Goal: Task Accomplishment & Management: Manage account settings

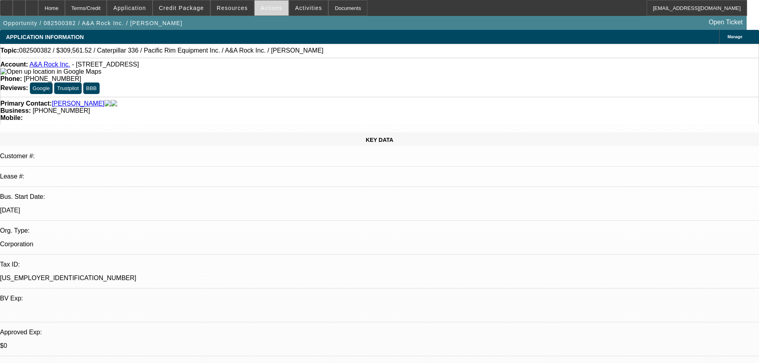
click at [267, 12] on span at bounding box center [272, 7] width 34 height 19
select select "0"
select select "2"
select select "0"
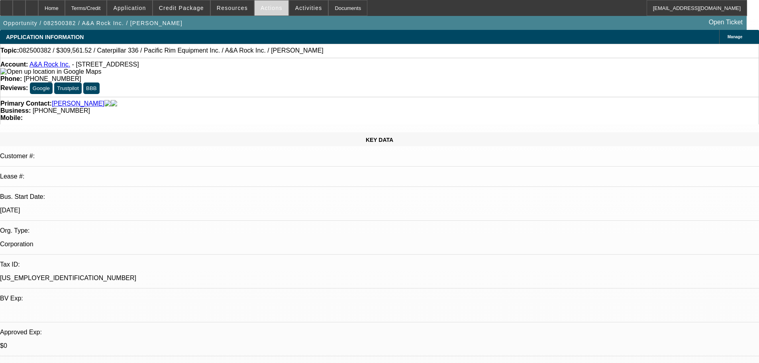
select select "6"
select select "0"
select select "2"
select select "0"
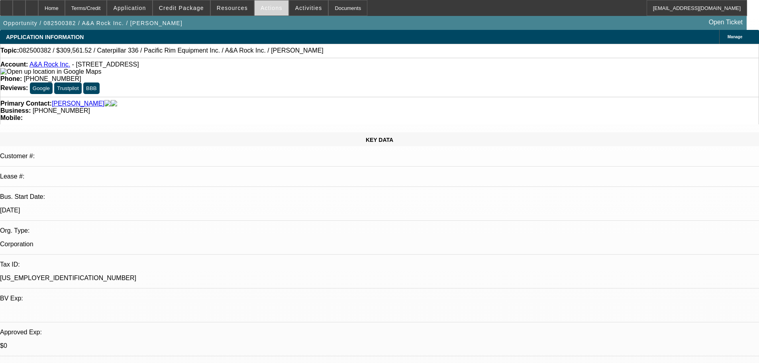
select select "6"
select select "0"
select select "2"
select select "0"
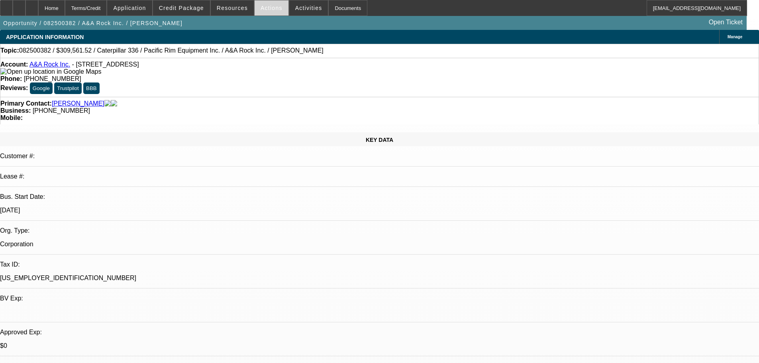
select select "6"
select select "0"
select select "2"
select select "0"
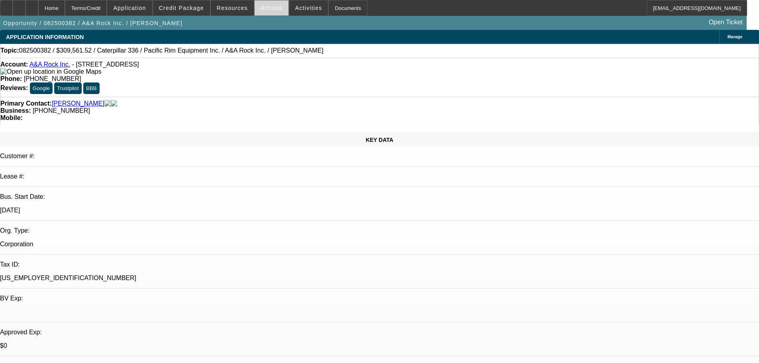
select select "6"
click at [267, 12] on div at bounding box center [379, 181] width 759 height 363
click at [267, 12] on span at bounding box center [272, 7] width 34 height 19
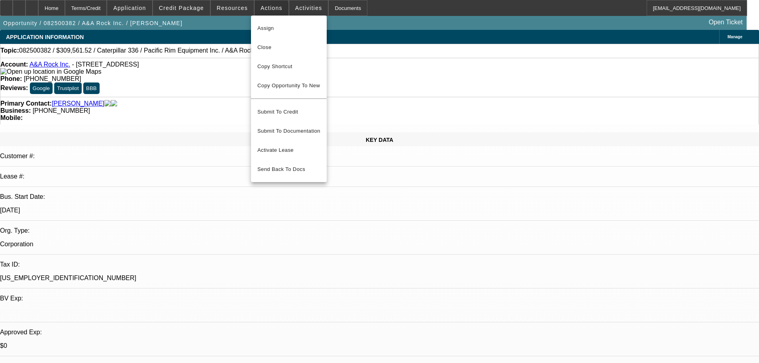
click at [272, 45] on div "Assign Close Copy Shortcut Copy Opportunity To New Submit To Credit Submit To D…" at bounding box center [289, 99] width 76 height 167
click at [270, 46] on span "Close" at bounding box center [288, 48] width 63 height 10
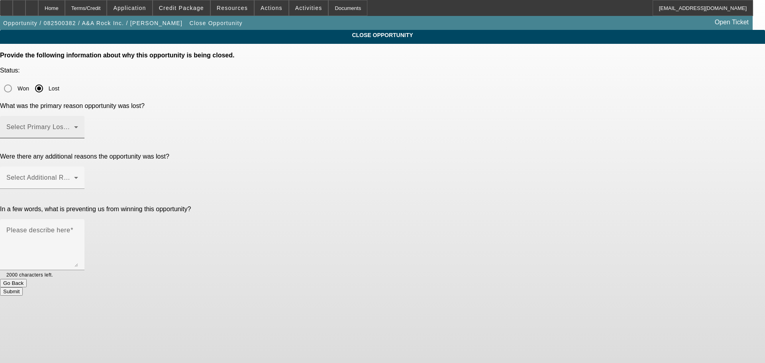
click at [74, 126] on span at bounding box center [40, 131] width 68 height 10
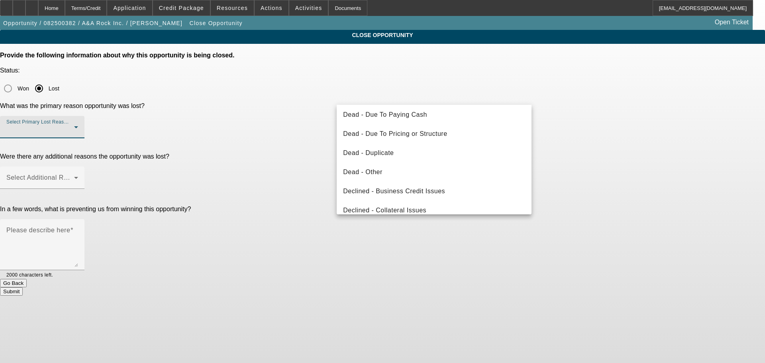
scroll to position [80, 0]
click at [447, 165] on mat-option "Declined - Business Credit Issues" at bounding box center [434, 171] width 195 height 19
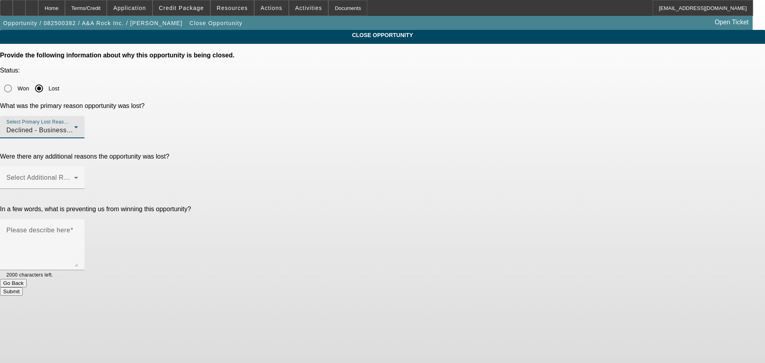
click at [74, 126] on div "Declined - Business Credit Issues" at bounding box center [40, 131] width 68 height 10
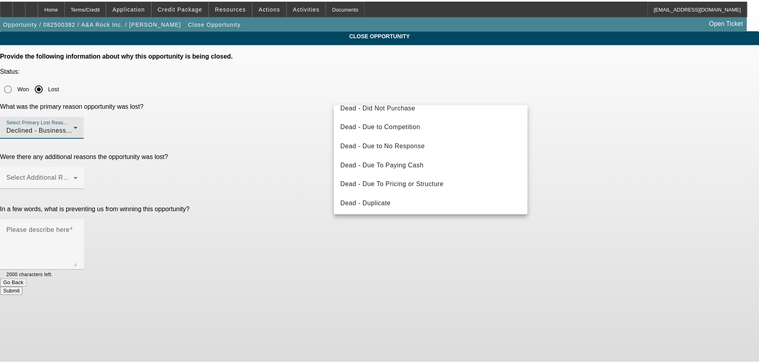
scroll to position [0, 0]
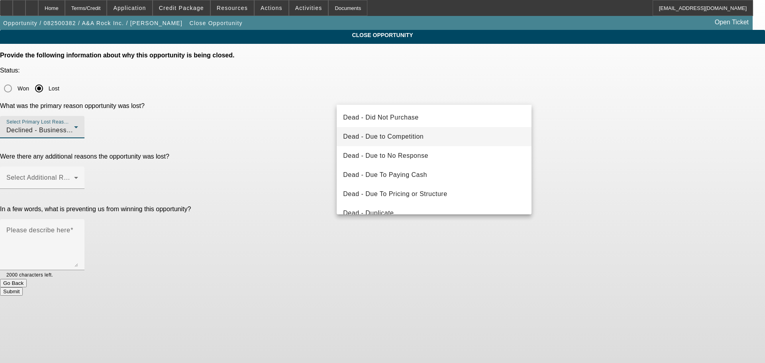
click at [414, 130] on mat-option "Dead - Due to Competition" at bounding box center [434, 136] width 195 height 19
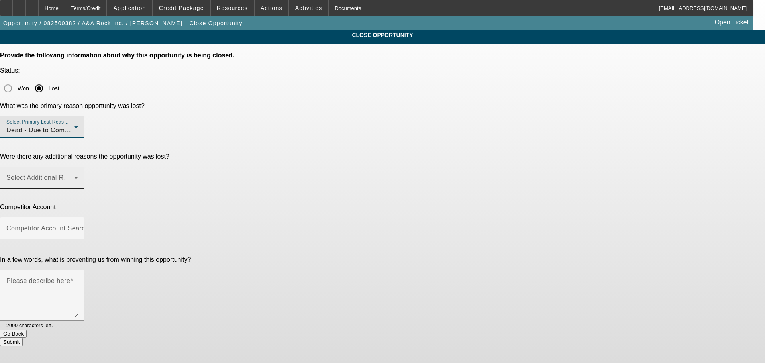
click at [74, 176] on span at bounding box center [40, 181] width 68 height 10
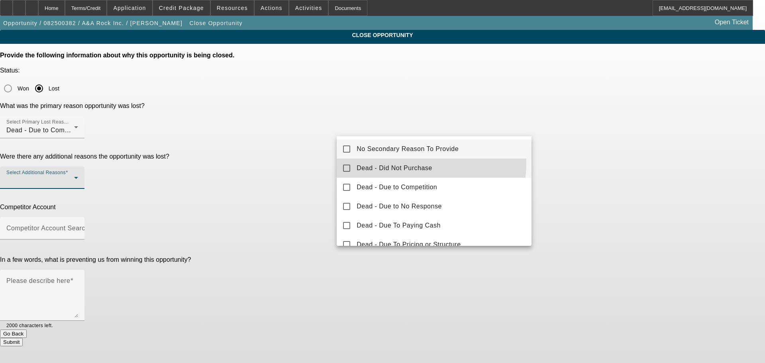
click at [393, 163] on mat-option "Dead - Did Not Purchase" at bounding box center [434, 168] width 195 height 19
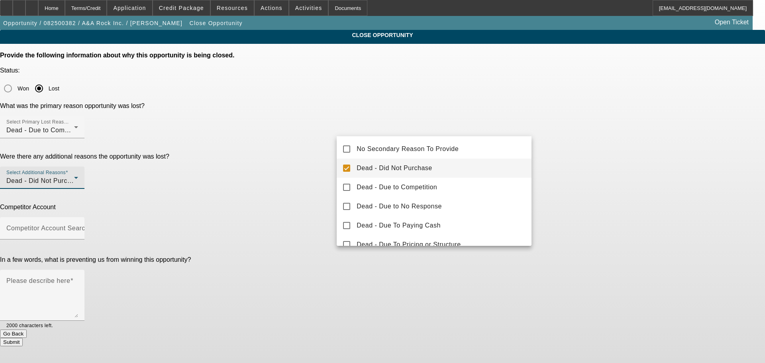
click at [388, 171] on span "Dead - Did Not Purchase" at bounding box center [394, 168] width 75 height 10
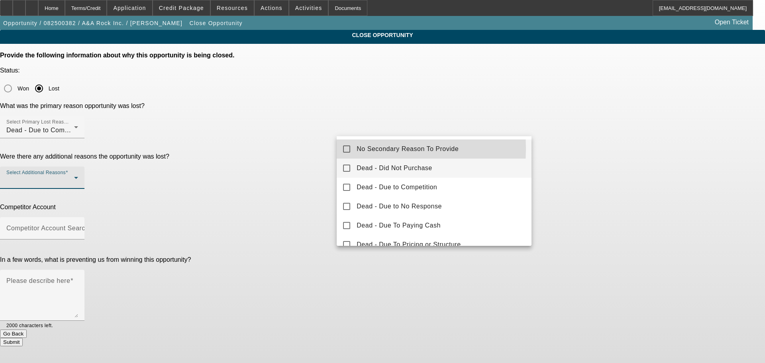
click at [343, 149] on mat-option "No Secondary Reason To Provide" at bounding box center [434, 148] width 195 height 19
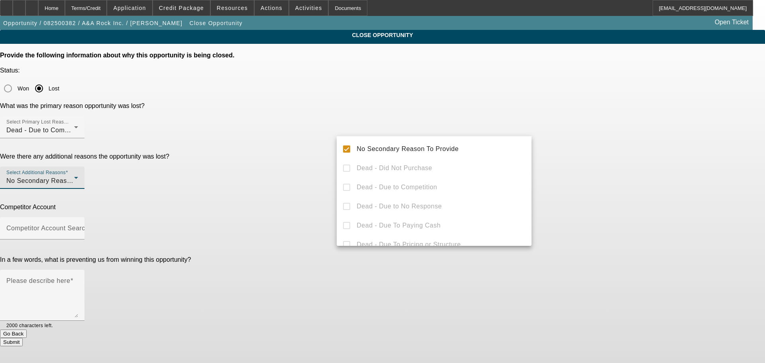
click at [297, 144] on div at bounding box center [382, 181] width 765 height 363
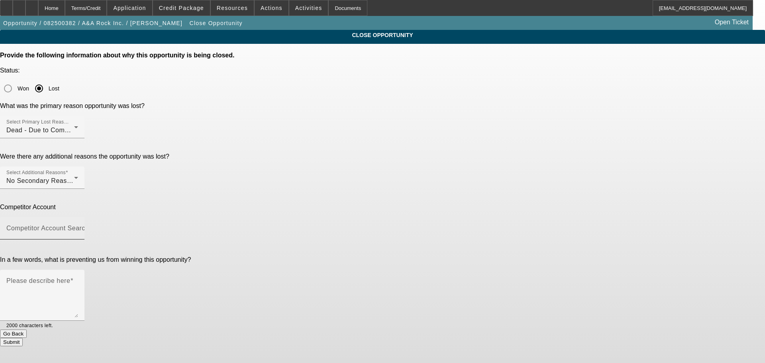
click at [84, 217] on div "Competitor Account Search" at bounding box center [42, 228] width 84 height 22
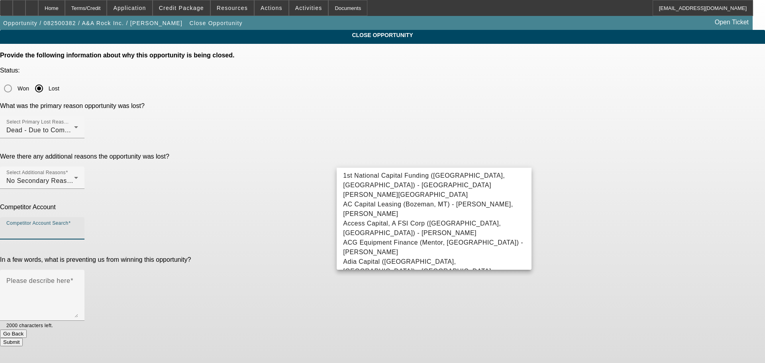
click at [78, 227] on input "Competitor Account Search" at bounding box center [42, 232] width 72 height 10
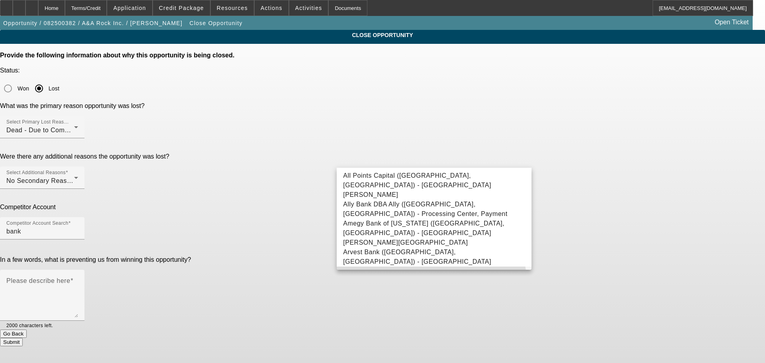
click at [415, 267] on mat-option "Bank/Credit Union - Union Bankcredit Union, Bankcredit" at bounding box center [434, 276] width 195 height 19
type input "Bank/Credit Union - Union Bankcredit Union, Bankcredit"
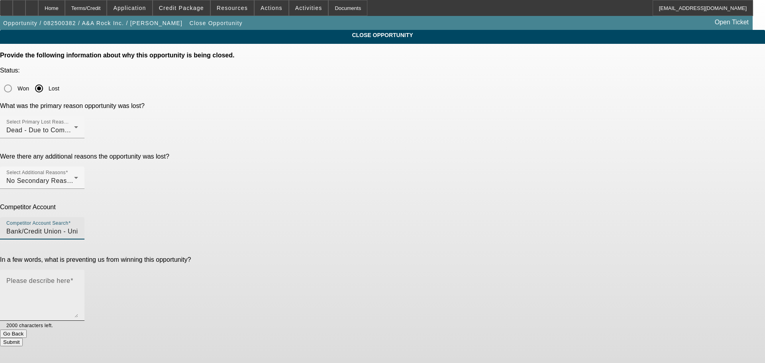
click at [78, 279] on textarea "Please describe here" at bounding box center [42, 298] width 72 height 38
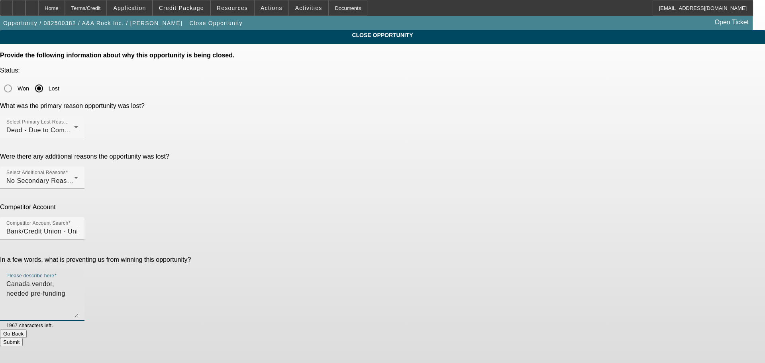
type textarea "Canada vendor, needed pre-funding"
click at [23, 338] on button "Submit" at bounding box center [11, 342] width 23 height 8
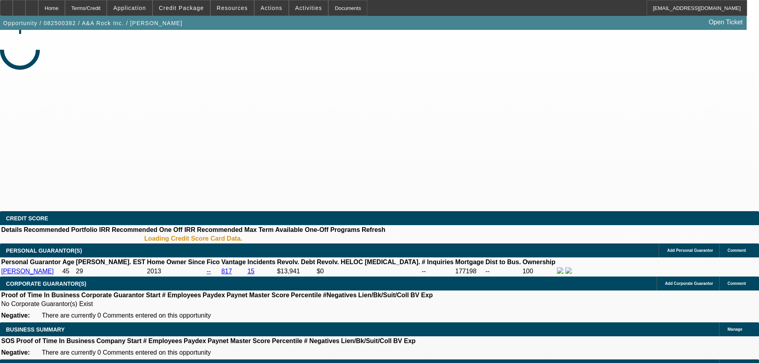
select select "0"
select select "2"
select select "0"
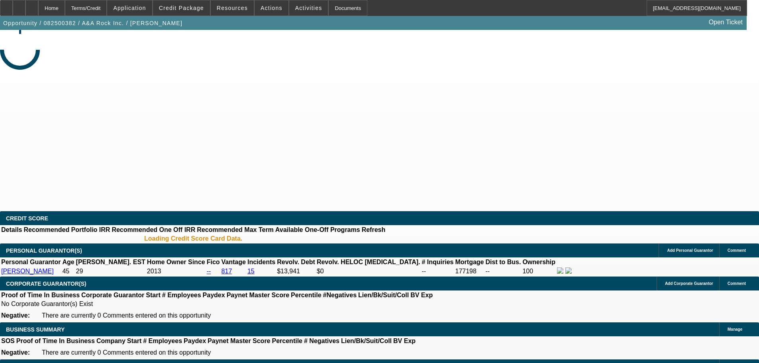
select select "0"
select select "2"
select select "0"
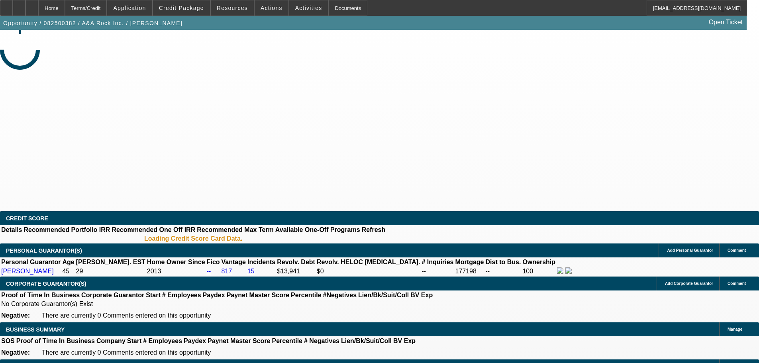
select select "2"
select select "0"
select select "2"
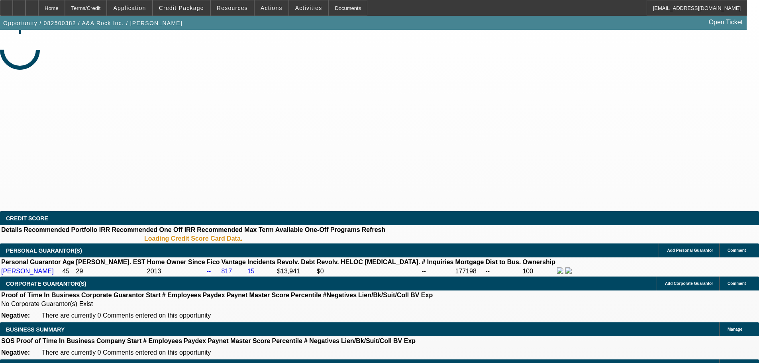
select select "0"
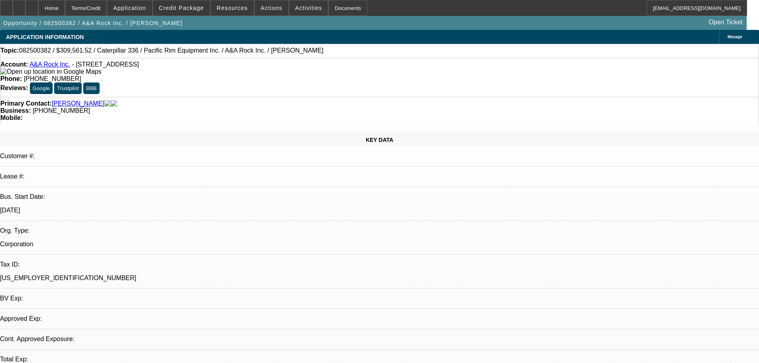
select select "6"
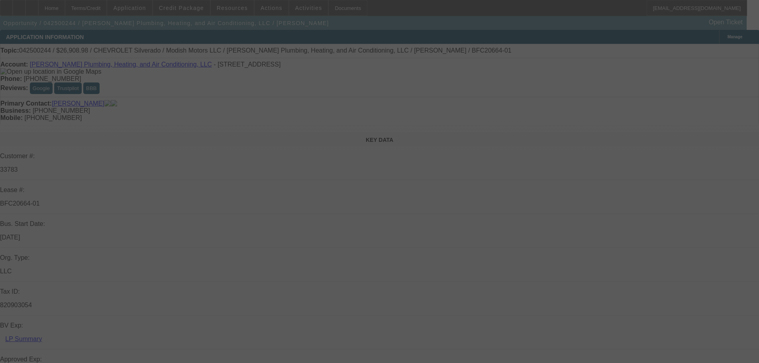
select select "0"
select select "3"
select select "0"
select select "6"
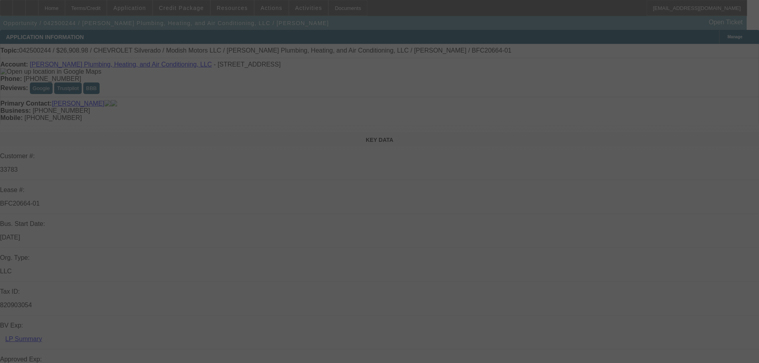
select select "0"
select select "3"
select select "0"
select select "6"
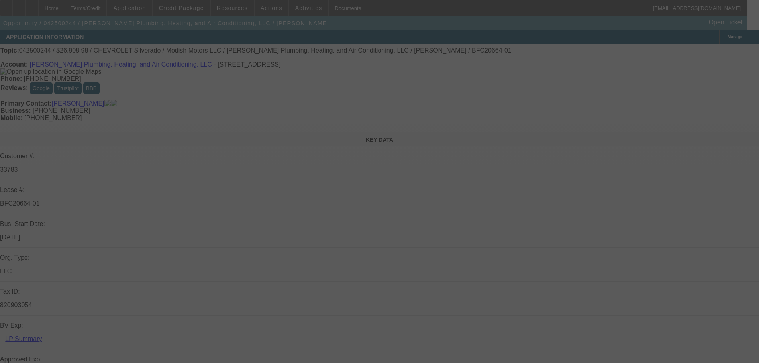
select select "0"
select select "3"
select select "0"
select select "6"
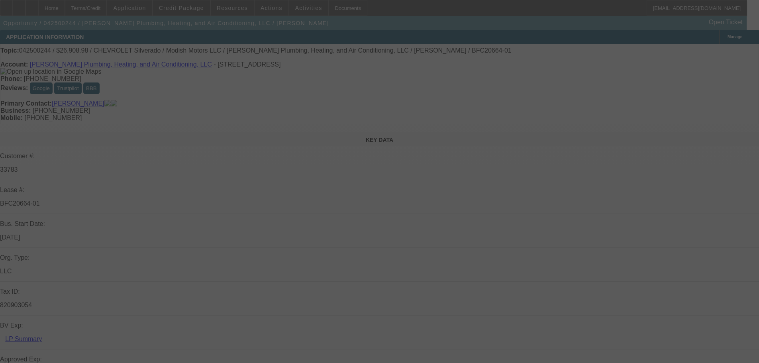
select select "0"
select select "2"
select select "0"
select select "6"
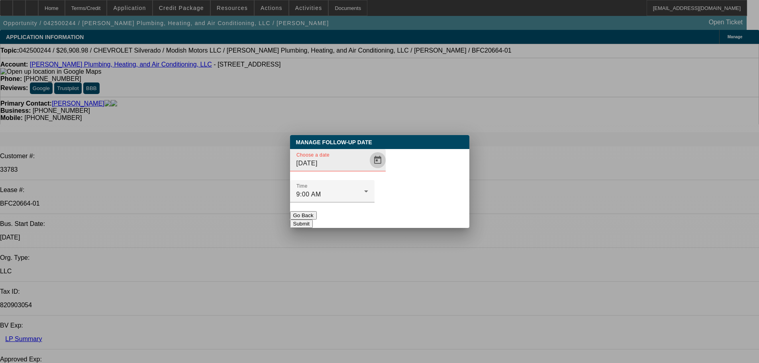
click at [369, 170] on span "Open calendar" at bounding box center [377, 160] width 19 height 19
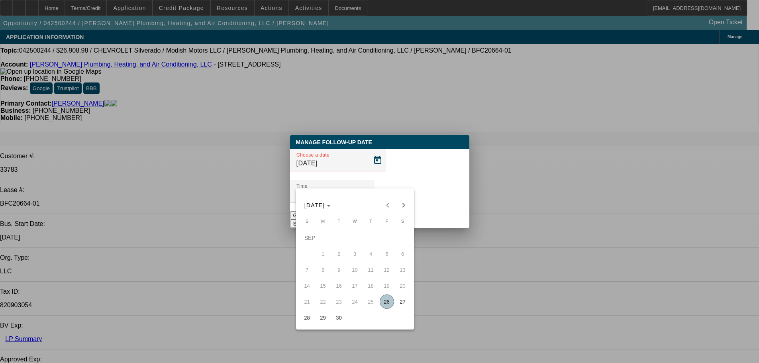
click at [340, 319] on span "30" at bounding box center [339, 317] width 14 height 14
type input "9/30/2025"
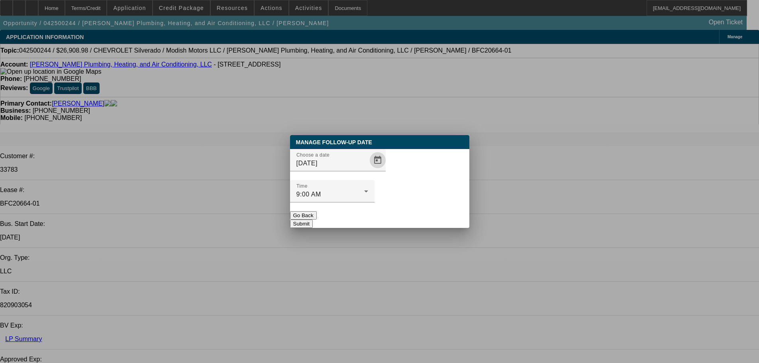
click at [313, 220] on button "Submit" at bounding box center [301, 224] width 23 height 8
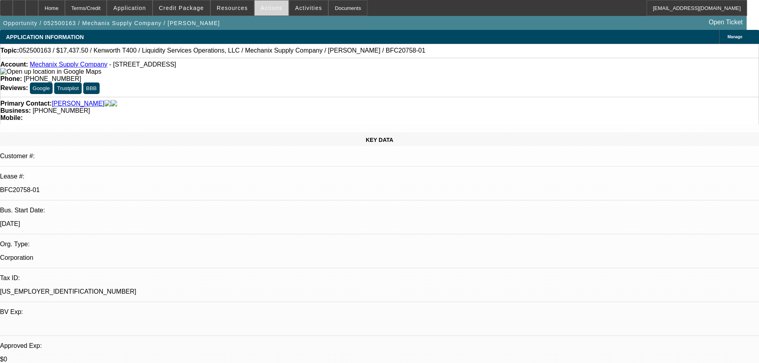
select select "0"
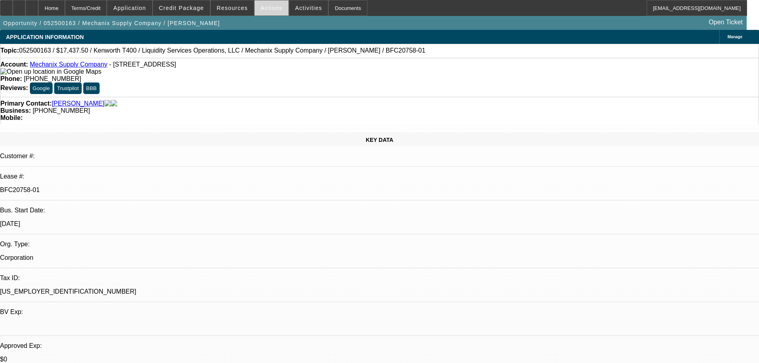
select select "0"
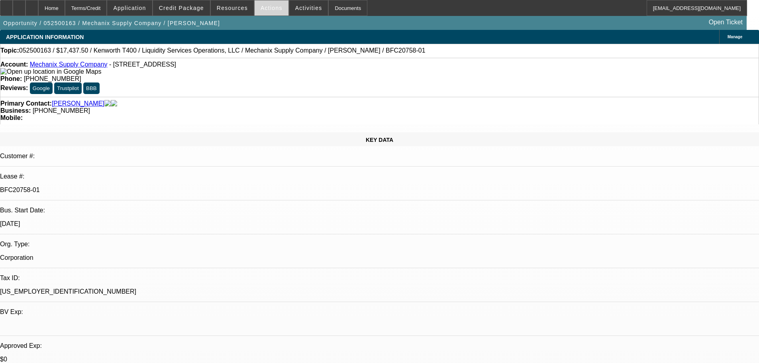
select select "0"
select select "1"
select select "6"
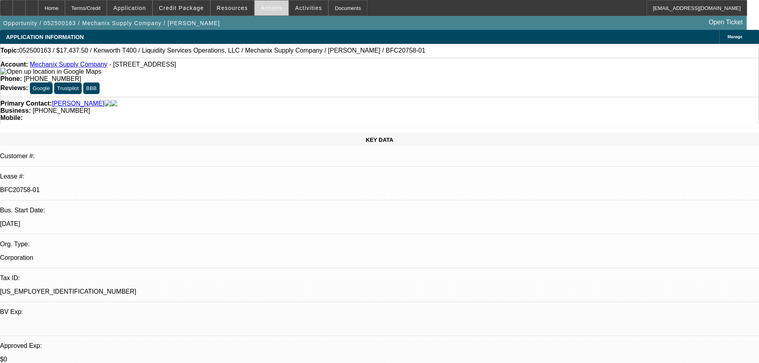
select select "1"
select select "6"
select select "1"
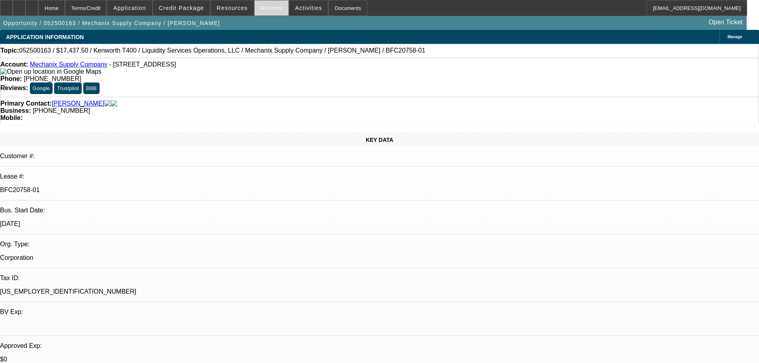
select select "6"
select select "1"
select select "6"
click at [256, 6] on span at bounding box center [272, 7] width 34 height 19
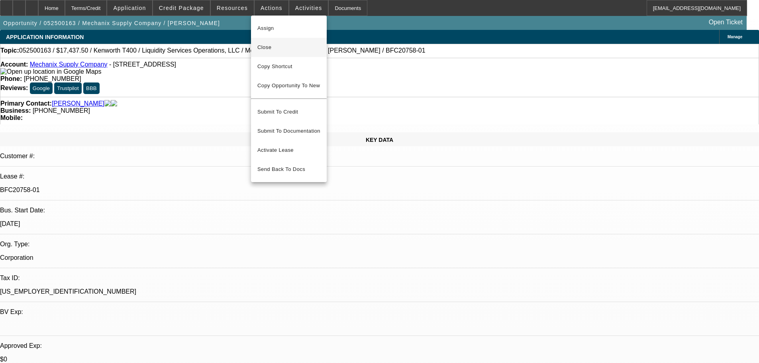
click at [269, 44] on span "Close" at bounding box center [288, 48] width 63 height 10
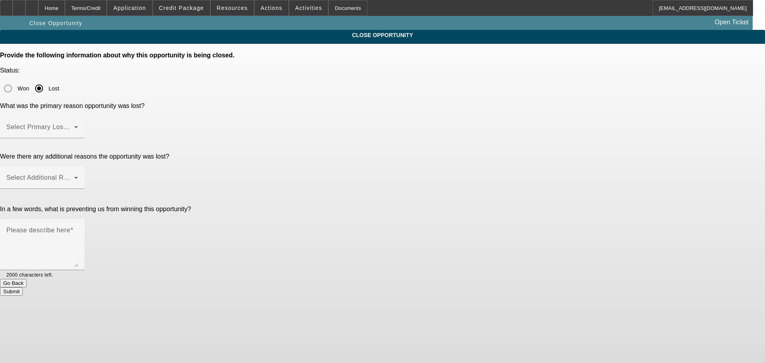
click at [398, 94] on div at bounding box center [382, 181] width 765 height 363
click at [74, 126] on span at bounding box center [40, 131] width 68 height 10
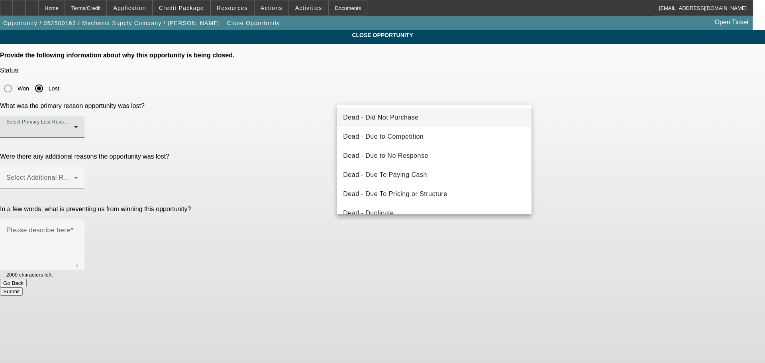
click at [428, 113] on mat-option "Dead - Did Not Purchase" at bounding box center [434, 117] width 195 height 19
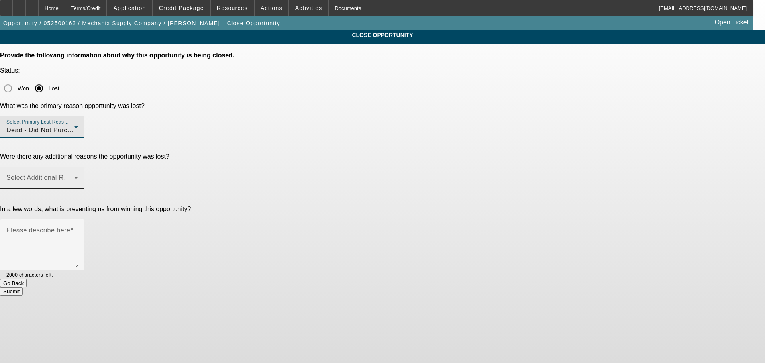
click at [74, 176] on span at bounding box center [40, 181] width 68 height 10
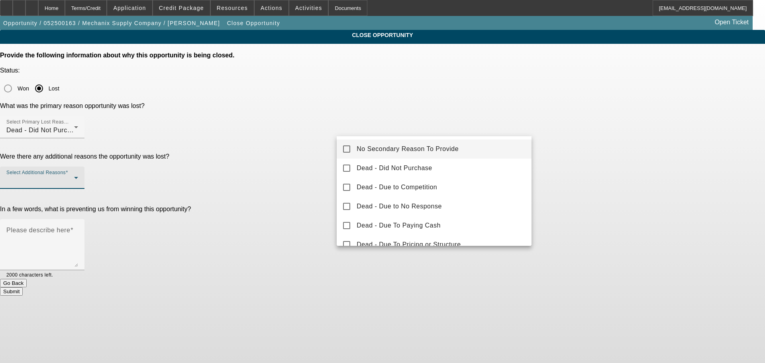
click at [379, 150] on span "No Secondary Reason To Provide" at bounding box center [408, 149] width 102 height 10
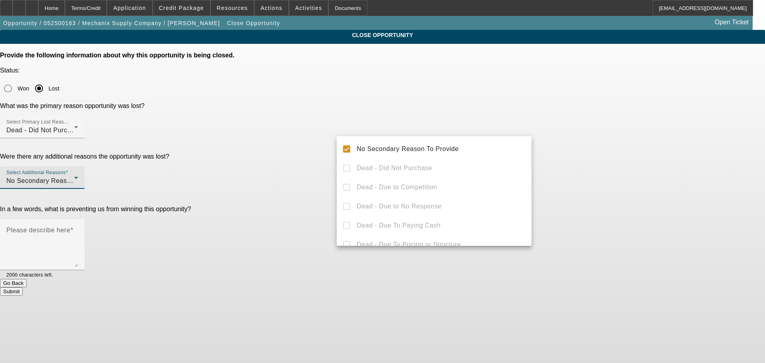
click at [279, 147] on div at bounding box center [382, 181] width 765 height 363
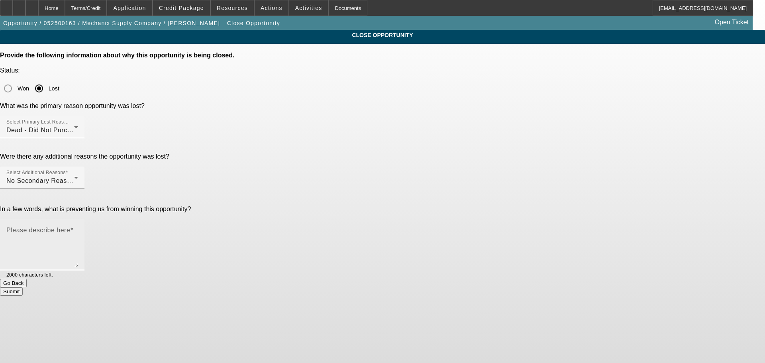
click at [78, 229] on textarea "Please describe here" at bounding box center [42, 248] width 72 height 38
type textarea "tire kicker no purchase at this time tabs in retention"
click at [23, 287] on button "Submit" at bounding box center [11, 291] width 23 height 8
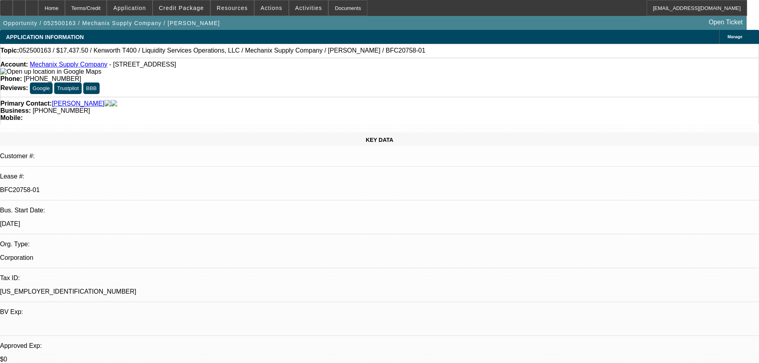
select select "0"
select select "6"
select select "0"
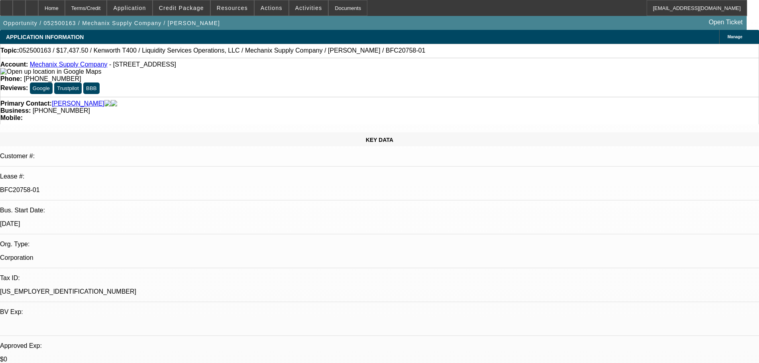
select select "0"
select select "6"
select select "0"
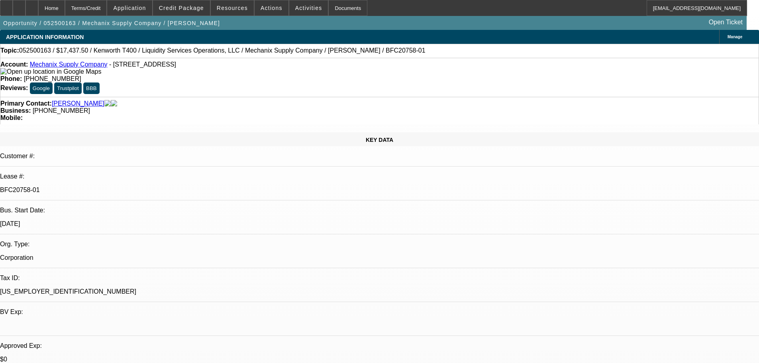
select select "0"
select select "6"
select select "0"
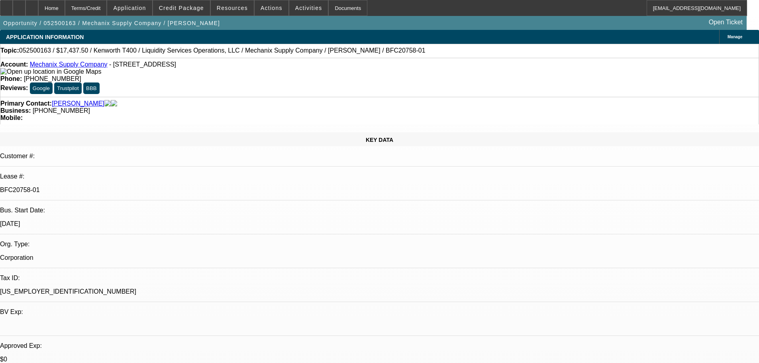
select select "6"
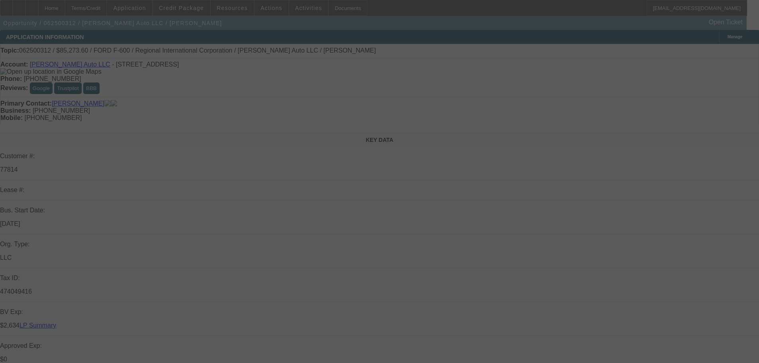
select select "0"
select select "6"
select select "0"
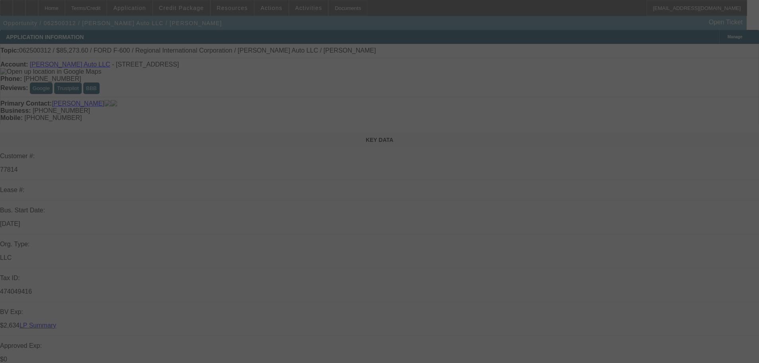
select select "0"
select select "6"
select select "0.1"
select select "0"
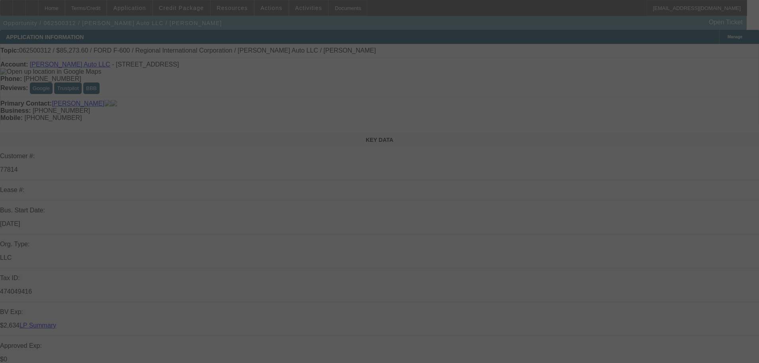
select select "2"
select select "0"
select select "6"
select select "0.1"
select select "0"
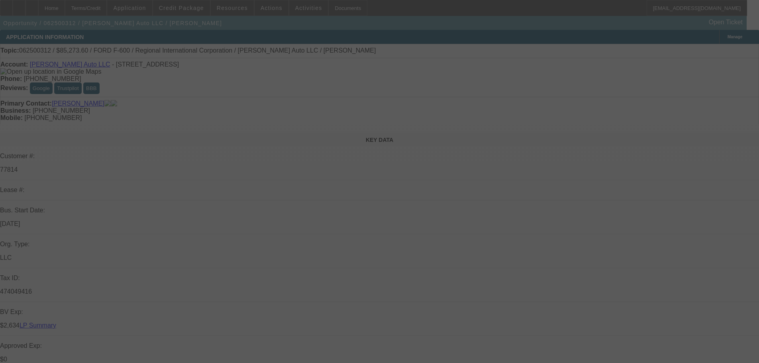
select select "2"
select select "0"
select select "6"
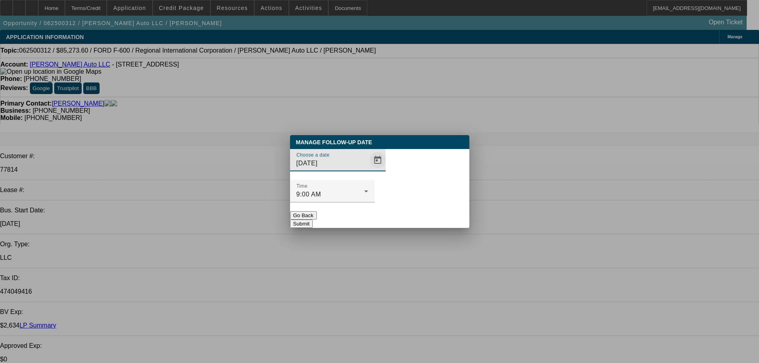
click at [368, 170] on span "Open calendar" at bounding box center [377, 160] width 19 height 19
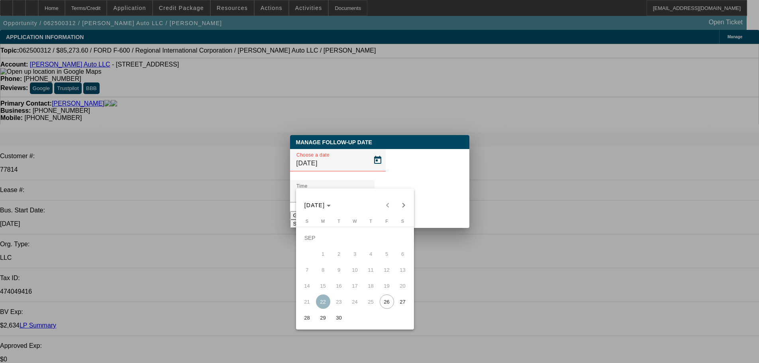
click at [380, 300] on button "26" at bounding box center [387, 302] width 16 height 16
type input "9/26/2025"
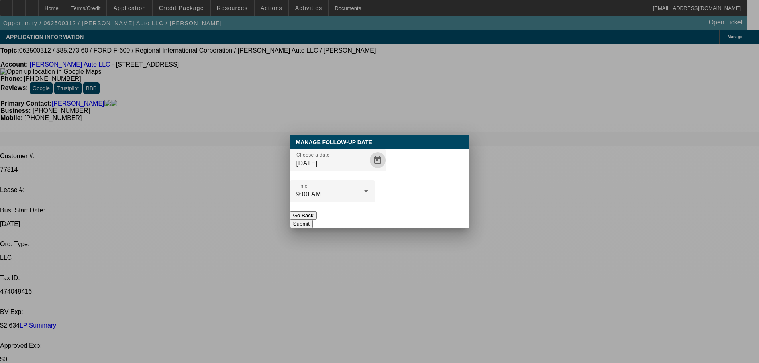
click at [375, 202] on div at bounding box center [332, 206] width 84 height 9
click at [313, 220] on button "Submit" at bounding box center [301, 224] width 23 height 8
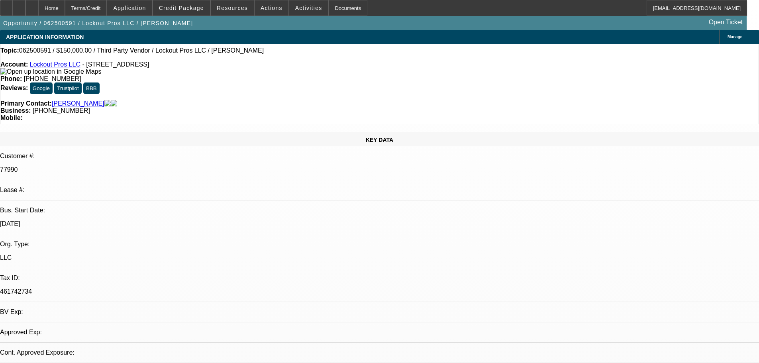
select select "0"
select select "2"
select select "0.1"
select select "4"
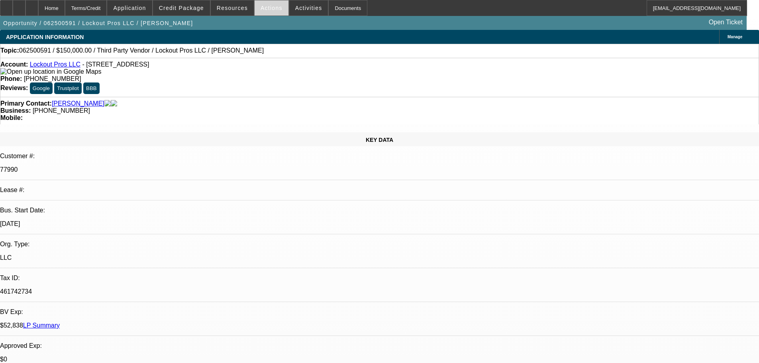
click at [261, 7] on span "Actions" at bounding box center [272, 8] width 22 height 6
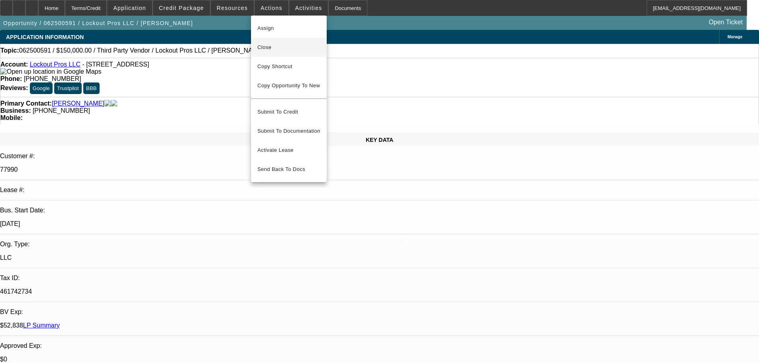
click at [268, 45] on span "Close" at bounding box center [288, 48] width 63 height 10
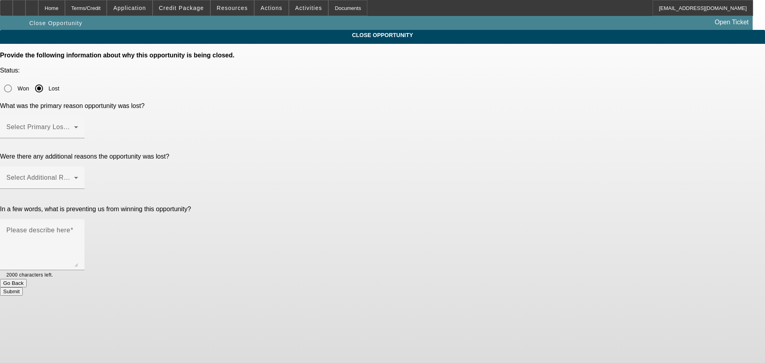
click at [90, 124] on mat-label "Select Primary Lost Reason" at bounding box center [48, 127] width 84 height 7
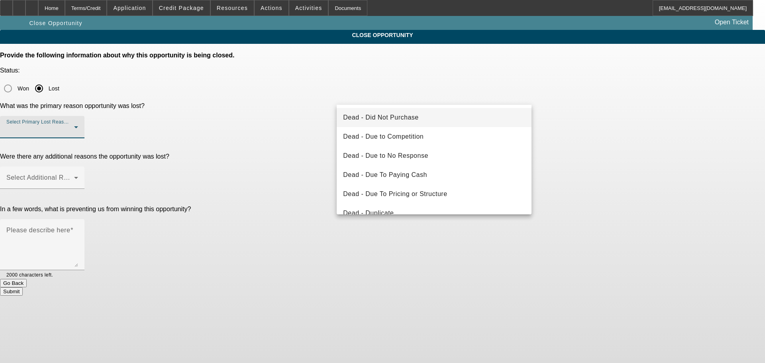
click at [399, 91] on div at bounding box center [382, 181] width 765 height 363
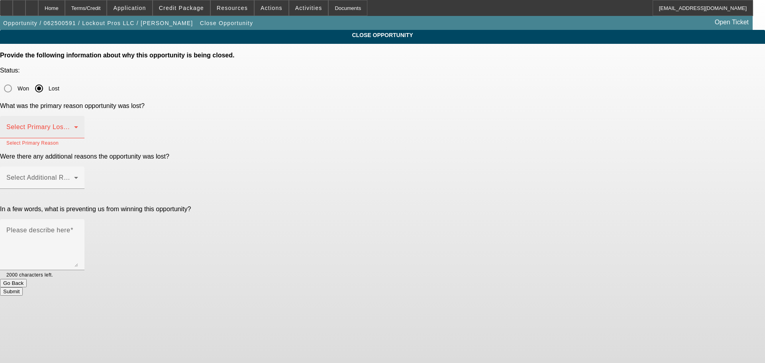
click at [71, 124] on label "Select Primary Lost Reason" at bounding box center [38, 127] width 65 height 7
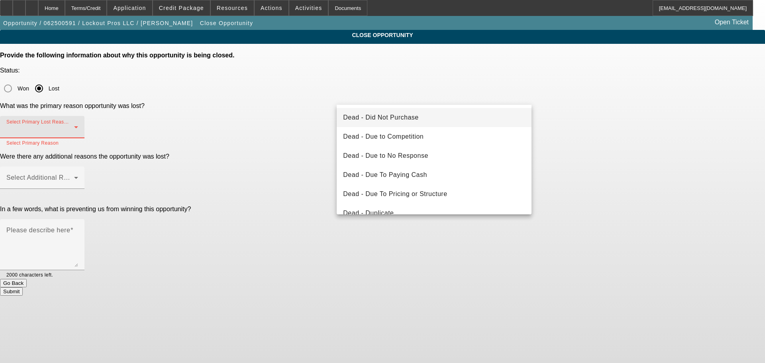
click at [439, 122] on mat-option "Dead - Did Not Purchase" at bounding box center [434, 117] width 195 height 19
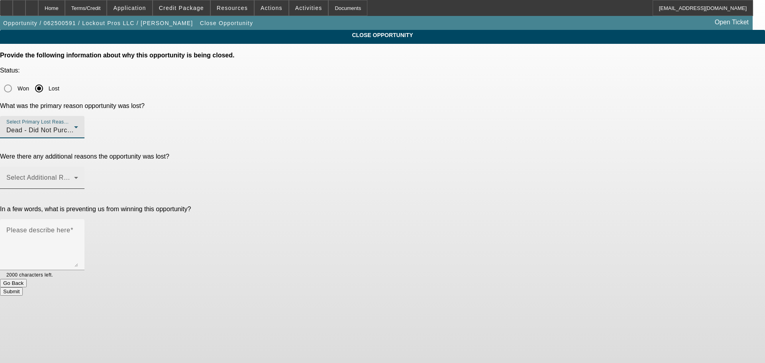
click at [78, 167] on div "Select Additional Reasons" at bounding box center [42, 178] width 72 height 22
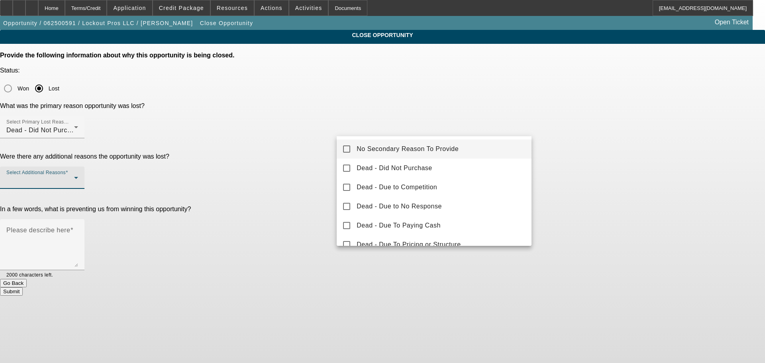
click at [350, 149] on mat-pseudo-checkbox at bounding box center [346, 148] width 7 height 7
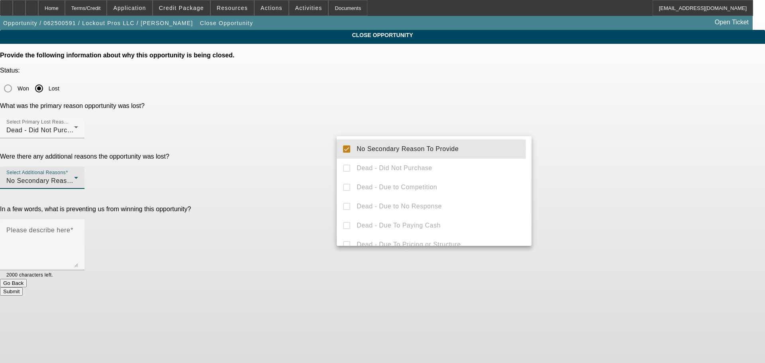
click at [300, 149] on div at bounding box center [382, 181] width 765 height 363
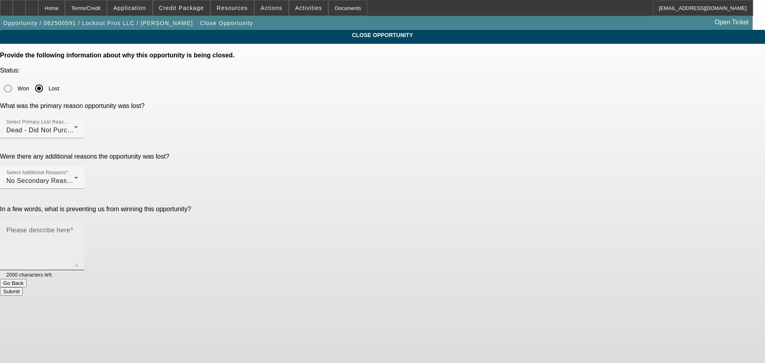
click at [78, 229] on textarea "Please describe here" at bounding box center [42, 248] width 72 height 38
type textarea "tabs in retention"
click at [433, 287] on div "Submit" at bounding box center [382, 291] width 765 height 8
click at [23, 287] on button "Submit" at bounding box center [11, 291] width 23 height 8
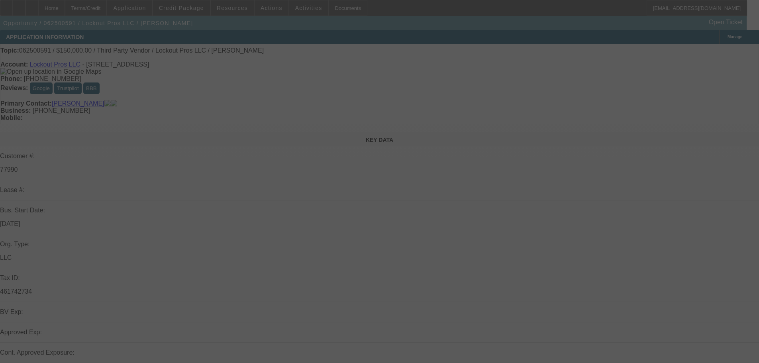
select select "0"
select select "2"
select select "0.1"
select select "4"
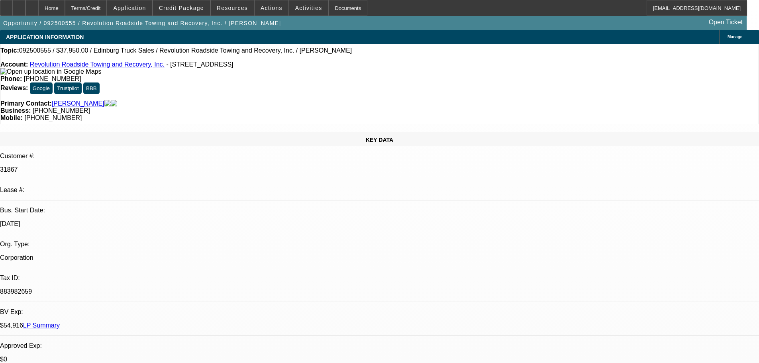
select select "0"
select select "2"
select select "0.1"
select select "4"
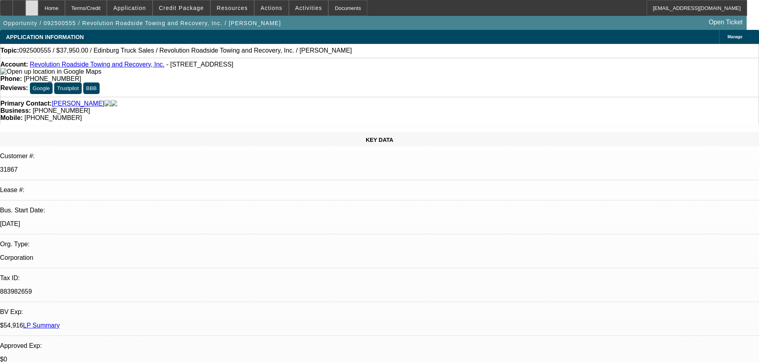
click at [38, 9] on div at bounding box center [31, 8] width 13 height 16
select select "0"
select select "2"
select select "0.1"
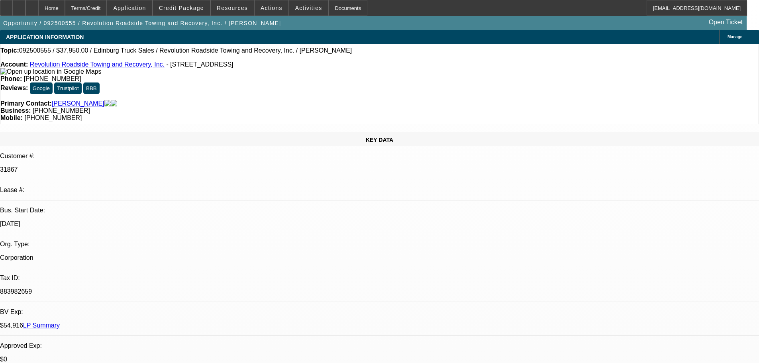
select select "4"
drag, startPoint x: 36, startPoint y: 65, endPoint x: 146, endPoint y: 69, distance: 110.0
click at [146, 69] on div "Account: Revolution Roadside Towing and Recovery, Inc. - 833 Thimbleby Dr, Newp…" at bounding box center [379, 68] width 758 height 14
copy link "Revolution Roadside Towing and Recovery, Inc."
click at [171, 86] on div "Account: Revolution Roadside Towing and Recovery, Inc. - 833 Thimbleby Dr, Newp…" at bounding box center [379, 77] width 759 height 39
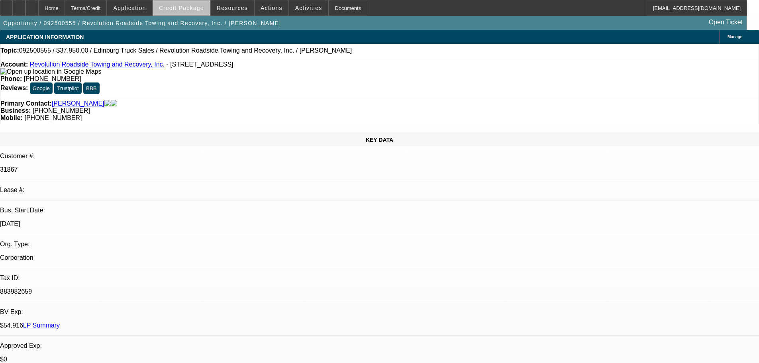
click at [198, 9] on span "Credit Package" at bounding box center [181, 8] width 45 height 6
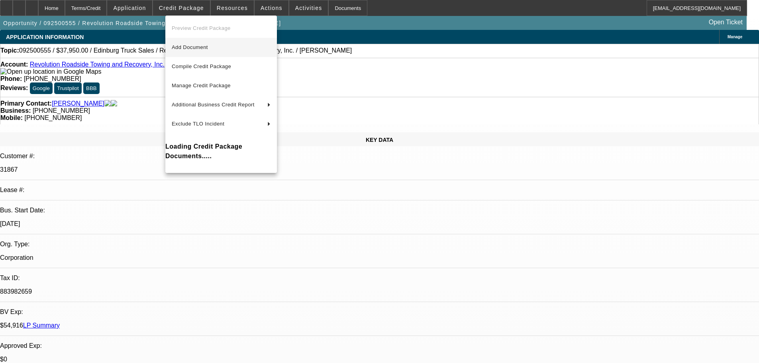
click at [204, 41] on button "Add Document" at bounding box center [221, 47] width 112 height 19
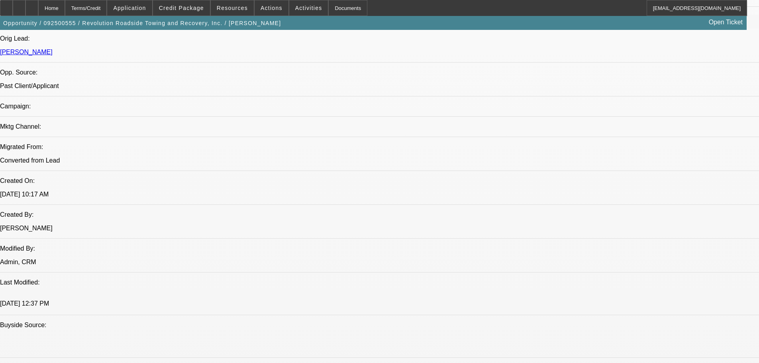
scroll to position [518, 0]
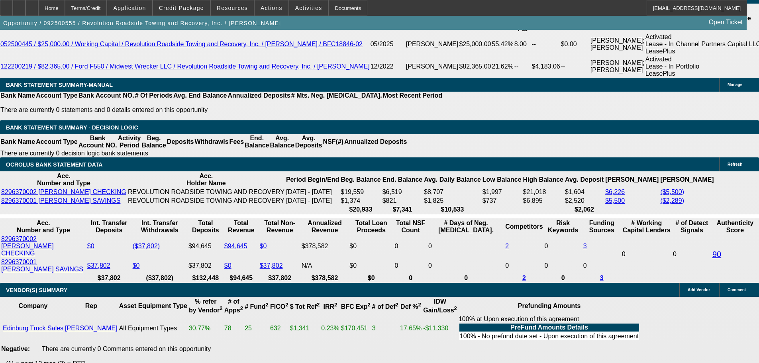
scroll to position [1395, 0]
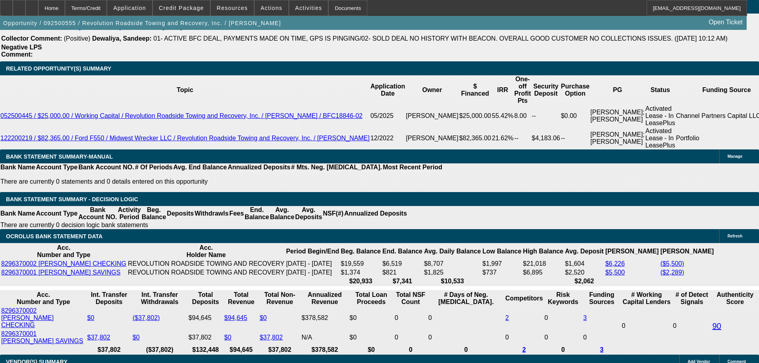
drag, startPoint x: 180, startPoint y: 157, endPoint x: 234, endPoint y: 152, distance: 54.1
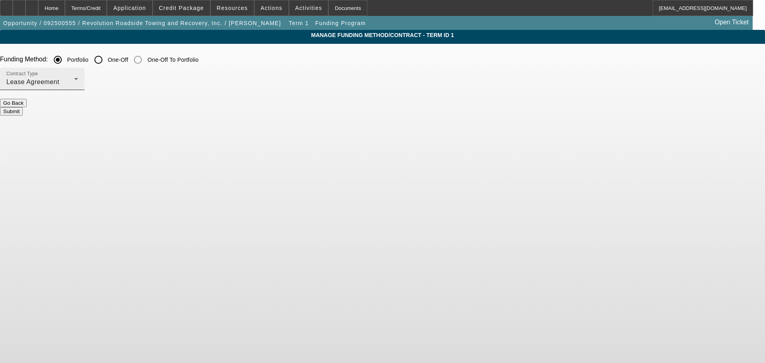
click at [74, 79] on div "Lease Agreement" at bounding box center [40, 82] width 68 height 10
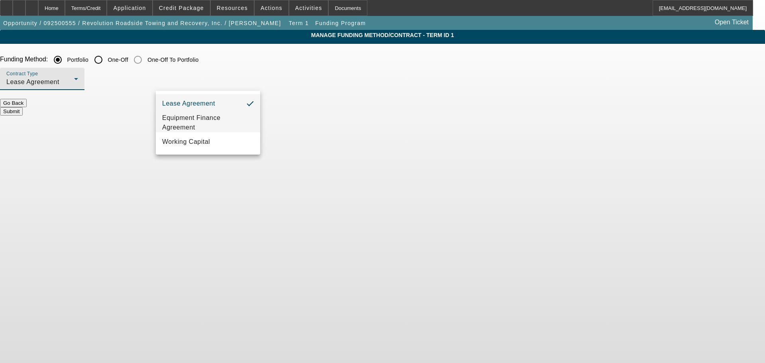
click at [184, 122] on span "Equipment Finance Agreement" at bounding box center [208, 122] width 92 height 19
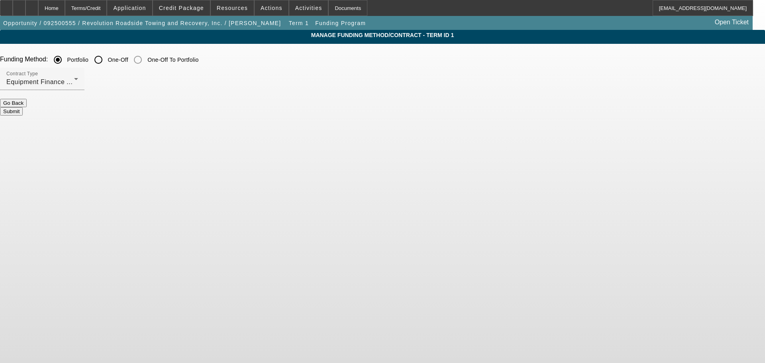
click at [23, 108] on button "Submit" at bounding box center [11, 111] width 23 height 8
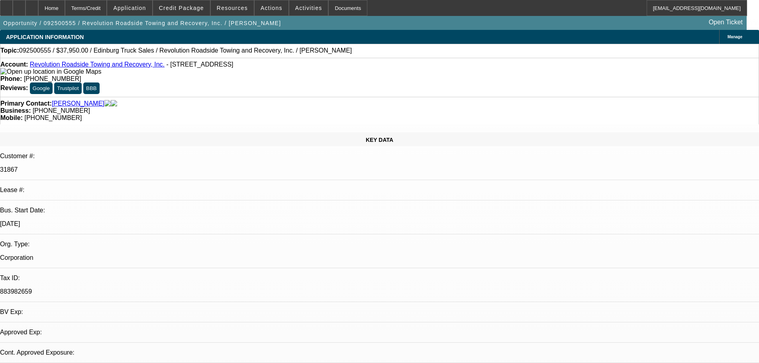
select select "0"
select select "2"
select select "0"
select select "6"
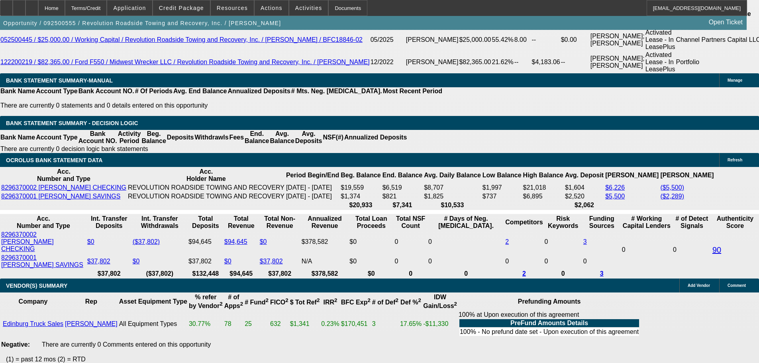
scroll to position [1395, 0]
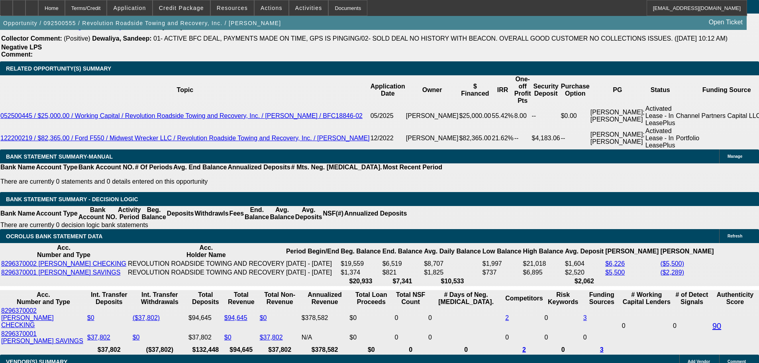
drag, startPoint x: 153, startPoint y: 185, endPoint x: 263, endPoint y: 190, distance: 109.7
type input "36"
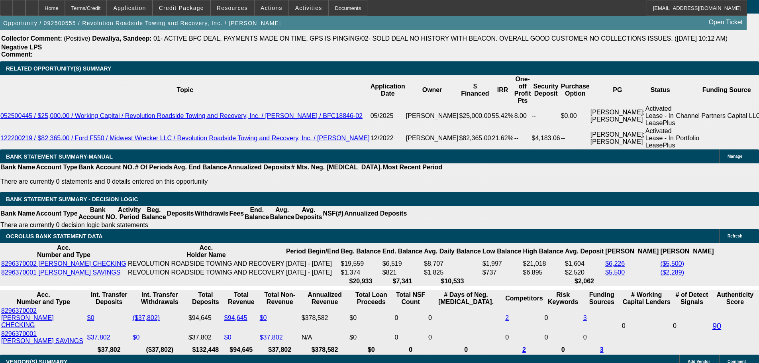
type input "$0.00"
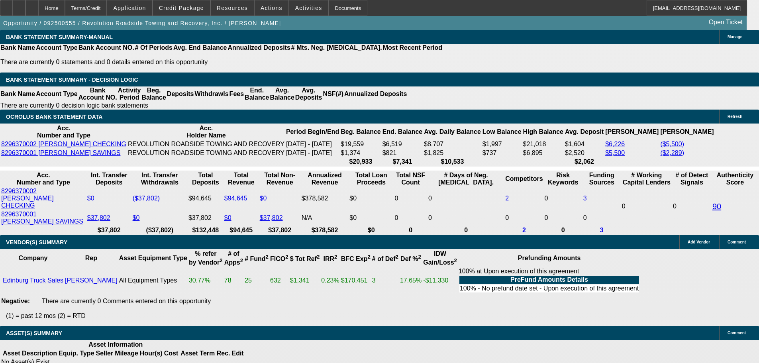
scroll to position [1355, 0]
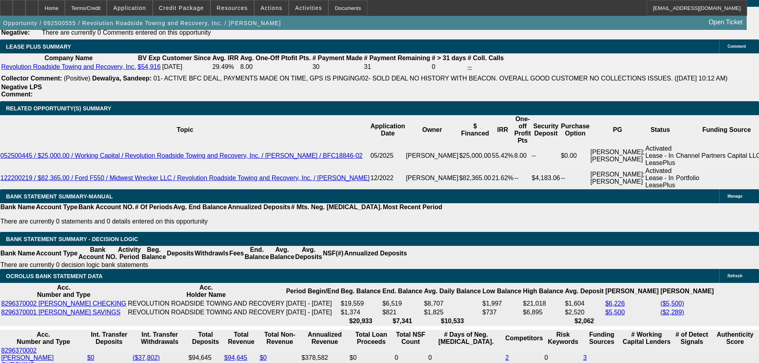
drag, startPoint x: 178, startPoint y: 228, endPoint x: 474, endPoint y: 224, distance: 296.5
type input "16"
type input "$2,668.42"
type input "$1,334.21"
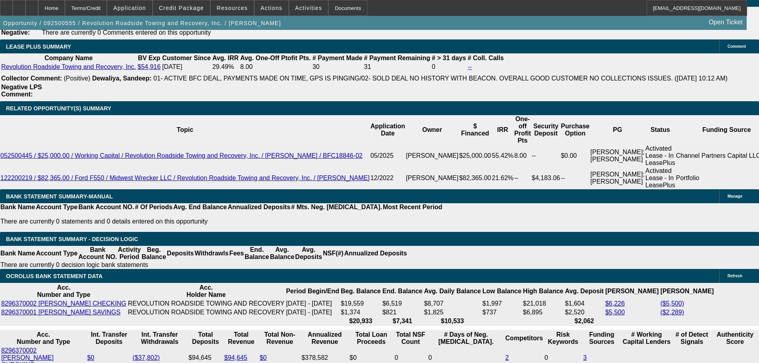
type input "$2,141.00"
type input "$1,070.50"
type input "16"
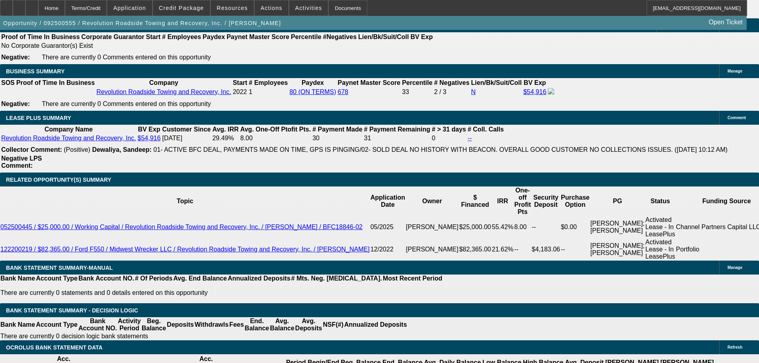
scroll to position [1235, 0]
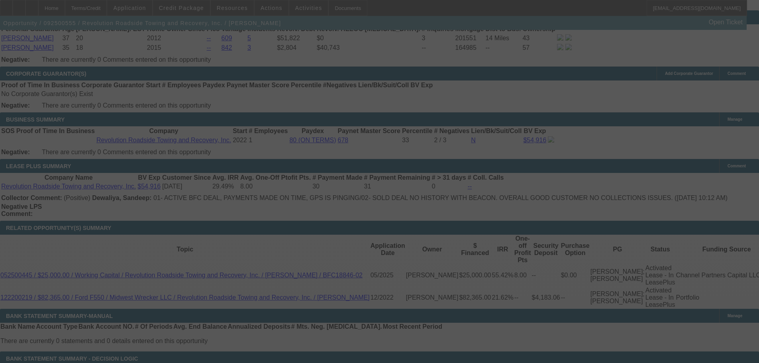
select select "0"
select select "2"
select select "0"
select select "6"
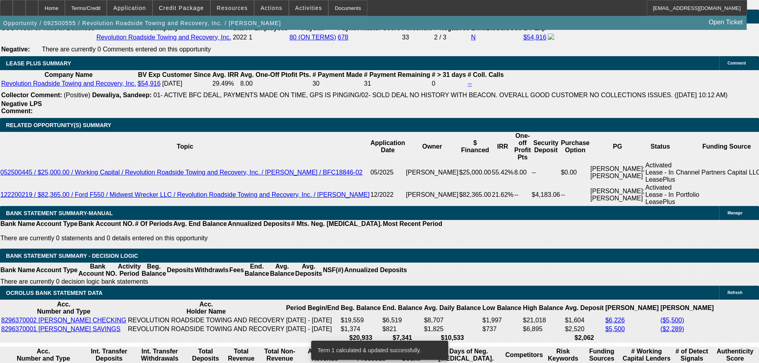
scroll to position [1275, 0]
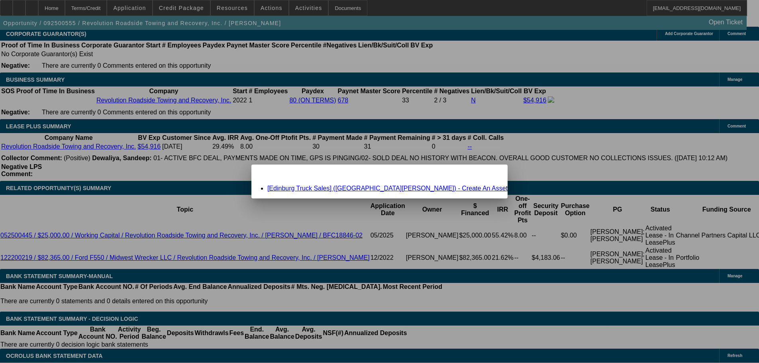
scroll to position [0, 0]
click at [492, 174] on span "Close" at bounding box center [497, 171] width 11 height 4
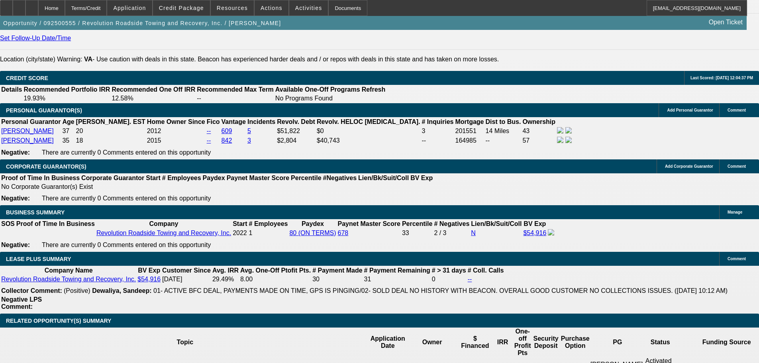
scroll to position [1195, 0]
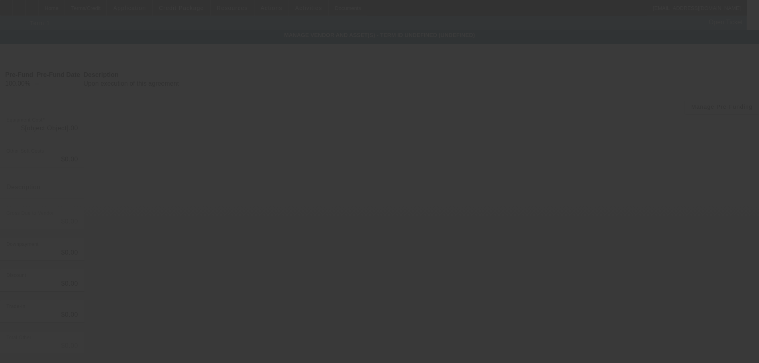
type input "$37,950.00"
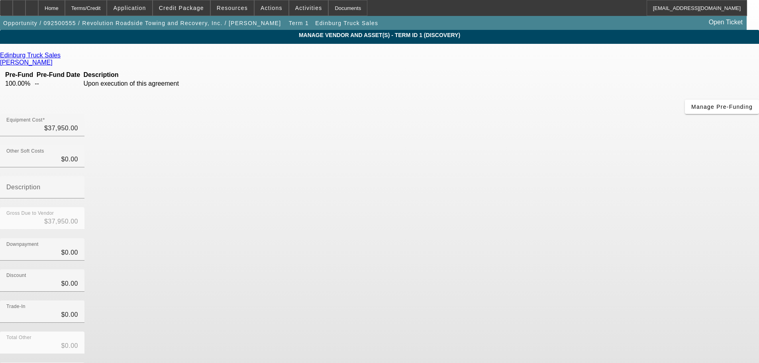
click at [669, 9] on span "Remove Vendor" at bounding box center [684, 7] width 30 height 4
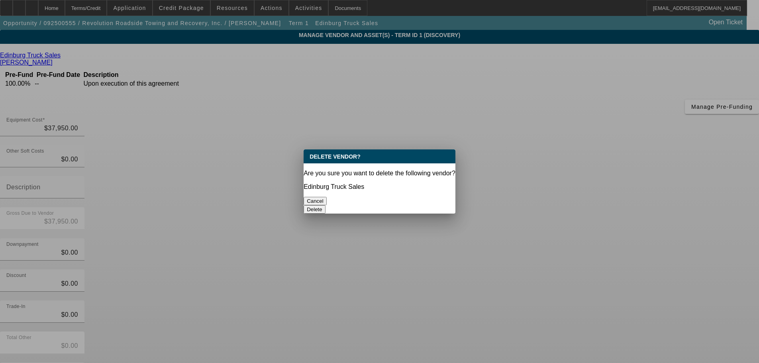
click at [326, 205] on button "Delete" at bounding box center [315, 209] width 22 height 8
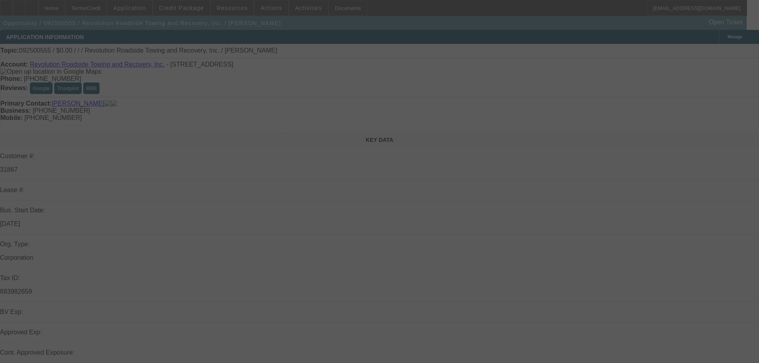
select select "0"
select select "2"
select select "0"
select select "6"
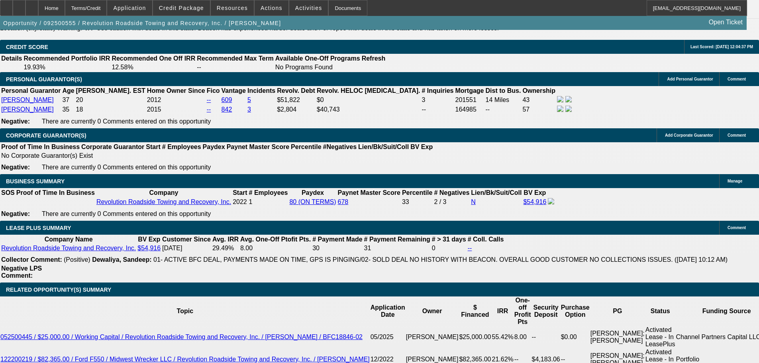
scroll to position [1235, 0]
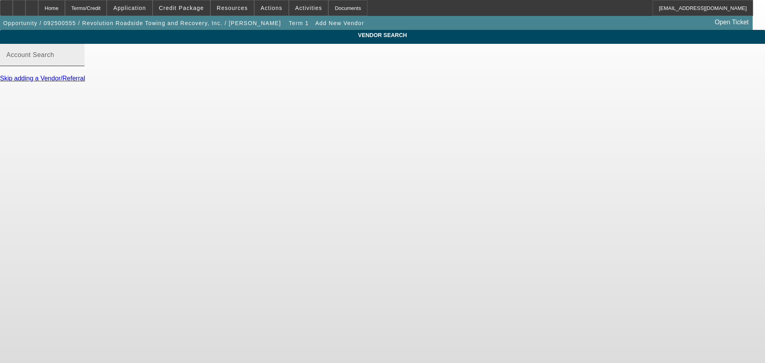
click at [78, 63] on input "Account Search" at bounding box center [42, 58] width 72 height 10
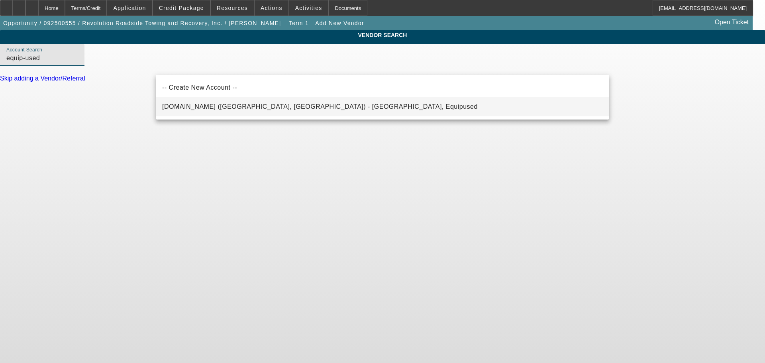
click at [222, 112] on mat-option "Equip-Used.com (Northbrook, IL) - Equipused, Equipused" at bounding box center [382, 106] width 453 height 19
type input "Equip-Used.com (Northbrook, IL) - Equipused, Equipused"
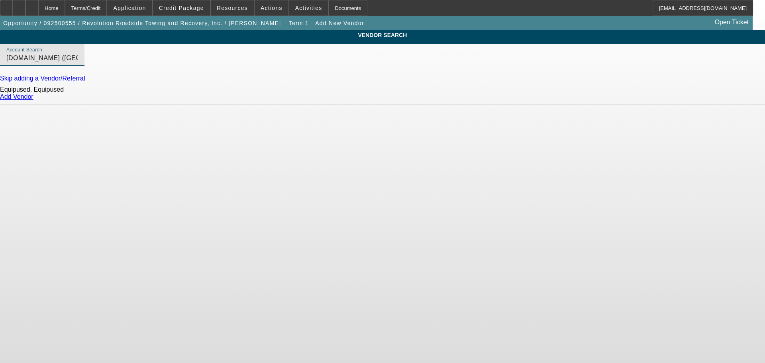
click at [33, 100] on link "Add Vendor" at bounding box center [16, 96] width 33 height 7
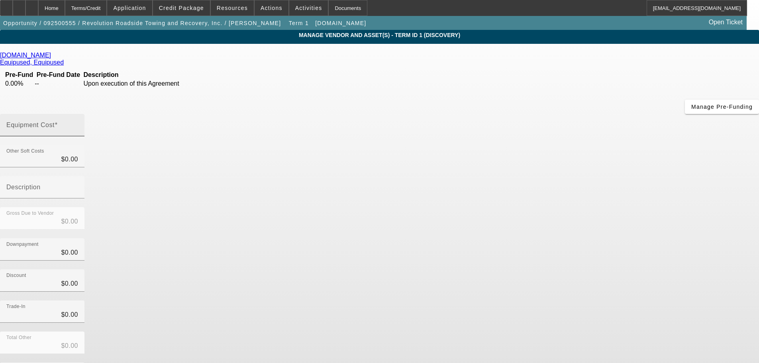
click at [78, 124] on input "Equipment Cost" at bounding box center [42, 129] width 72 height 10
type input "5"
type input "$5.00"
type input "56"
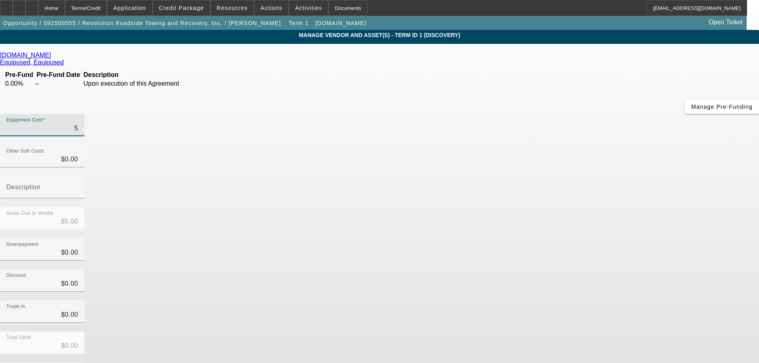
type input "$56.00"
type input "569"
type input "$569.00"
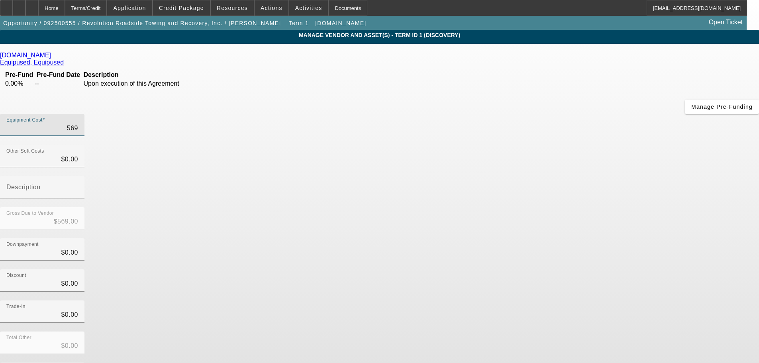
type input "5699"
type input "$5,699.00"
type input "56995"
type input "$56,995.00"
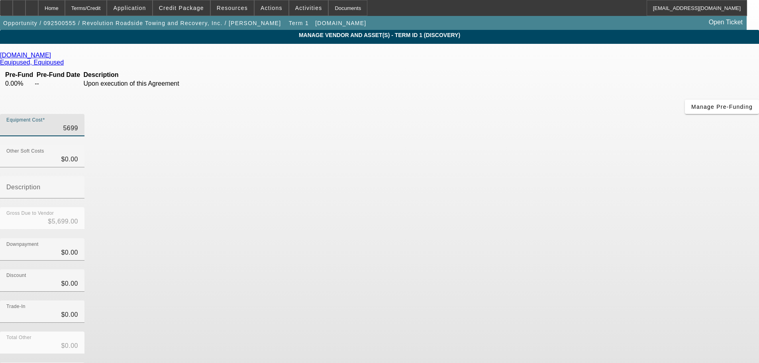
type input "$56,995.00"
click at [532, 238] on div "Downpayment $0.00" at bounding box center [379, 253] width 759 height 31
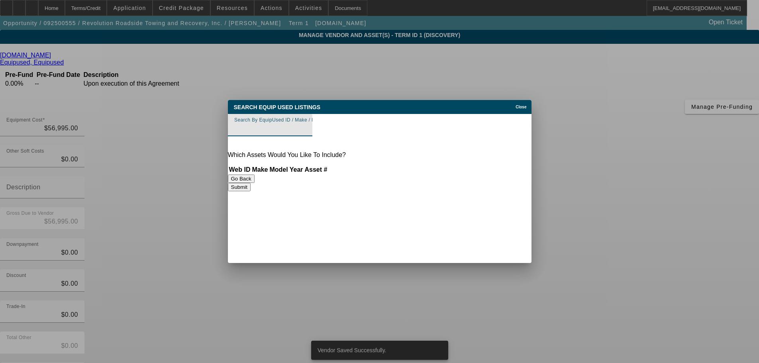
click at [306, 132] on input "Search By EquipUsed ID / Make / Model" at bounding box center [270, 129] width 72 height 10
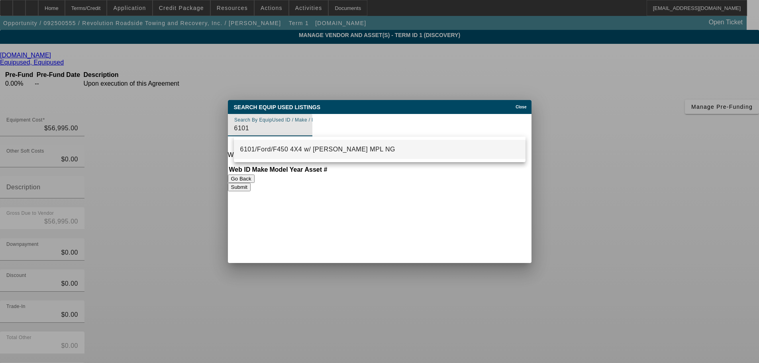
click at [316, 145] on span "6101/Ford/F450 4X4 w/ Jerr-Dan MPL NG" at bounding box center [317, 150] width 155 height 10
type input "6101/Ford/F450 4X4 w/ Jerr-Dan MPL NG"
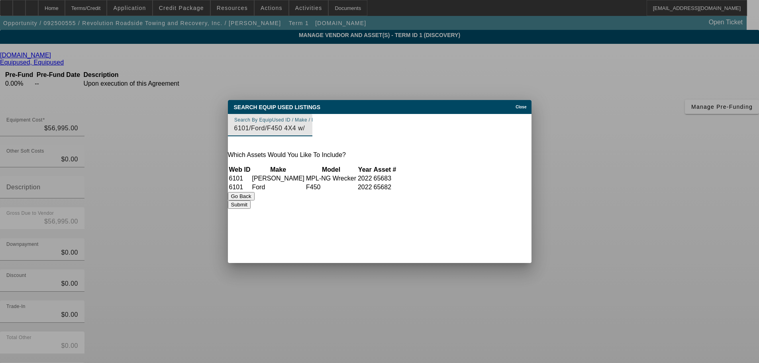
click at [251, 209] on button "Submit" at bounding box center [239, 204] width 23 height 8
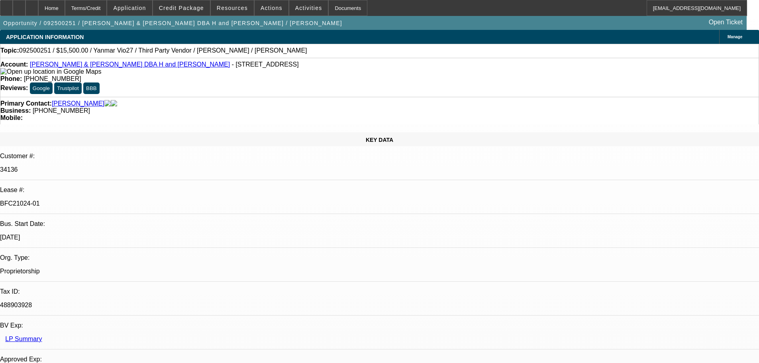
select select "0"
select select "6"
select select "0"
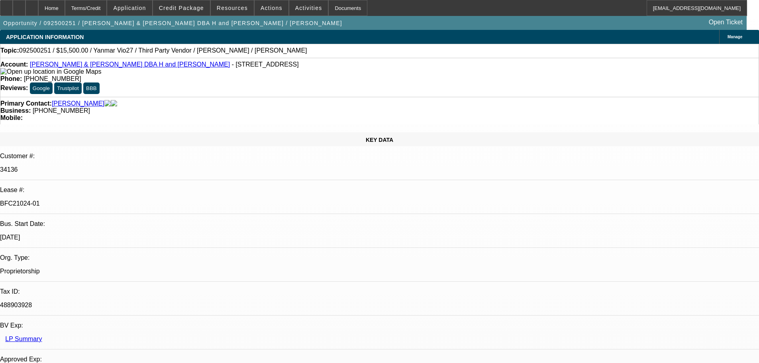
select select "0"
select select "6"
select select "0"
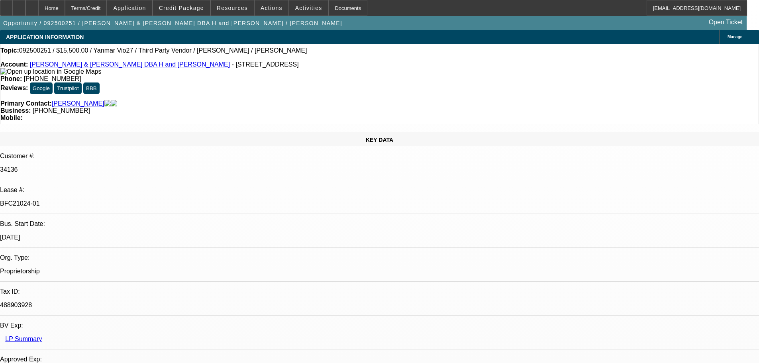
select select "0"
select select "6"
select select "0"
select select "0.1"
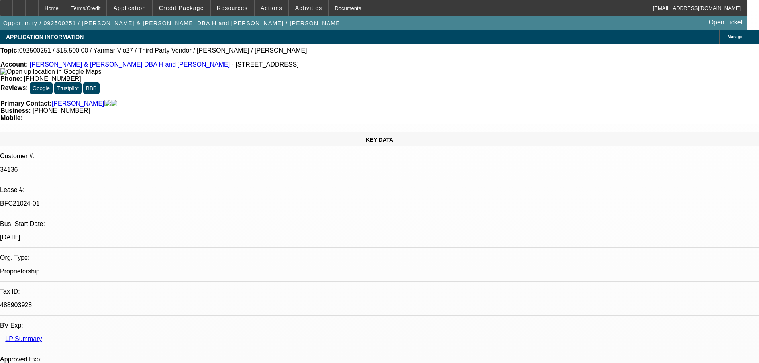
select select "4"
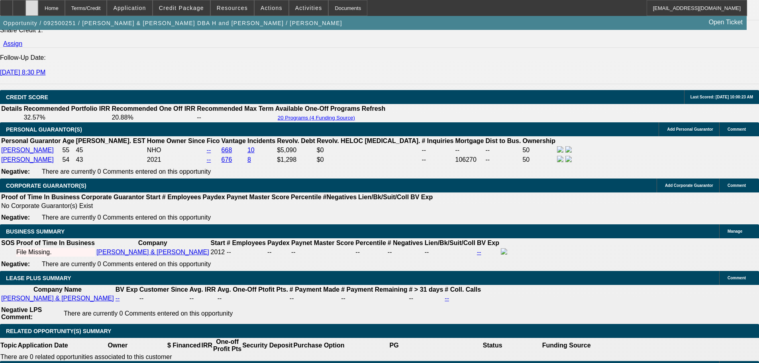
click at [38, 4] on div at bounding box center [31, 8] width 13 height 16
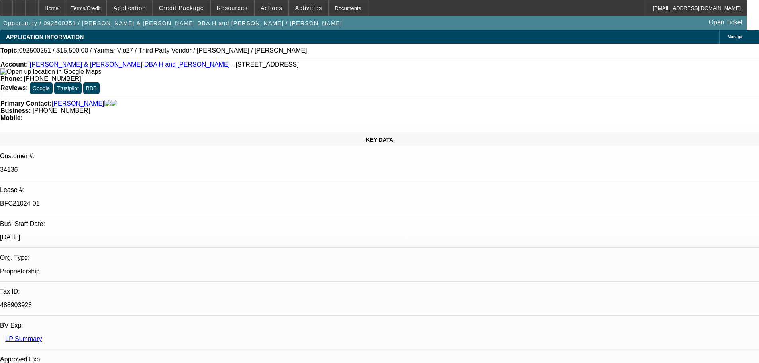
select select "0"
select select "6"
select select "0"
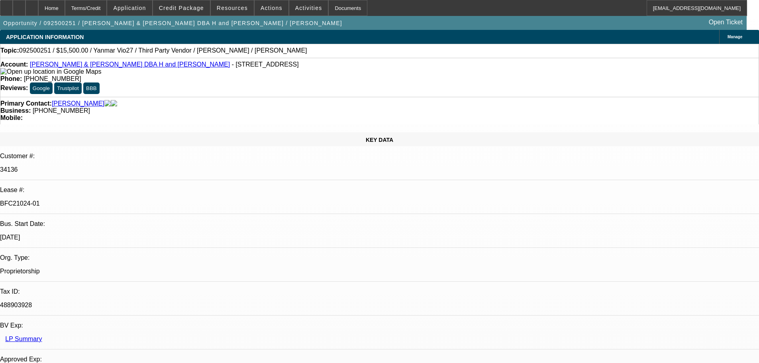
select select "0"
select select "6"
select select "0"
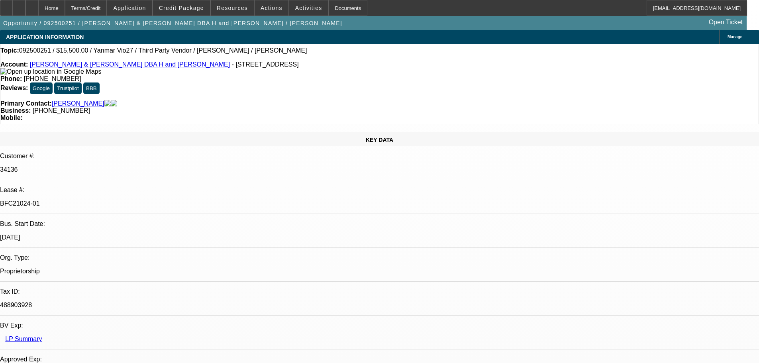
select select "0"
select select "6"
select select "0"
select select "0.1"
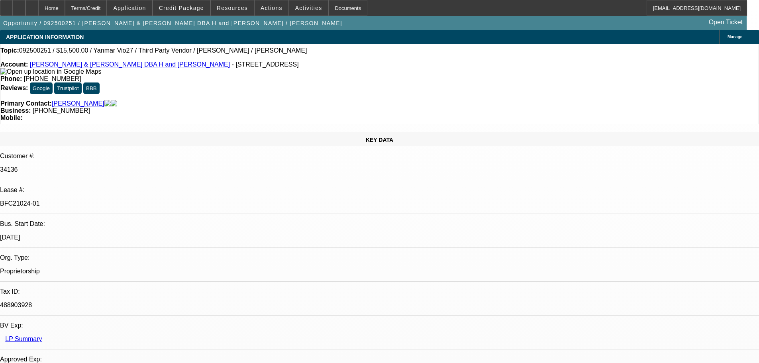
select select "4"
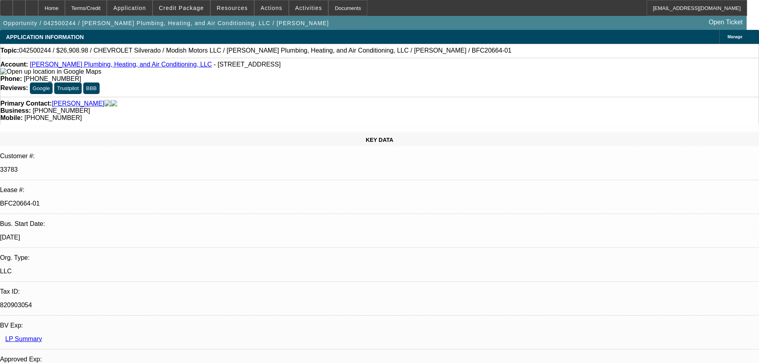
select select "0"
select select "3"
select select "0"
select select "6"
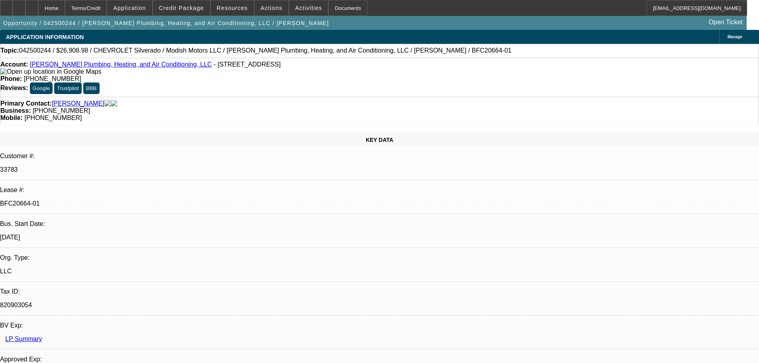
select select "0"
select select "3"
select select "0"
select select "6"
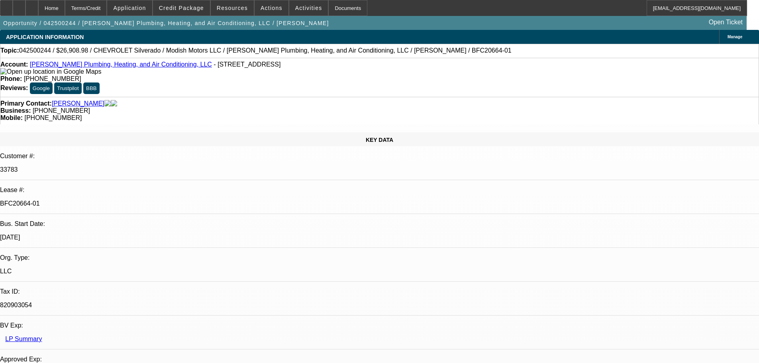
select select "0"
select select "3"
select select "0"
select select "6"
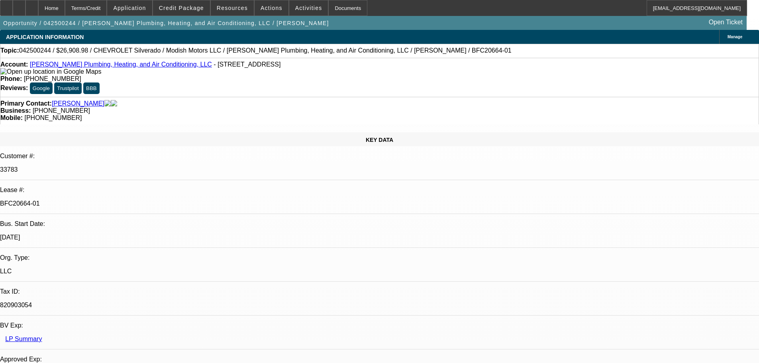
select select "0"
select select "2"
select select "0"
select select "6"
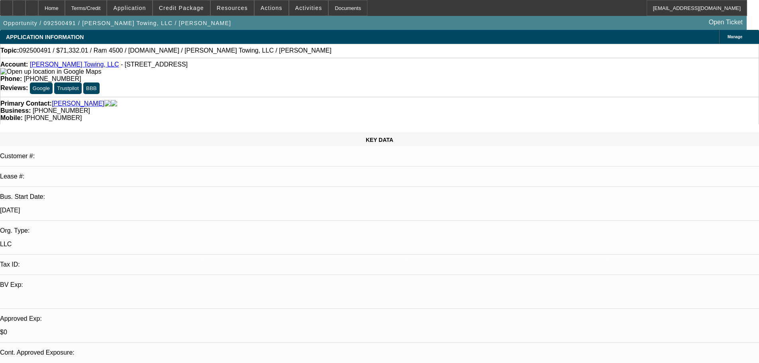
select select "0"
select select "2"
select select "0"
select select "6"
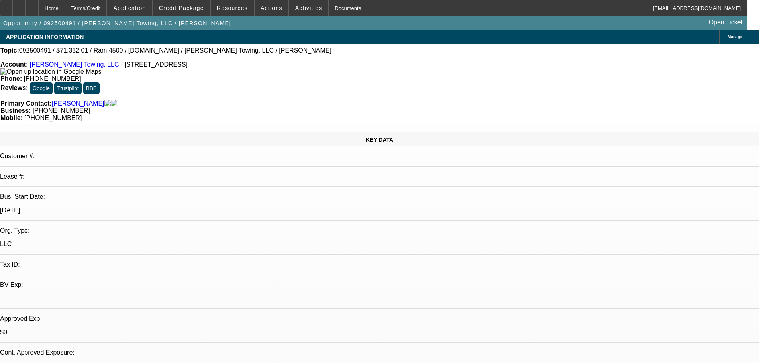
scroll to position [994, 0]
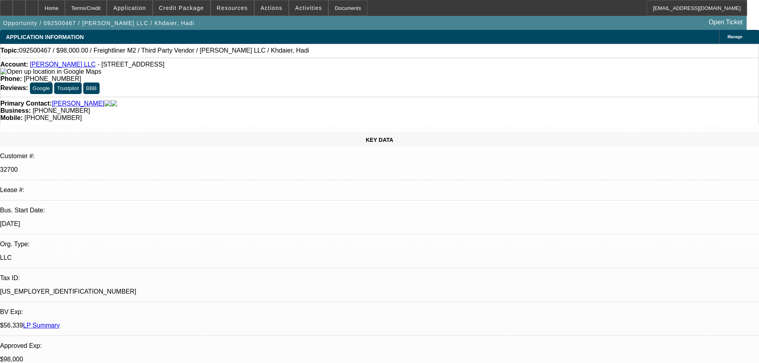
select select "0"
select select "2"
select select "0.1"
select select "4"
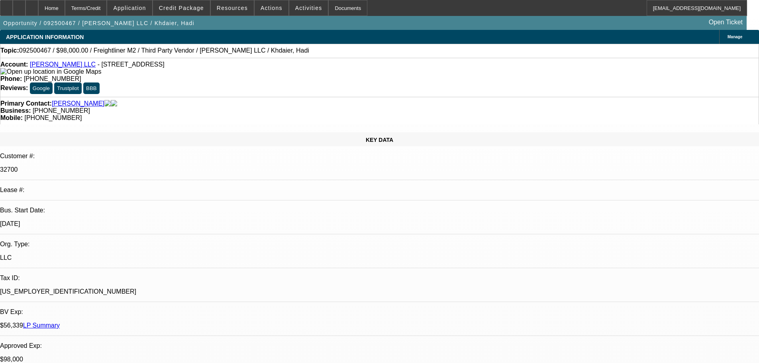
select select "0"
select select "2"
select select "0.1"
select select "4"
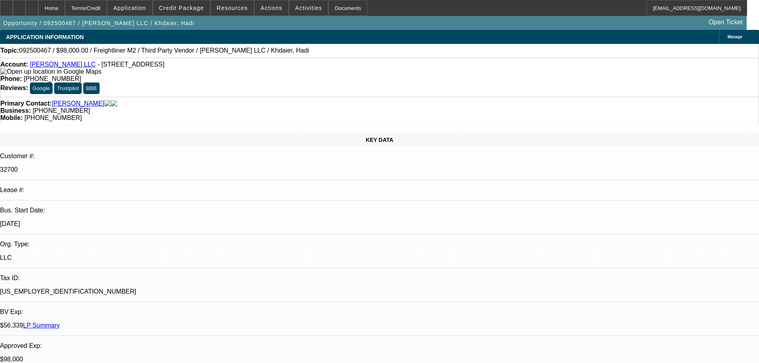
select select "0"
select select "2"
select select "0.1"
select select "4"
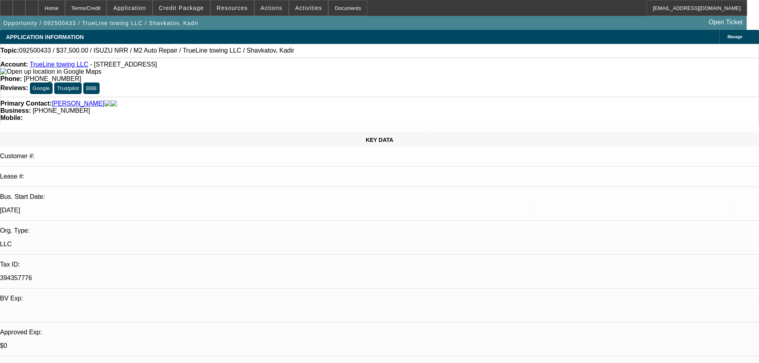
select select "0"
select select "2"
select select "0.1"
select select "4"
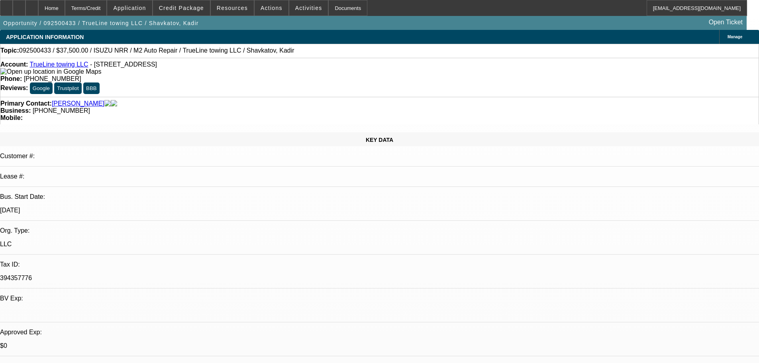
select select "0"
select select "2"
select select "0.1"
select select "4"
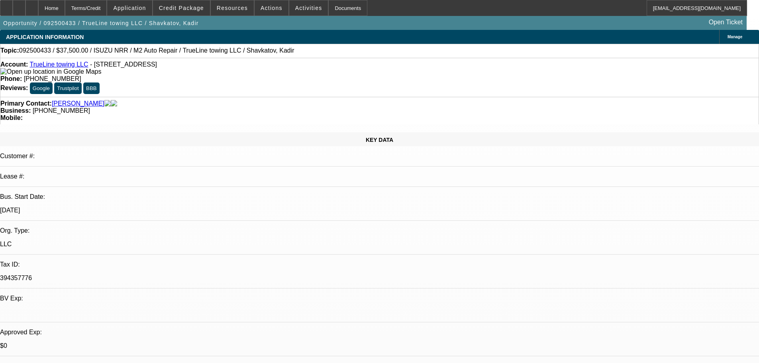
select select "0"
select select "2"
select select "0.1"
select select "4"
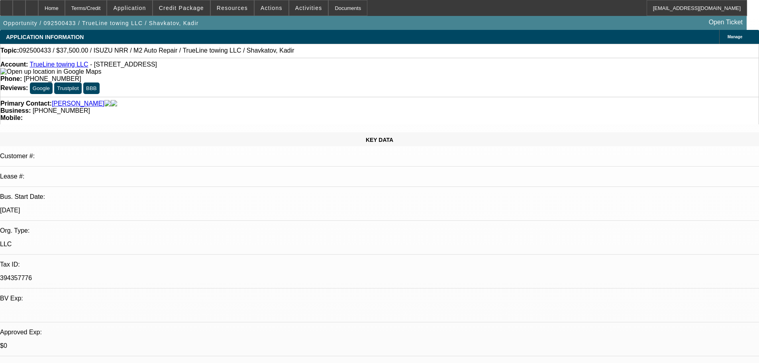
select select "0"
select select "2"
select select "0.1"
select select "4"
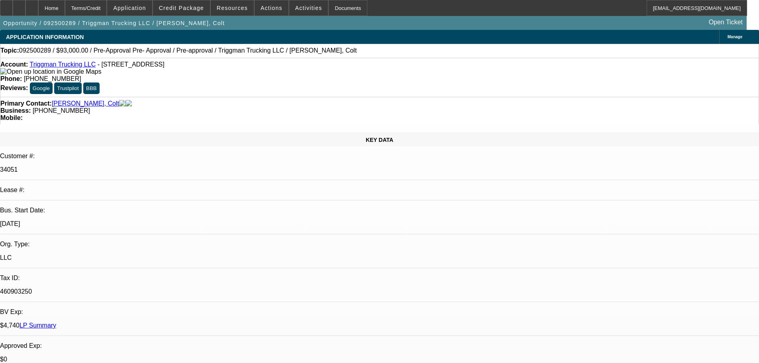
select select "0"
select select "2"
select select "0.1"
select select "4"
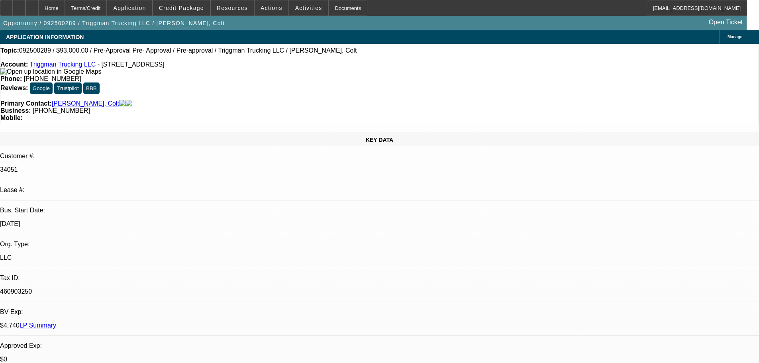
select select "0"
select select "2"
select select "0.1"
select select "4"
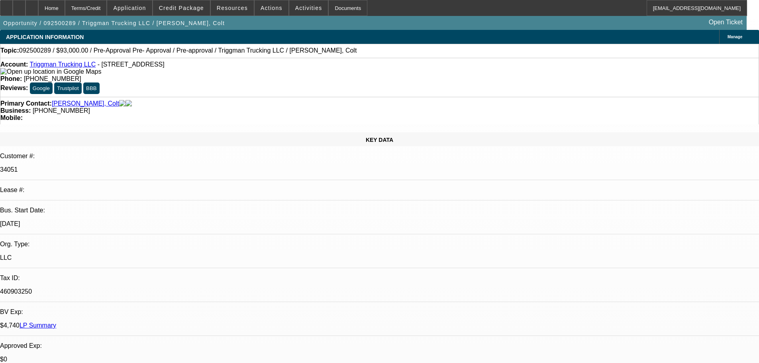
select select "0"
select select "2"
select select "0.1"
select select "4"
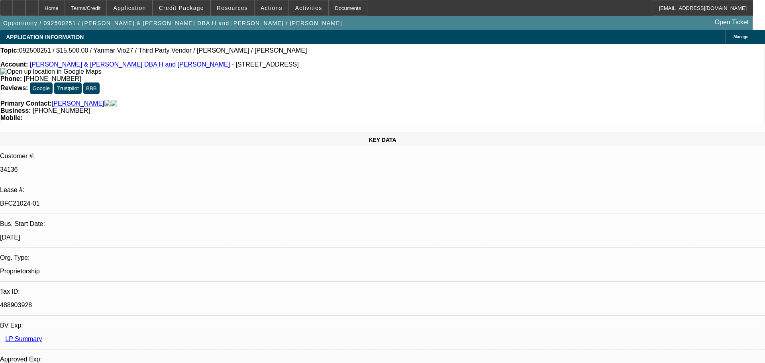
select select "0"
select select "6"
select select "0"
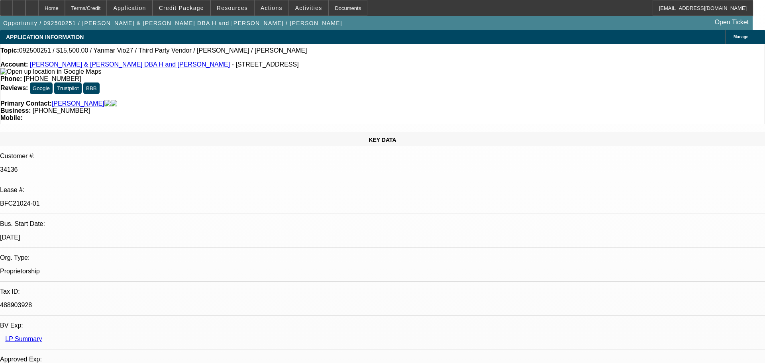
select select "0"
select select "6"
select select "0"
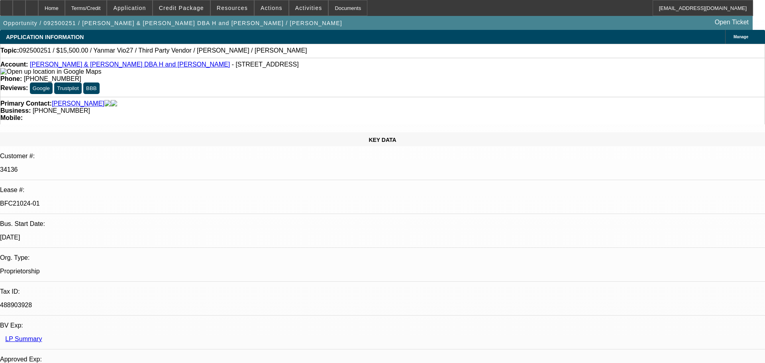
select select "0"
select select "6"
select select "0"
select select "0.1"
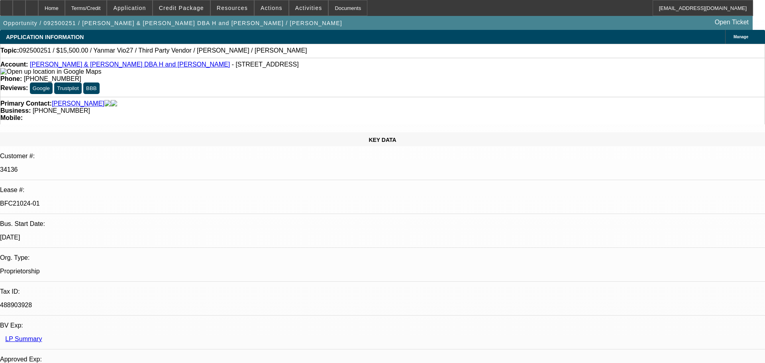
select select "4"
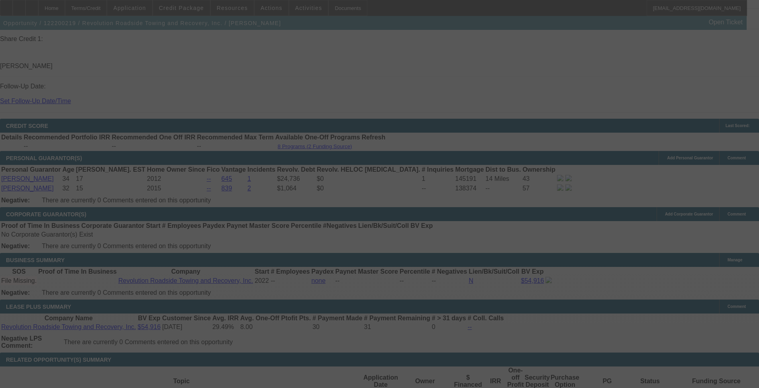
scroll to position [1210, 0]
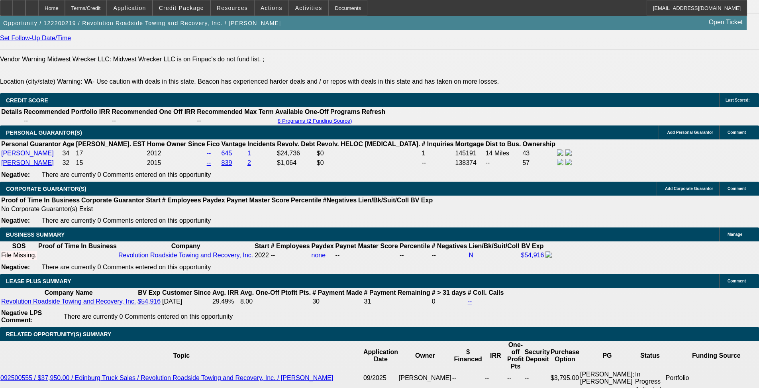
select select "0.15"
select select "2"
select select "0"
select select "6"
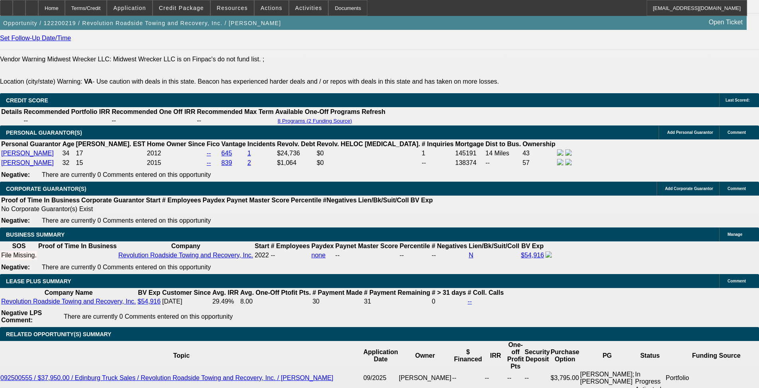
select select "0.15"
select select "2"
select select "0"
select select "6"
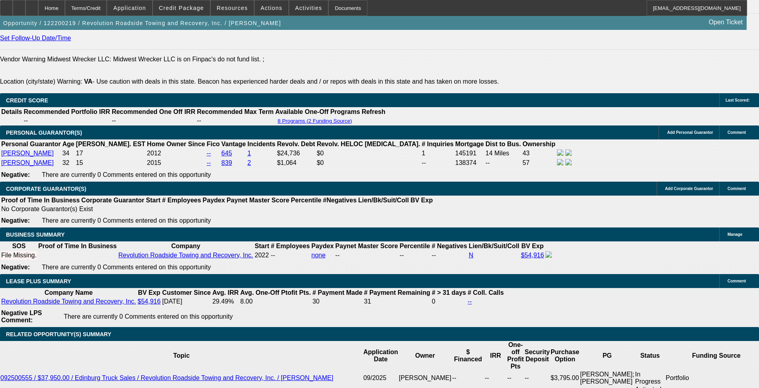
select select "0.15"
select select "2"
select select "0"
select select "6"
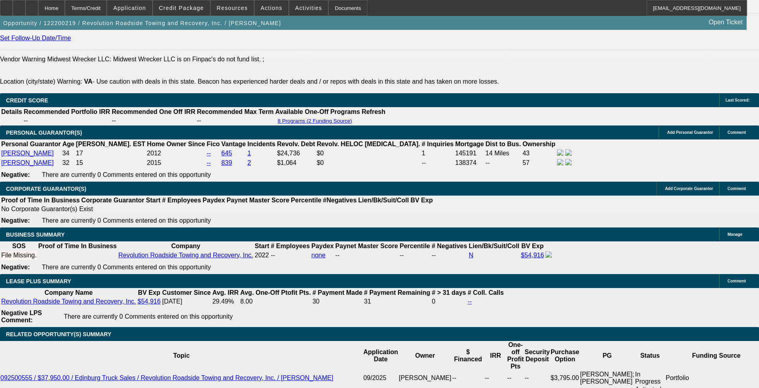
select select "0.15"
select select "0"
select select "0.1"
select select "4"
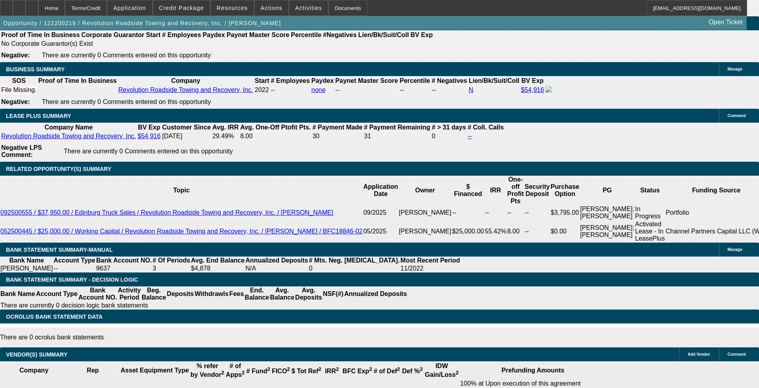
scroll to position [1295, 0]
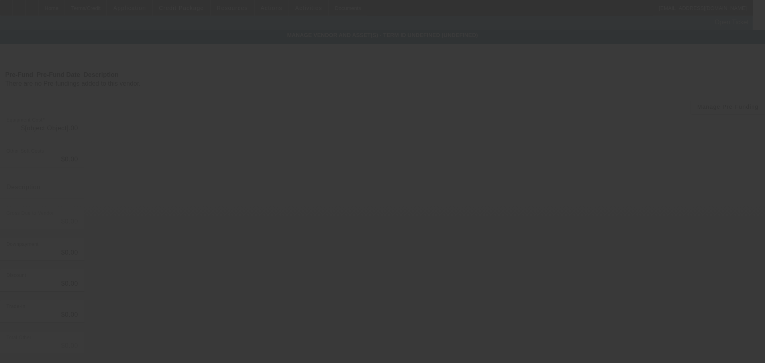
type input "$56,995.00"
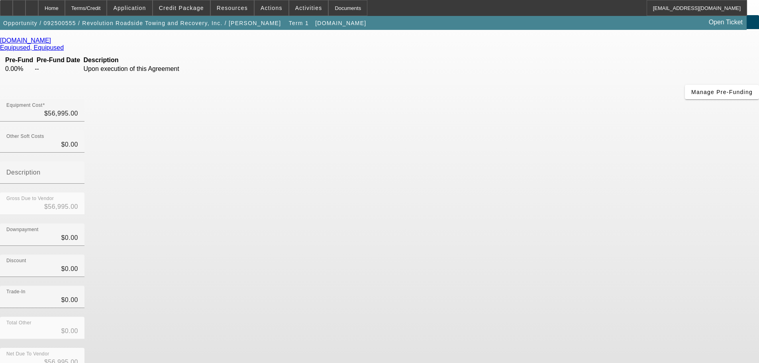
scroll to position [23, 0]
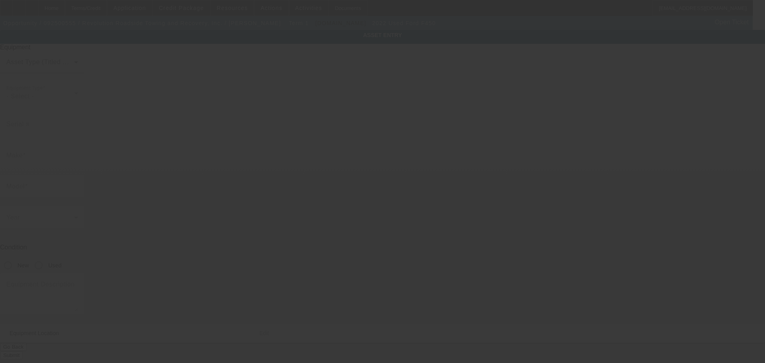
type input "[US_VEHICLE_IDENTIFICATION_NUMBER]"
type input "Ford"
type input "F450"
radio input "true"
type textarea "Ford F450"
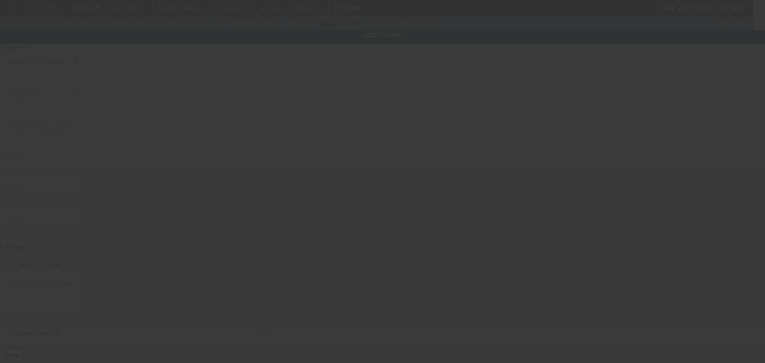
type input "[STREET_ADDRESS]"
type input "Newport News"
type input "23608"
type input "Newport News City"
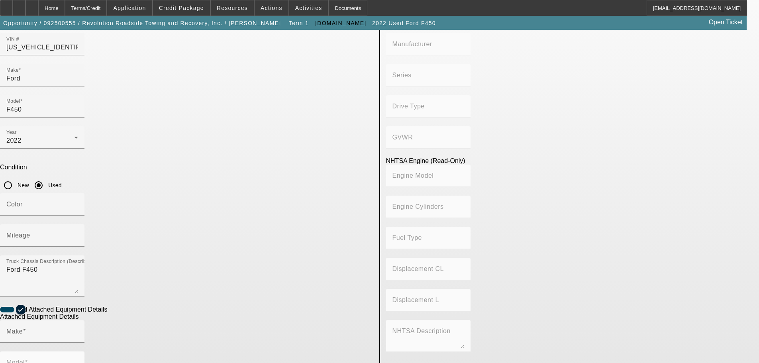
scroll to position [175, 0]
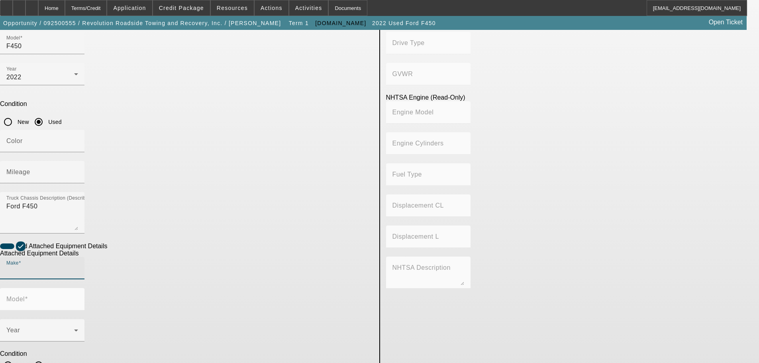
click at [78, 267] on input "Make" at bounding box center [42, 272] width 72 height 10
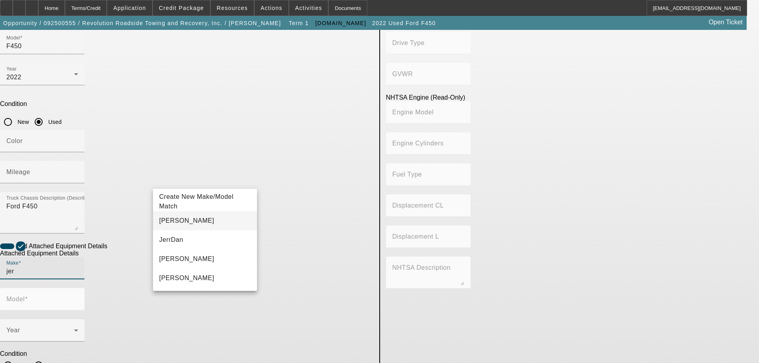
click at [194, 227] on mat-option "Jerr-Dan" at bounding box center [205, 220] width 104 height 19
type input "Jerr-Dan"
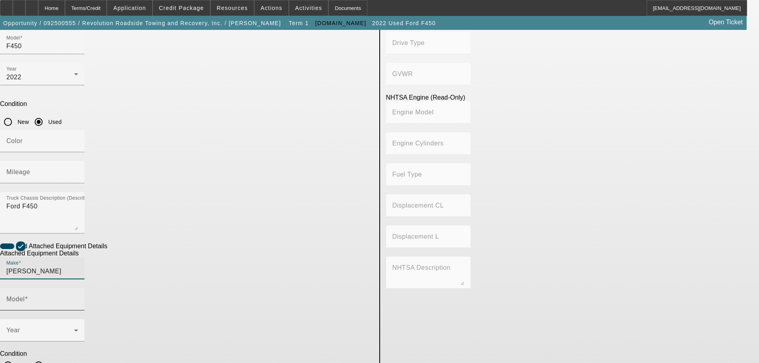
click at [78, 288] on div "Model" at bounding box center [42, 299] width 72 height 22
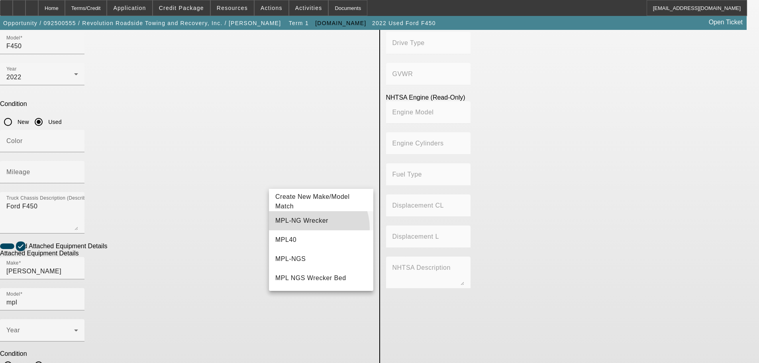
click at [309, 228] on mat-option "MPL-NG Wrecker" at bounding box center [321, 220] width 104 height 19
type input "MPL-NG Wrecker"
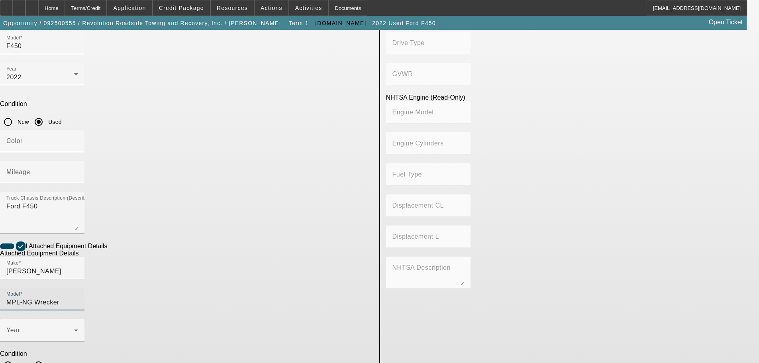
click at [47, 357] on input "Used" at bounding box center [39, 365] width 16 height 16
radio input "true"
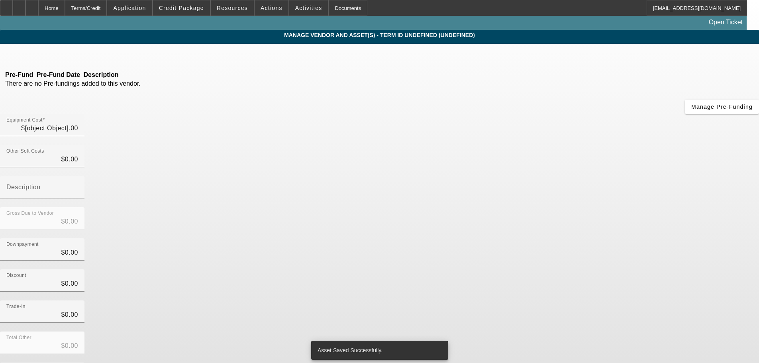
type input "$56,995.00"
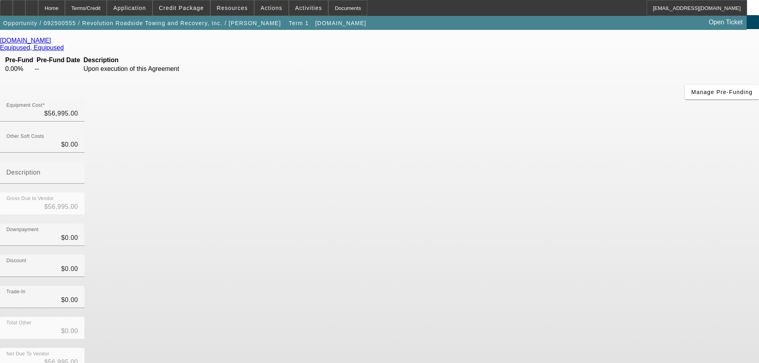
scroll to position [23, 0]
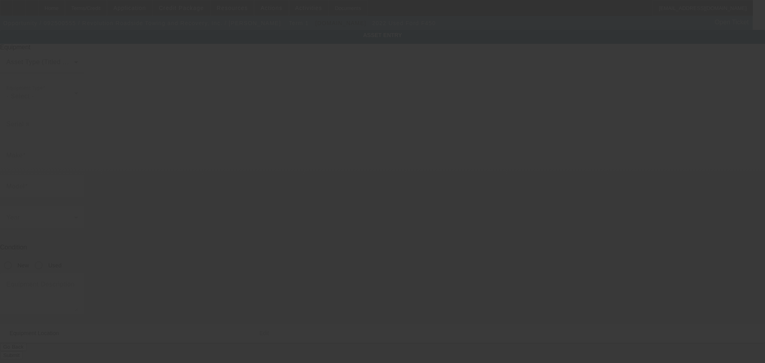
type input "1FDUF4HT5NDA03557"
type input "Ford"
type input "F450"
radio input "true"
type textarea "Ford F450"
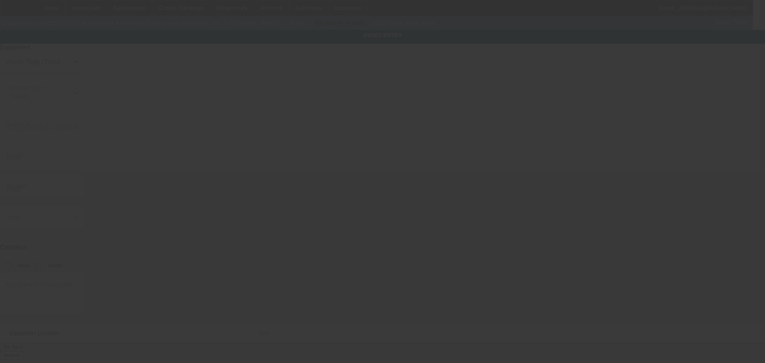
type input "833 Thimbleby Dr"
type input "Newport News"
type input "23608"
type input "Newport News City"
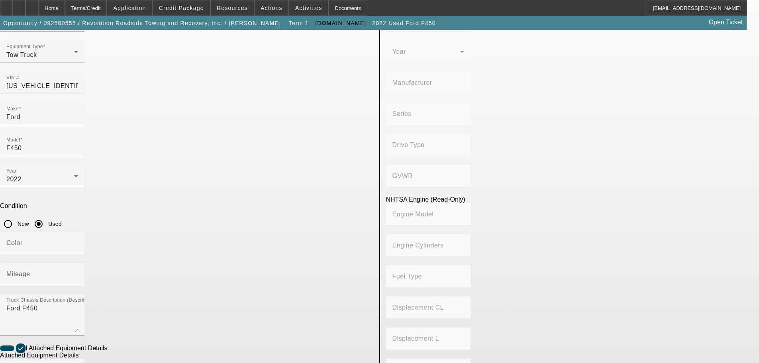
scroll to position [182, 0]
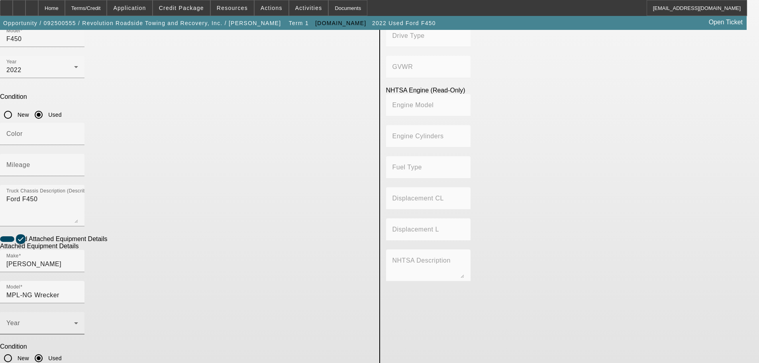
click at [74, 322] on span at bounding box center [40, 327] width 68 height 10
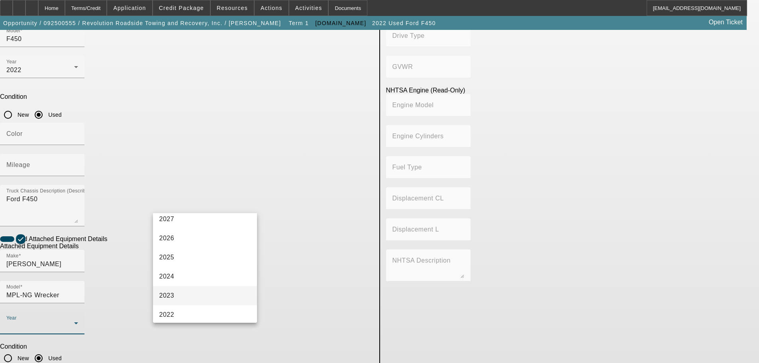
scroll to position [40, 0]
click at [163, 304] on span "2022" at bounding box center [166, 301] width 15 height 10
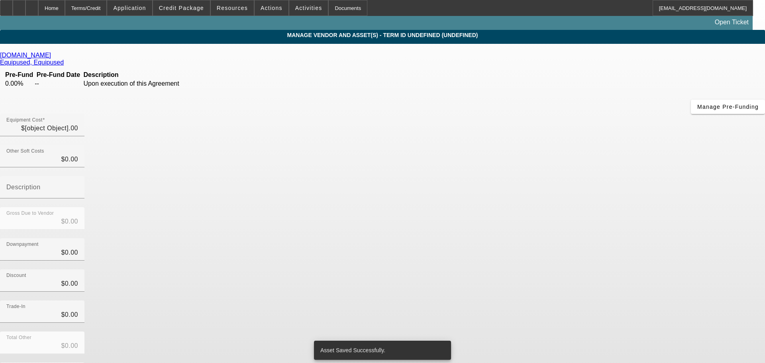
type input "$56,995.00"
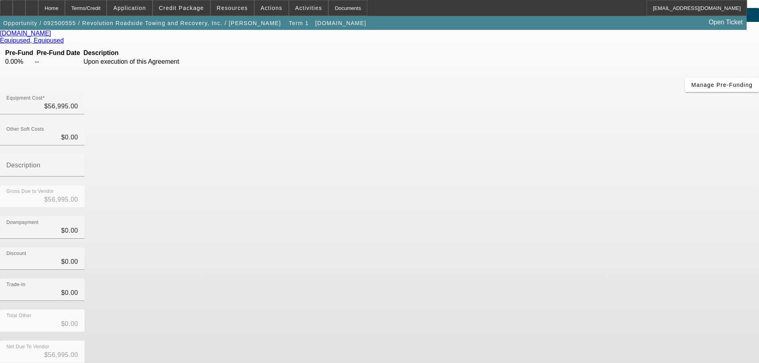
scroll to position [23, 0]
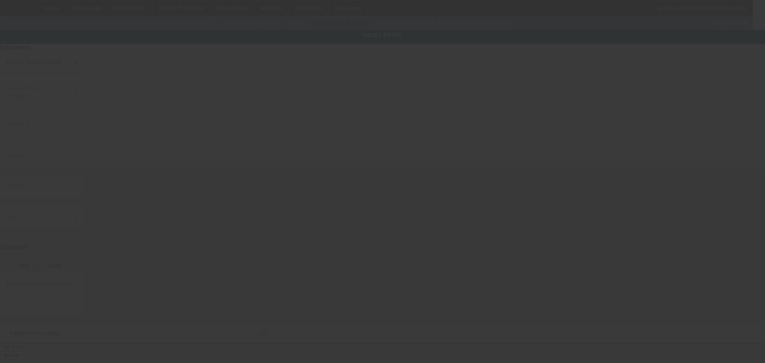
type input "Jerr-Dan"
type input "MPL-NG Wrecker"
radio input "true"
type textarea "Jerr-Dan MPL-NG Wrecker"
type input "833 Thimbleby Dr"
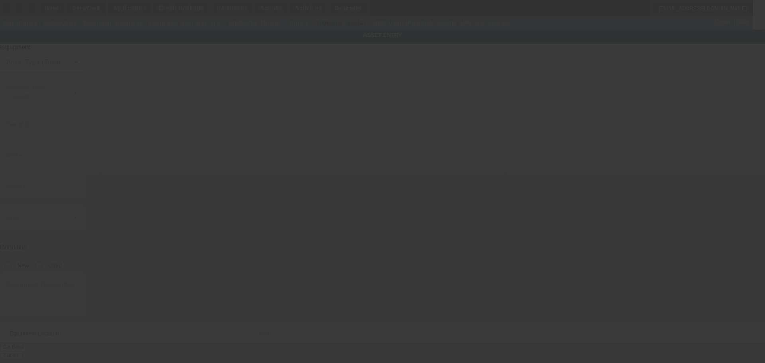
type input "Newport News"
type input "23608"
type input "Newport News City"
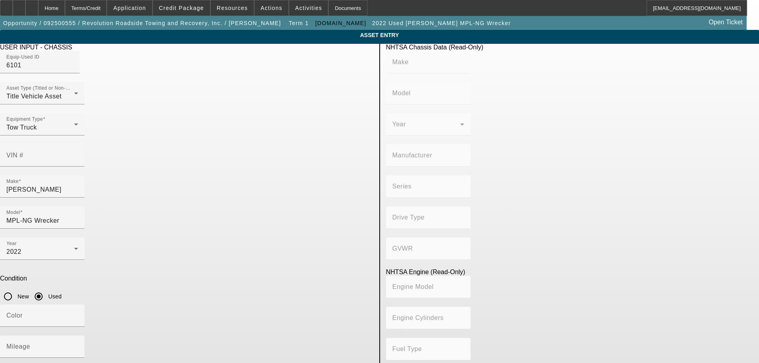
click at [719, 14] on div "Delete asset" at bounding box center [739, 7] width 40 height 14
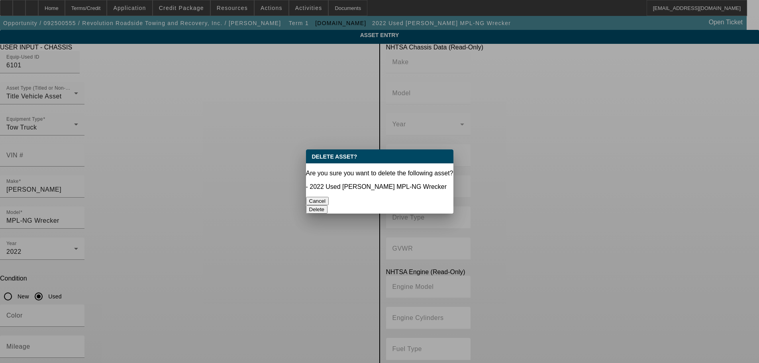
click at [328, 205] on button "Delete" at bounding box center [317, 209] width 22 height 8
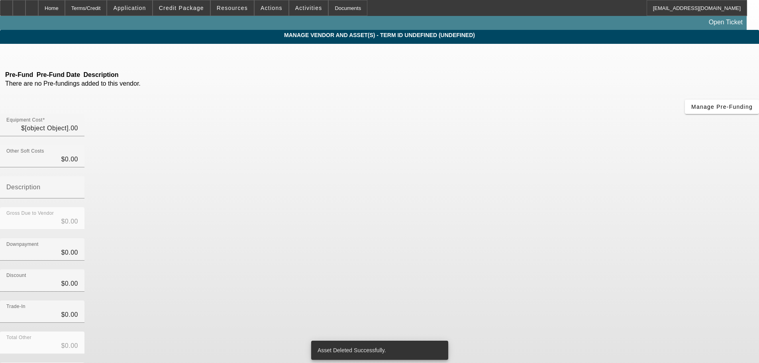
type input "$56,995.00"
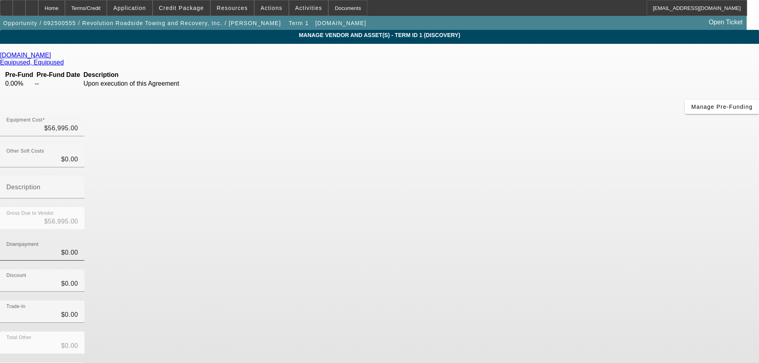
scroll to position [11, 0]
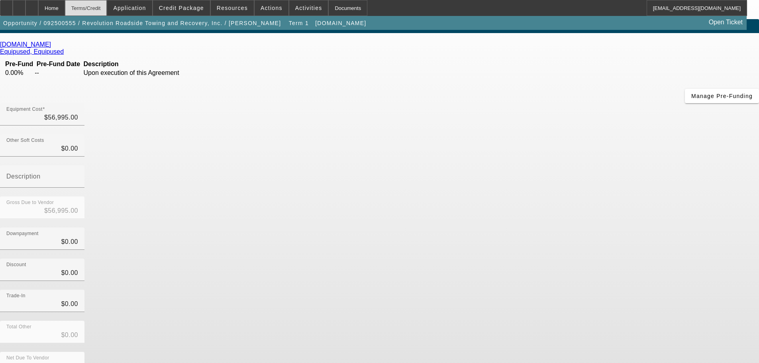
click at [90, 15] on div "Terms/Credit" at bounding box center [86, 8] width 42 height 16
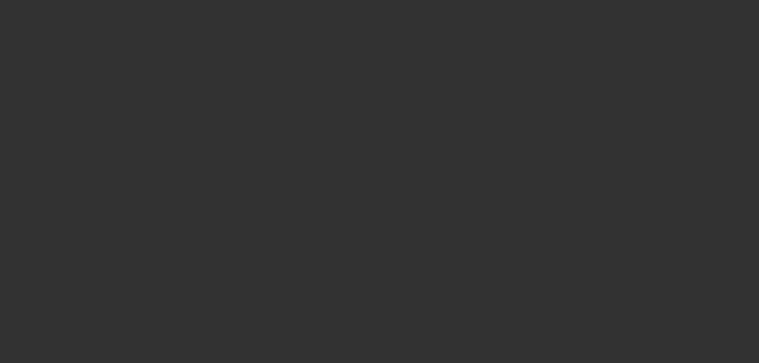
scroll to position [754, 0]
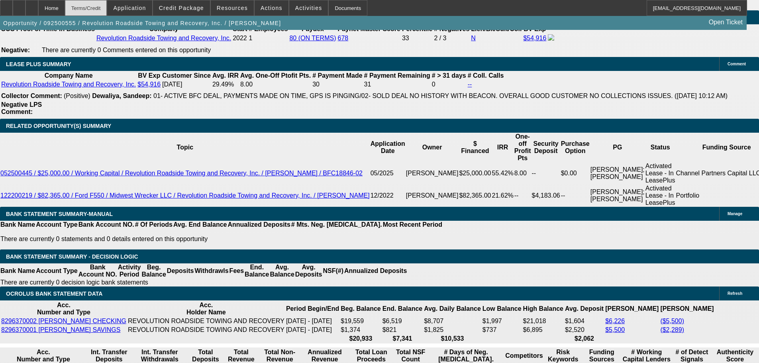
select select "0"
select select "2"
select select "0"
select select "6"
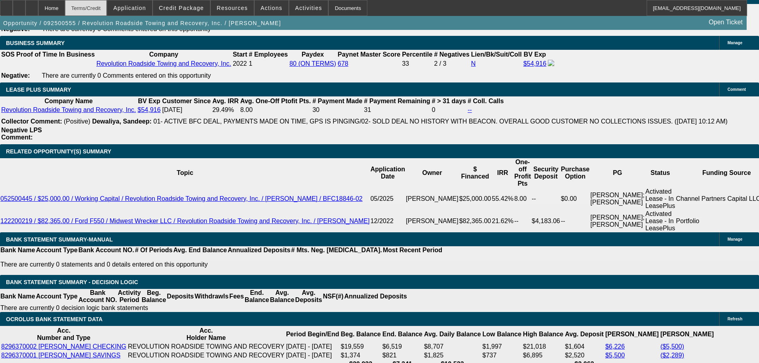
scroll to position [1310, 0]
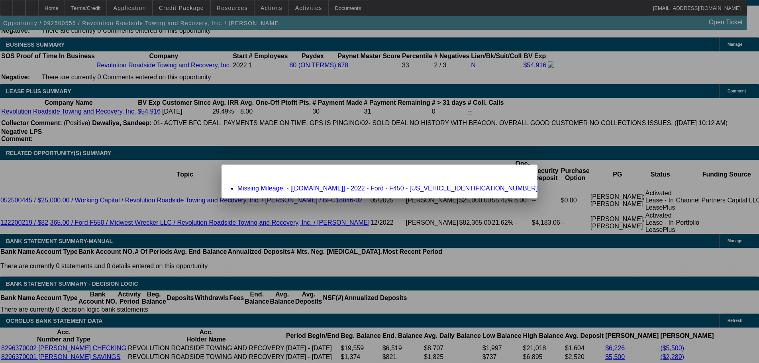
click at [355, 186] on link "Missing Mileage, - [Equip-Used.com] - 2022 - Ford - F450 - 1FDUF4HT5NDA03557" at bounding box center [387, 188] width 300 height 7
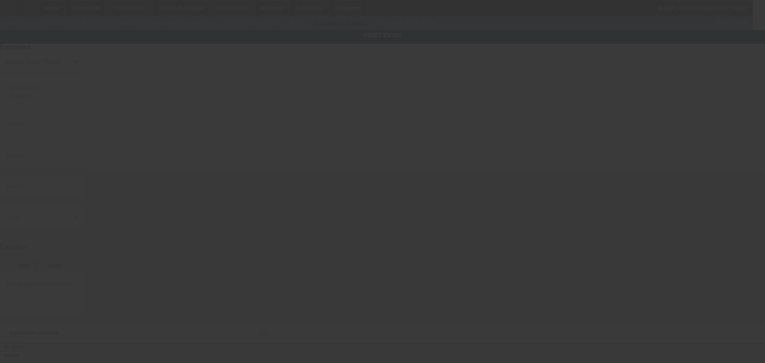
type input "1FDUF4HT5NDA03557"
type input "Ford"
type input "F450"
radio input "true"
type textarea "Ford F450"
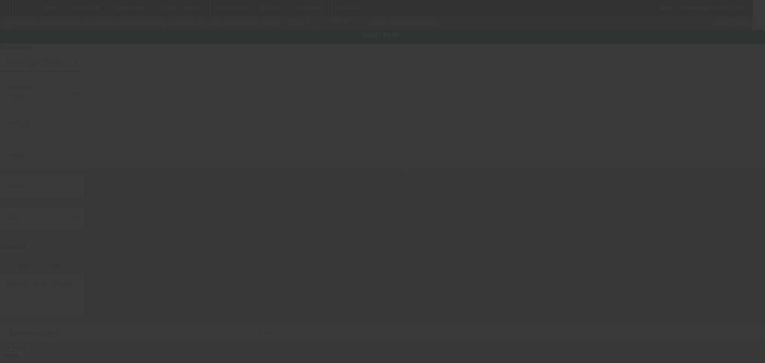
type input "833 Thimbleby Dr"
type input "Newport News"
type input "23608"
type input "Newport News City"
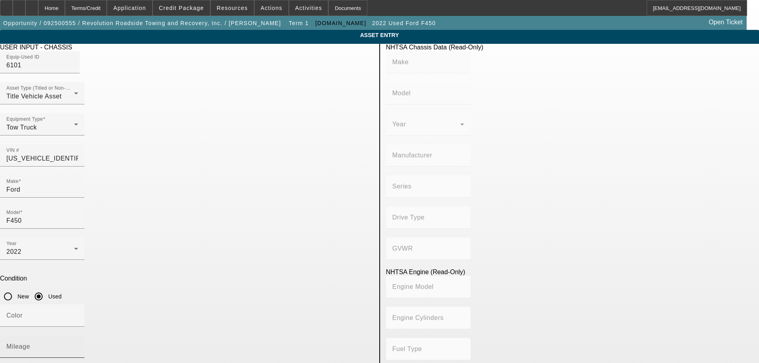
click at [78, 335] on div "Mileage" at bounding box center [42, 346] width 72 height 22
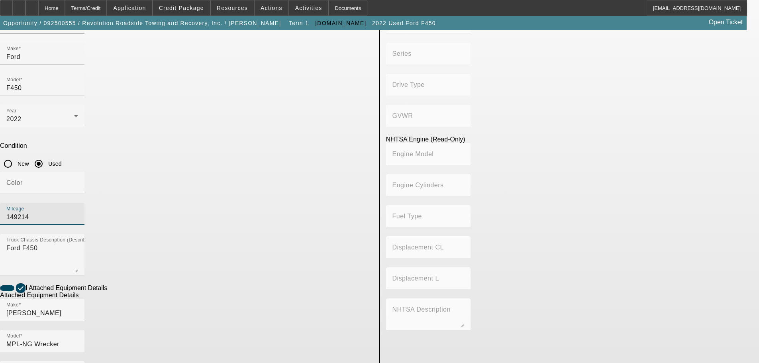
scroll to position [182, 0]
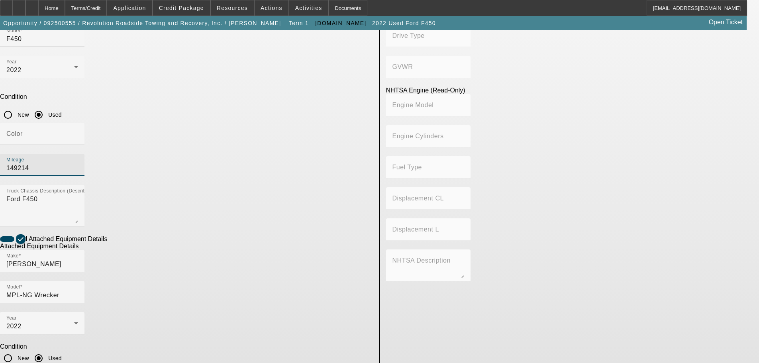
type input "149214"
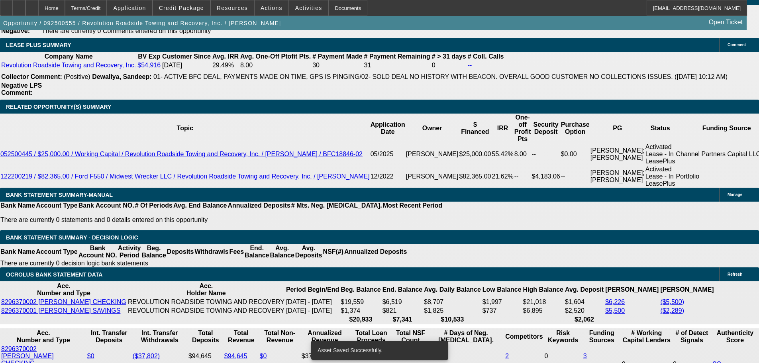
select select "0"
select select "2"
select select "0"
select select "6"
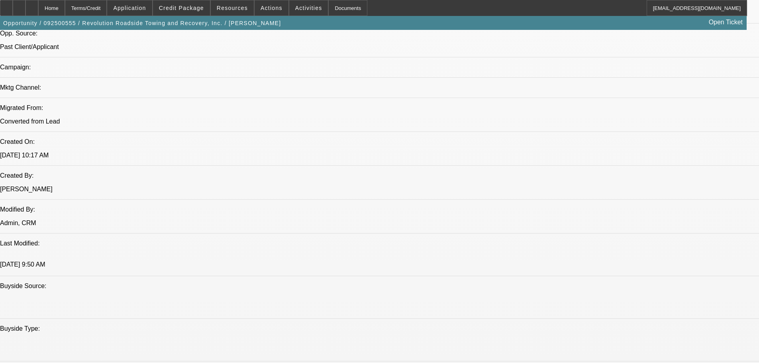
scroll to position [439, 0]
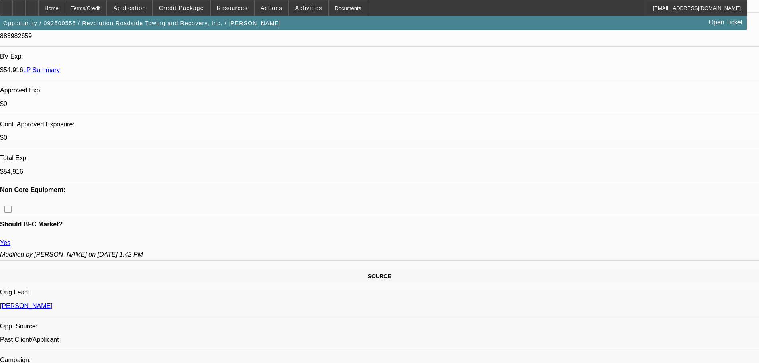
scroll to position [81, 0]
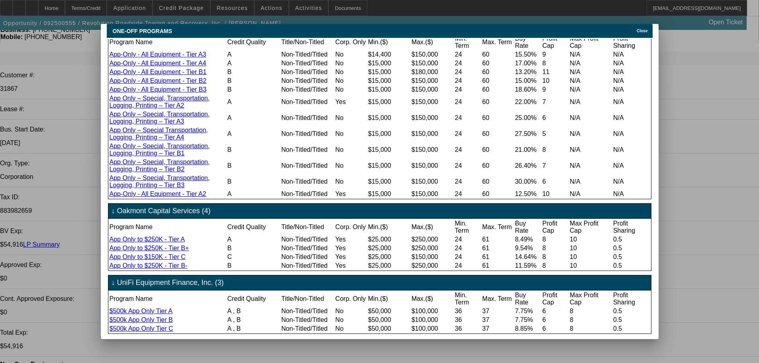
scroll to position [551, 0]
click at [686, 160] on div at bounding box center [379, 181] width 759 height 363
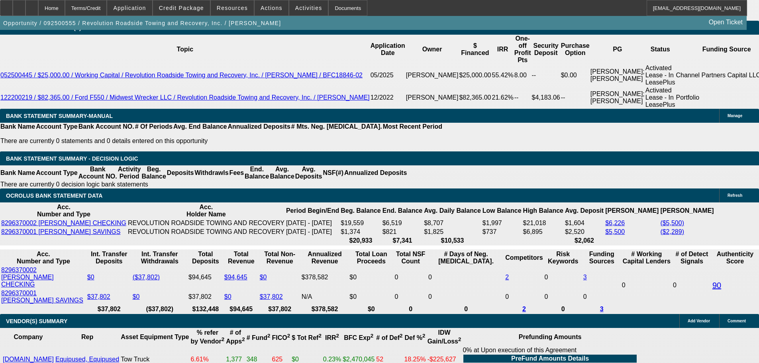
scroll to position [1316, 0]
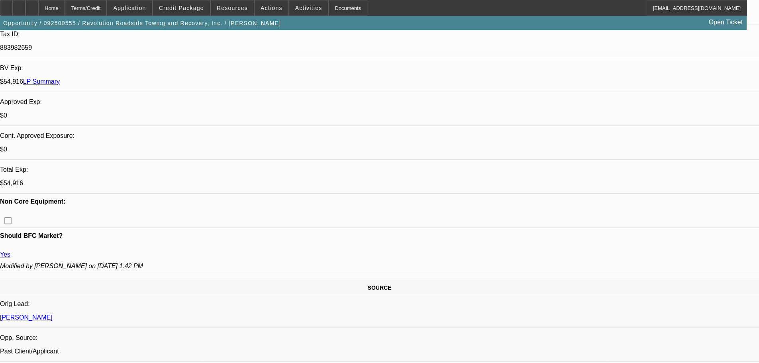
scroll to position [240, 0]
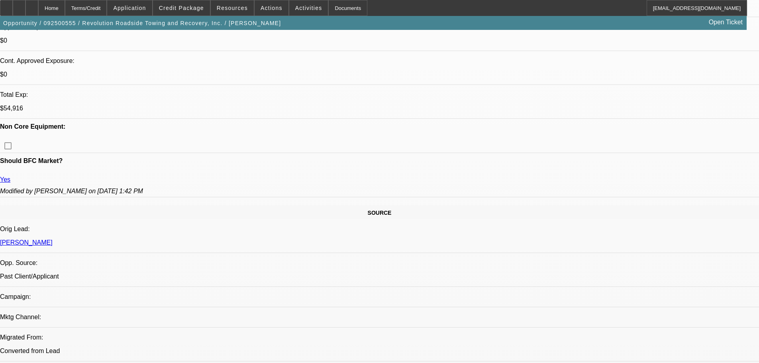
scroll to position [518, 0]
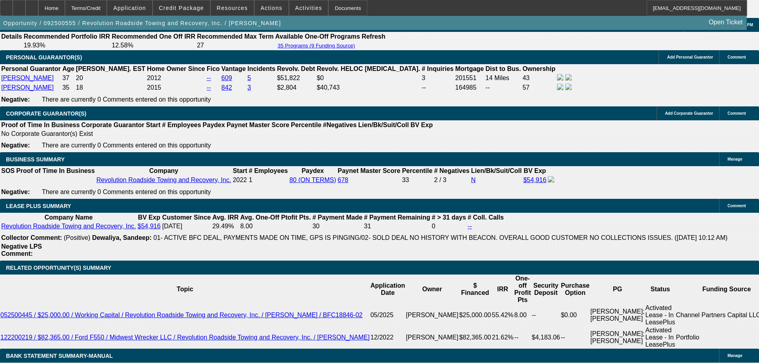
scroll to position [1514, 0]
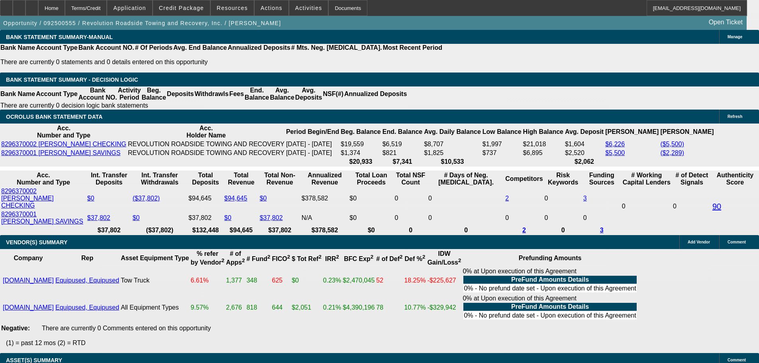
type input "UNKNOWN"
type input "17"
type input "$3,215.44"
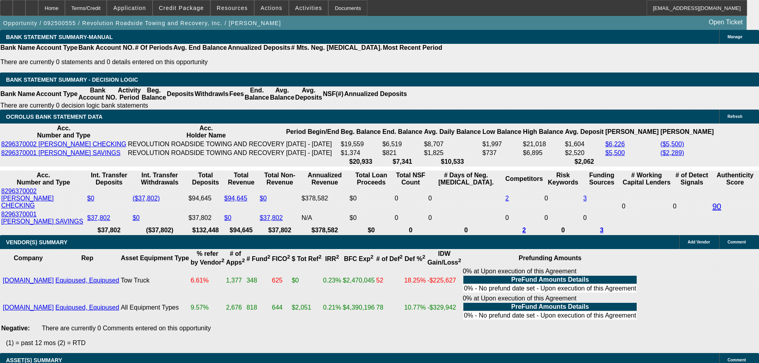
type input "$1,607.72"
type input "$4,064.06"
type input "$2,032.03"
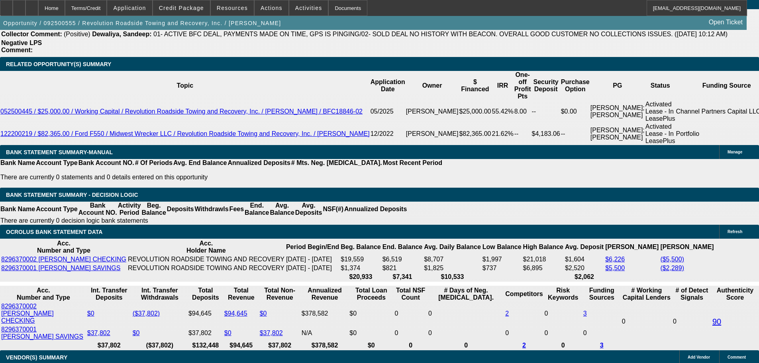
scroll to position [1395, 0]
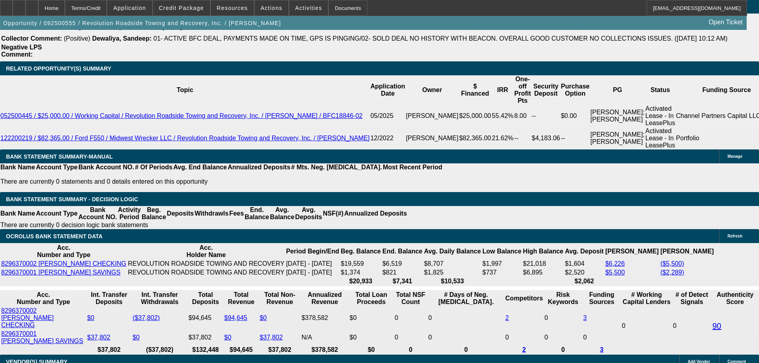
type input "17"
type input "2"
type input "$4.00"
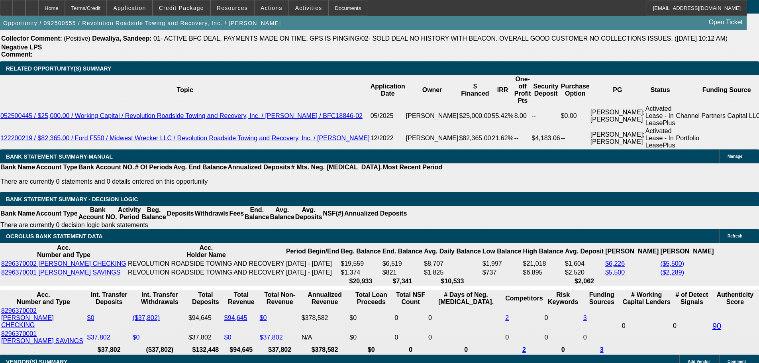
type input "2029"
type input "$4,058.00"
type input "16.9"
type input "$2,029.00"
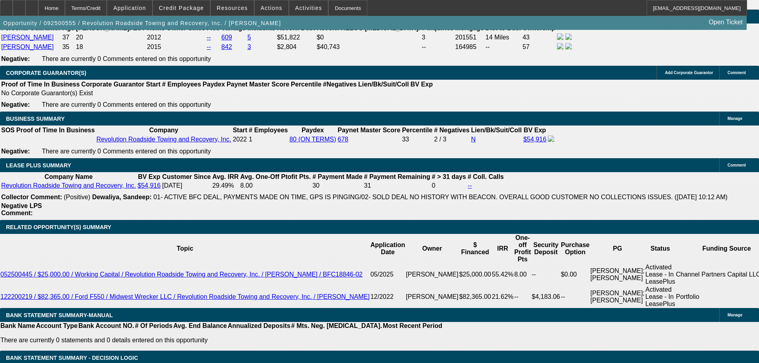
scroll to position [1235, 0]
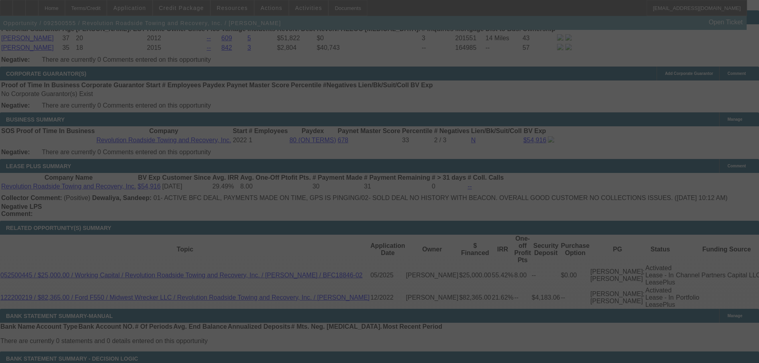
select select "0"
select select "2"
select select "0"
select select "6"
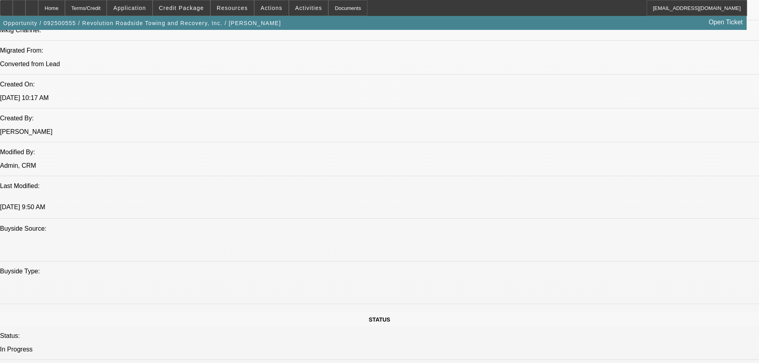
scroll to position [598, 0]
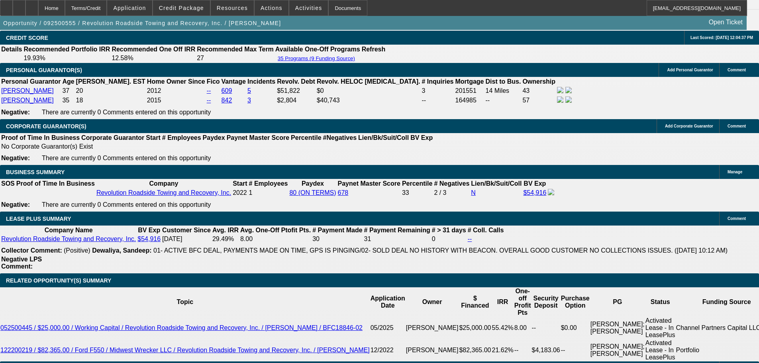
scroll to position [1076, 0]
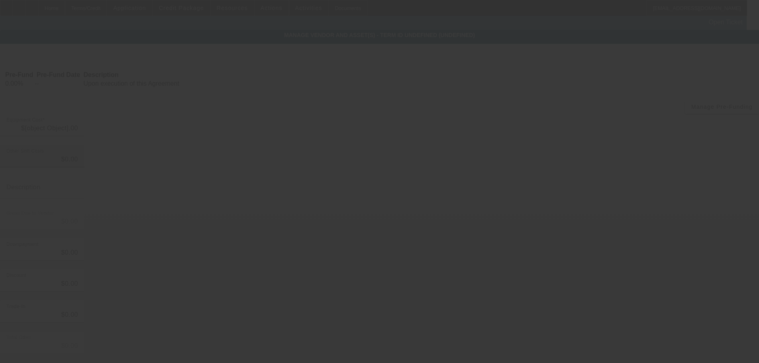
type input "$56,995.00"
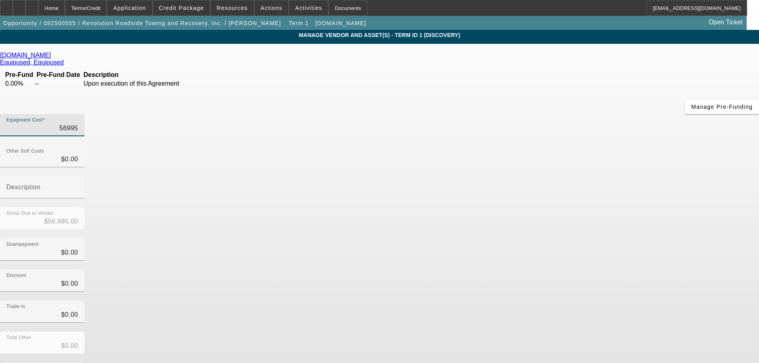
click at [78, 124] on input "56995" at bounding box center [42, 129] width 72 height 10
click at [84, 114] on div "Equipment Cost $56,995.00" at bounding box center [42, 125] width 84 height 22
type input "5699"
type input "$5,699.00"
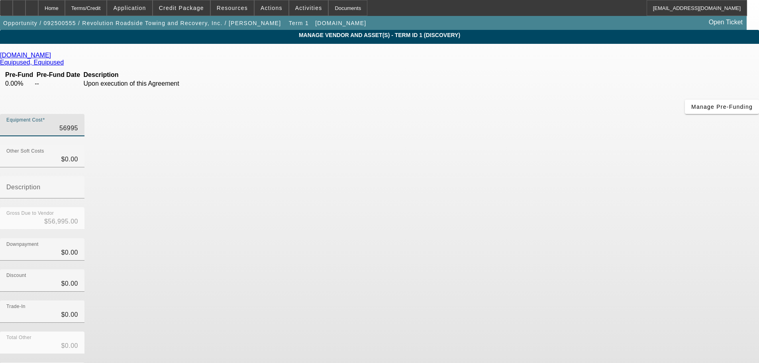
type input "$5,699.00"
type input "56996"
type input "$56,996.00"
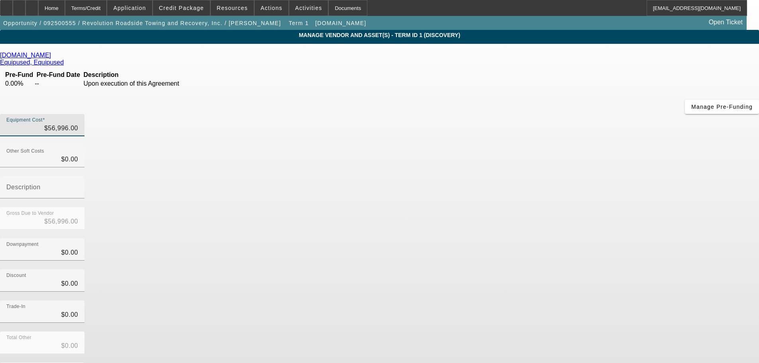
click at [491, 114] on div "Equipment Cost $56,996.00" at bounding box center [379, 129] width 759 height 31
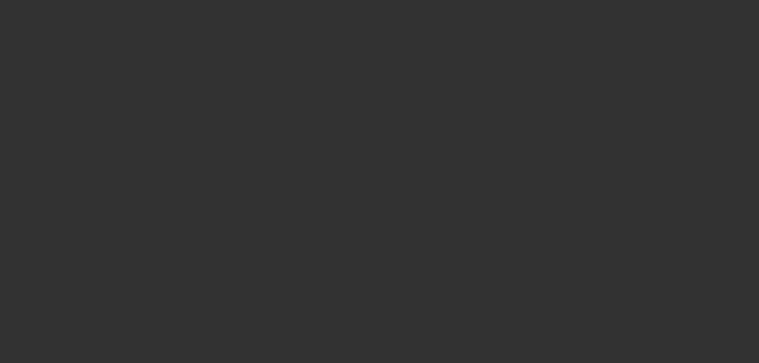
scroll to position [754, 0]
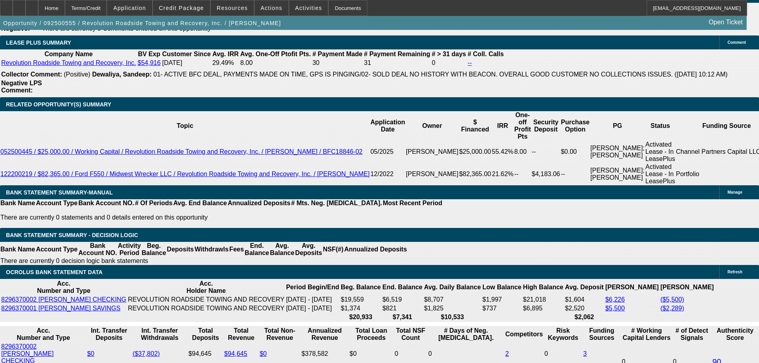
select select "0"
select select "2"
select select "0"
select select "6"
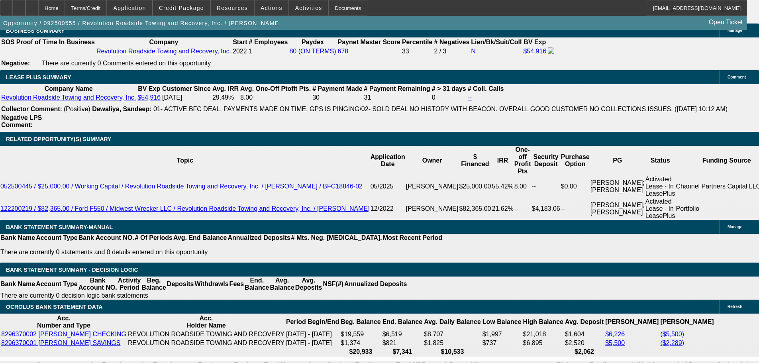
scroll to position [1323, 0]
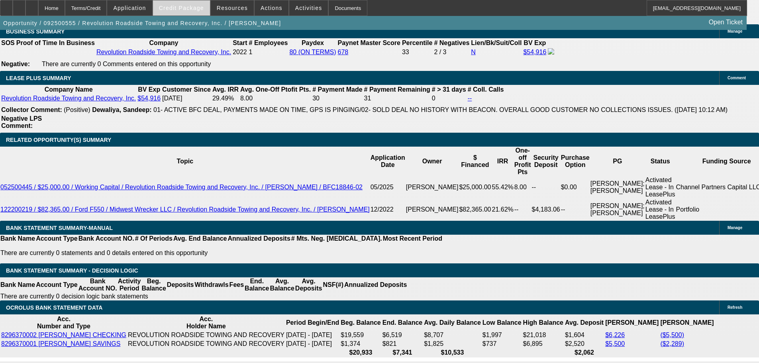
click at [184, 6] on span "Credit Package" at bounding box center [181, 8] width 45 height 6
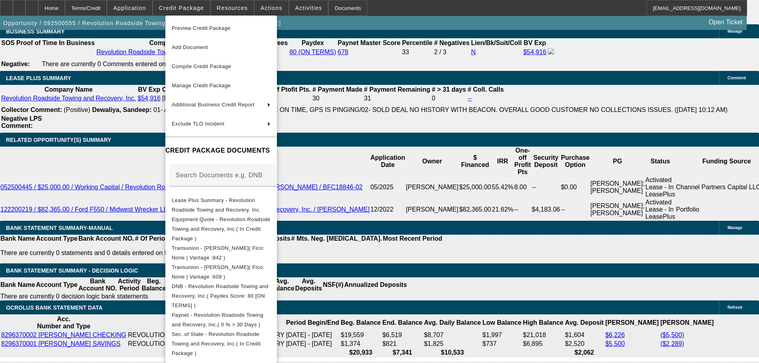
click at [443, 118] on div at bounding box center [379, 181] width 759 height 363
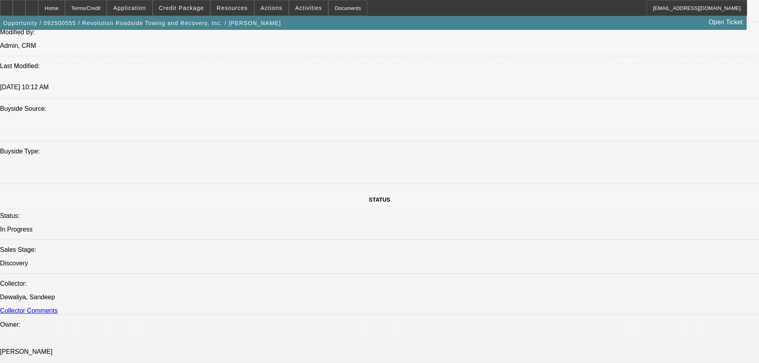
scroll to position [486, 0]
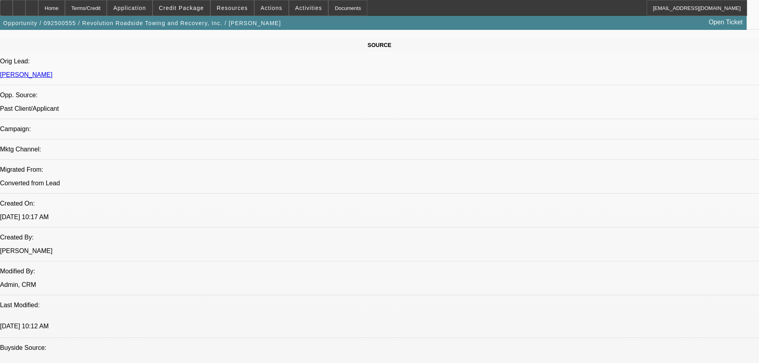
click at [184, 5] on span "Credit Package" at bounding box center [181, 8] width 45 height 6
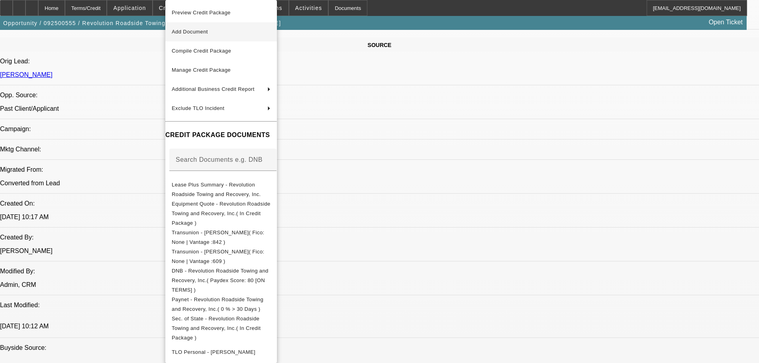
click at [190, 38] on button "Add Document" at bounding box center [221, 31] width 112 height 19
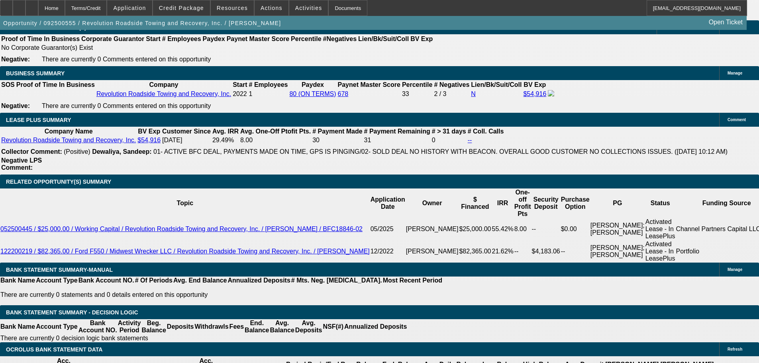
scroll to position [1275, 0]
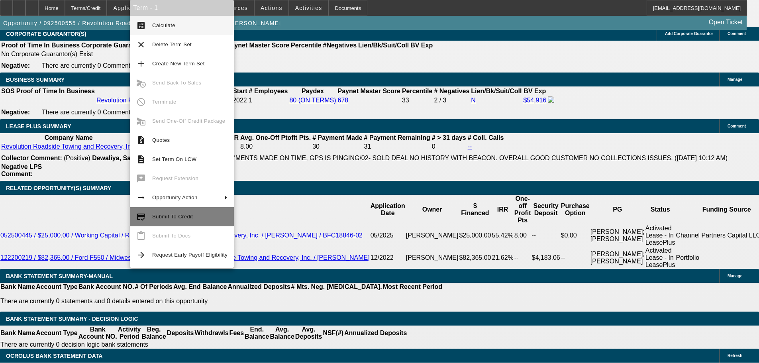
click at [169, 212] on button "credit_score Submit To Credit" at bounding box center [182, 216] width 104 height 19
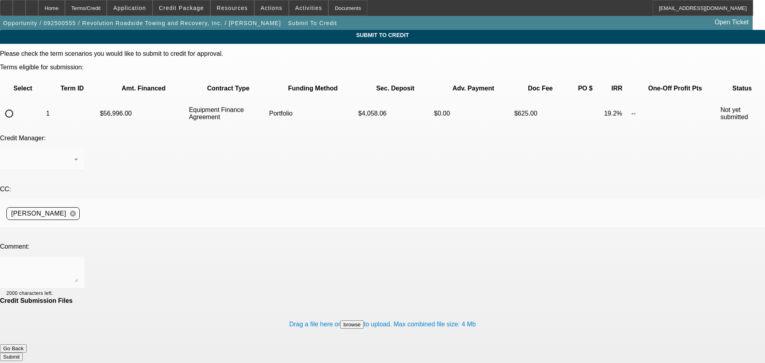
click at [17, 106] on input "radio" at bounding box center [9, 114] width 16 height 16
radio input "true"
click at [74, 155] on div "Arida, Michael" at bounding box center [40, 160] width 68 height 10
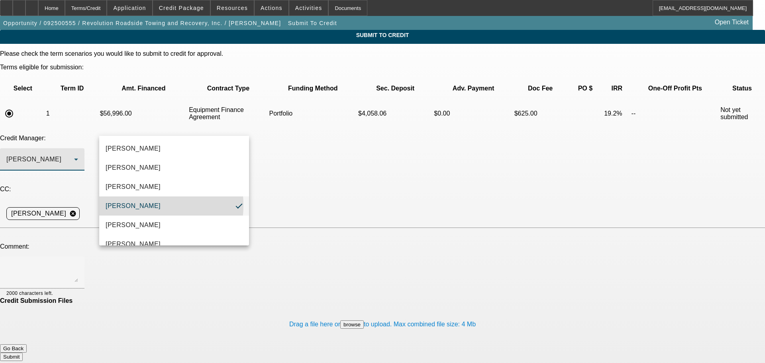
click at [133, 205] on span "Arida, Michael" at bounding box center [133, 206] width 55 height 10
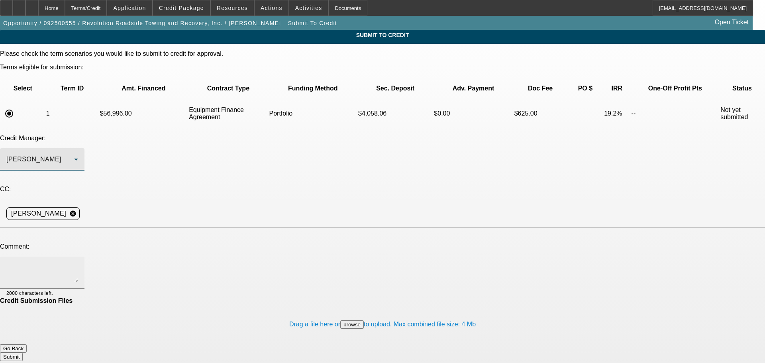
click at [78, 263] on textarea at bounding box center [42, 272] width 72 height 19
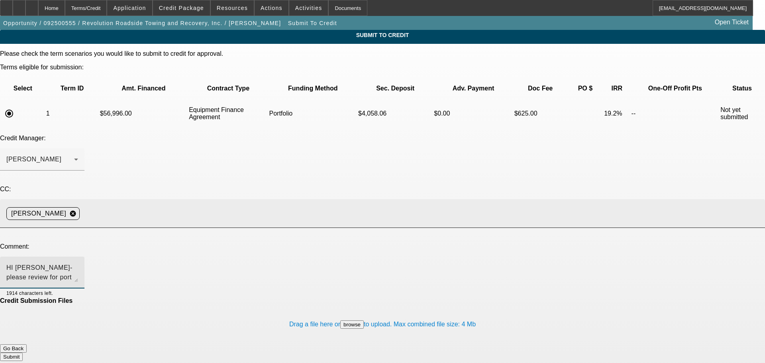
type textarea "HI Michael- please review for port approval. Write up in additional comments. T…"
click at [348, 206] on input at bounding box center [419, 214] width 673 height 16
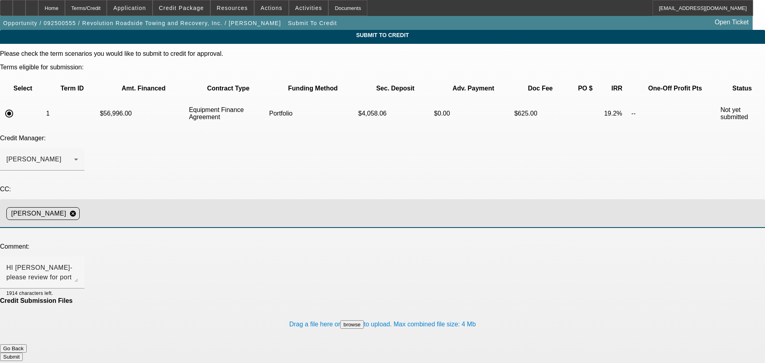
click at [355, 135] on div "Credit Manager: Arida, Michael" at bounding box center [382, 157] width 765 height 45
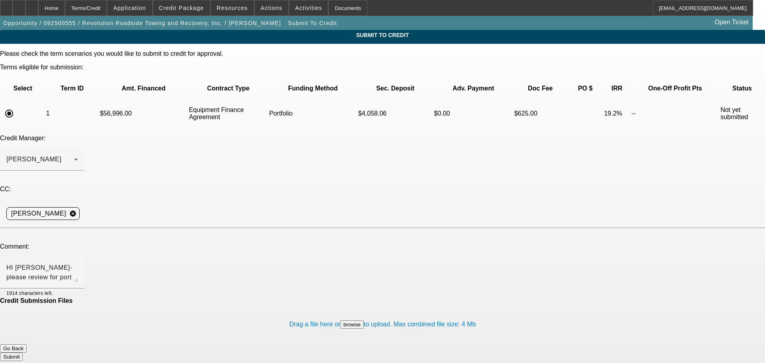
click at [23, 353] on button "Submit" at bounding box center [11, 357] width 23 height 8
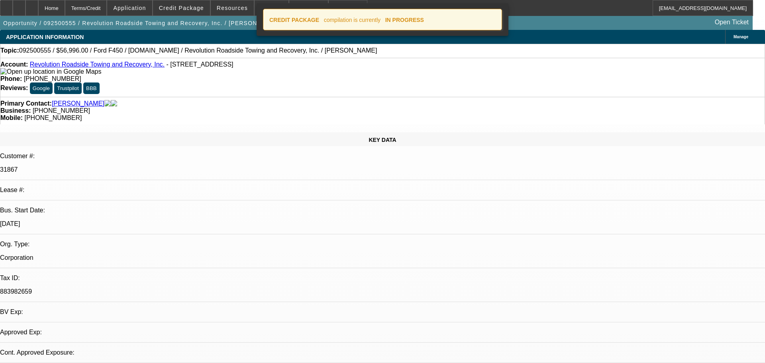
select select "0"
select select "2"
select select "0"
select select "6"
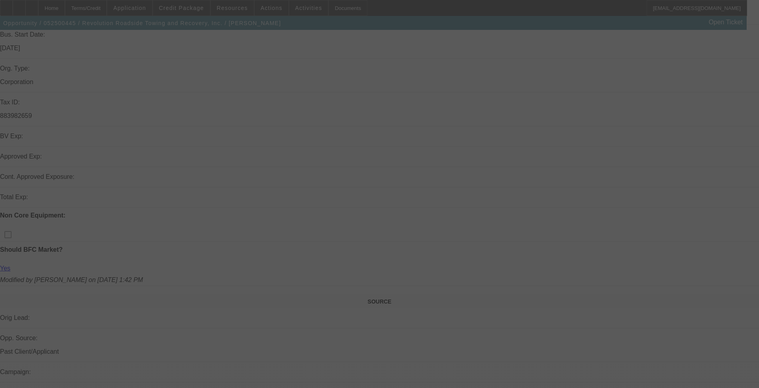
scroll to position [199, 0]
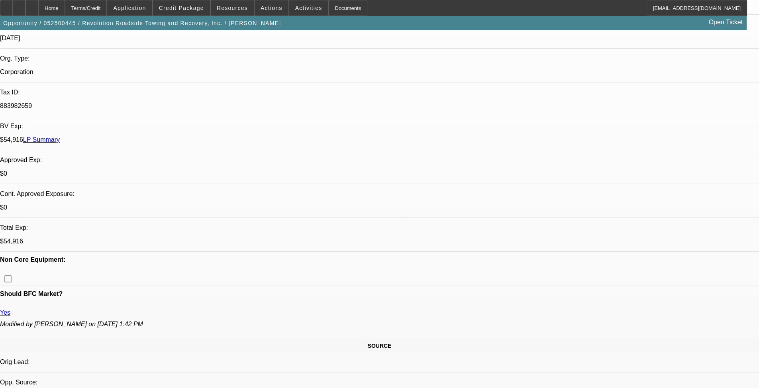
select select "0"
select select "2"
select select "0"
select select "6"
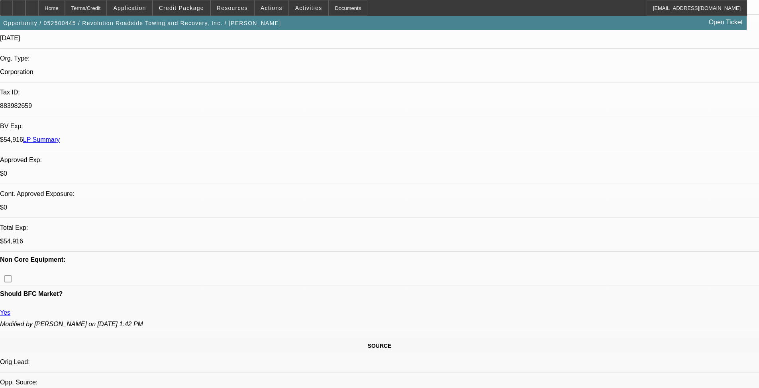
select select "0"
select select "2"
select select "0"
select select "6"
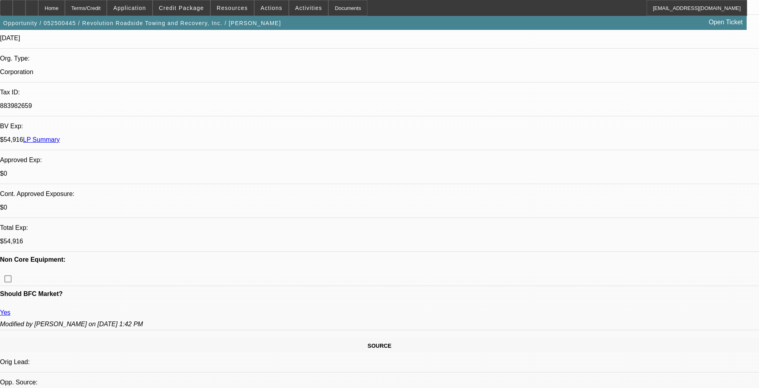
select select "0"
select select "2"
select select "0"
select select "6"
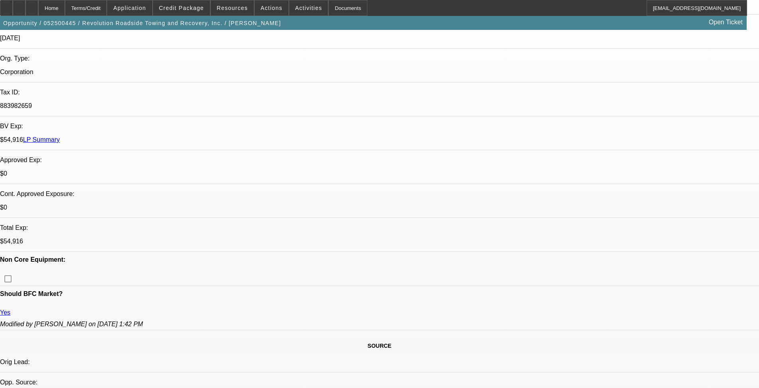
select select "0"
select select "2"
select select "0"
select select "6"
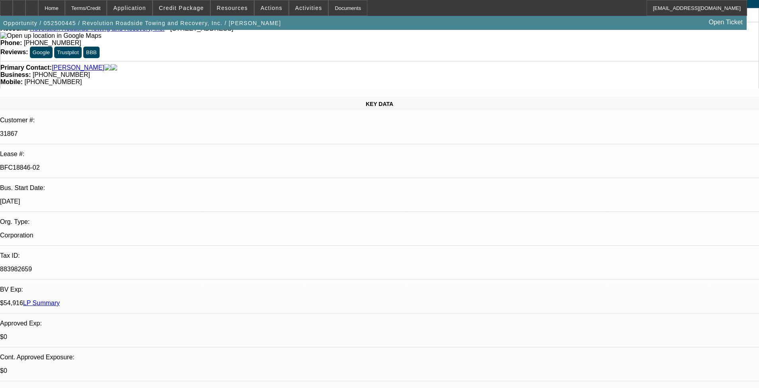
scroll to position [0, 0]
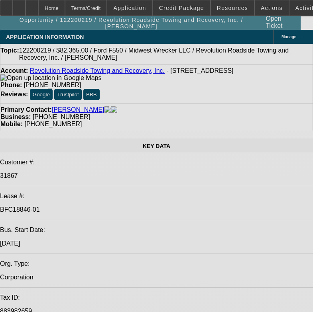
select select "0.15"
select select "2"
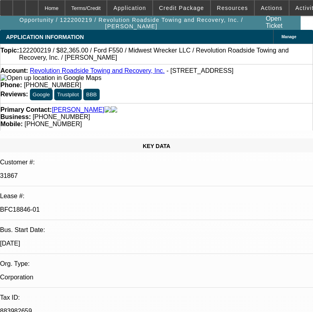
select select "2"
select select "0"
select select "6"
select select "0.15"
select select "2"
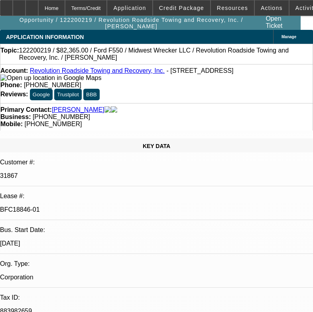
select select "2"
select select "0"
select select "6"
select select "0.15"
select select "2"
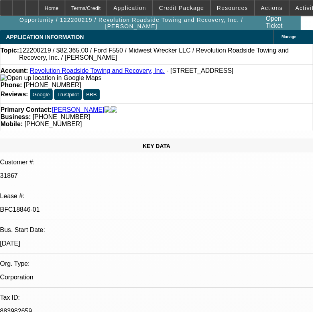
select select "2"
select select "0"
select select "6"
select select "0.15"
select select "0"
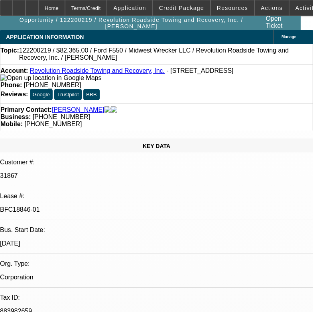
select select "0.1"
select select "4"
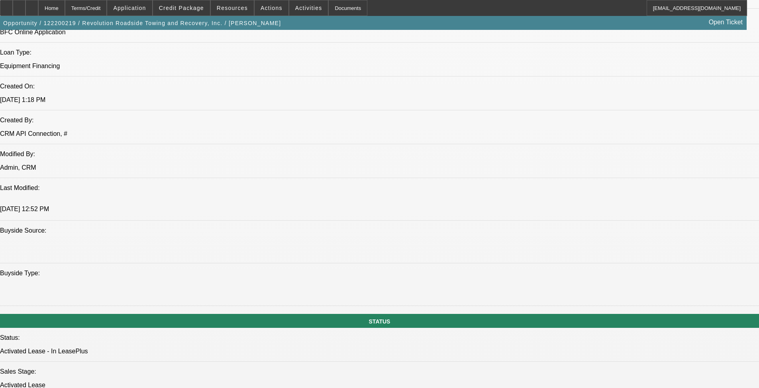
scroll to position [916, 0]
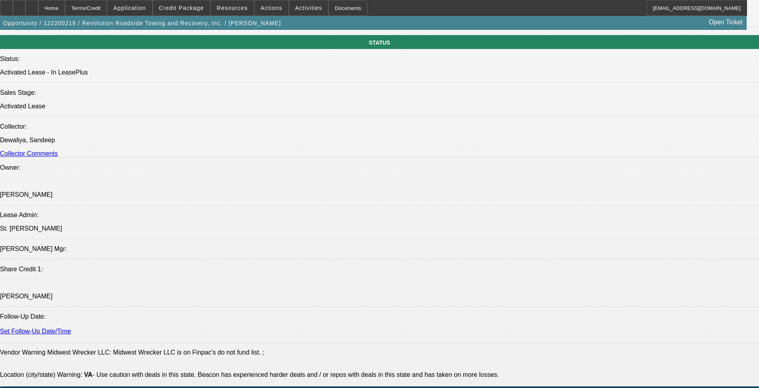
drag, startPoint x: 46, startPoint y: 251, endPoint x: 179, endPoint y: 269, distance: 133.8
drag, startPoint x: 46, startPoint y: 253, endPoint x: 403, endPoint y: 255, distance: 357.0
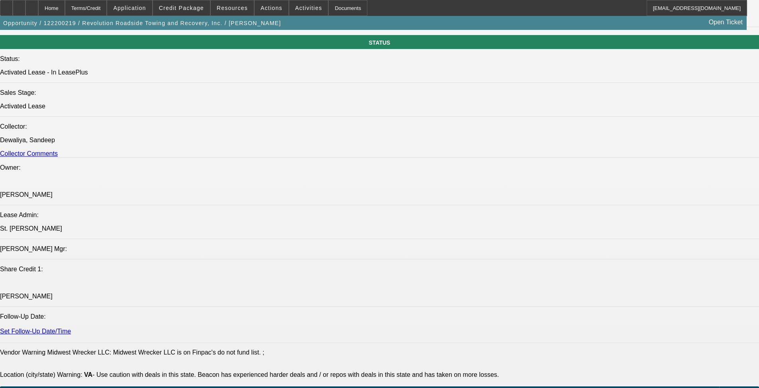
copy span "[PERSON_NAME] and [PERSON_NAME] started Revolution Roadside in [DATE] and opera…"
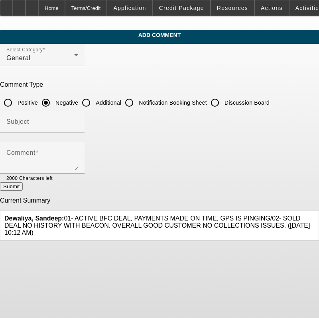
click at [94, 106] on input "Additional" at bounding box center [86, 103] width 16 height 16
radio input "true"
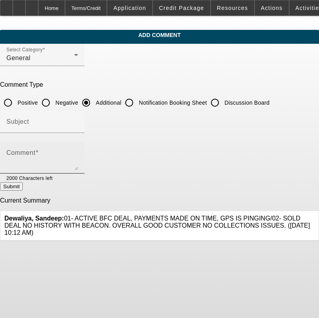
click at [78, 170] on div "Comment" at bounding box center [42, 158] width 72 height 32
paste textarea "[PERSON_NAME] and [PERSON_NAME] started Revolution Roadside in [DATE] and opera…"
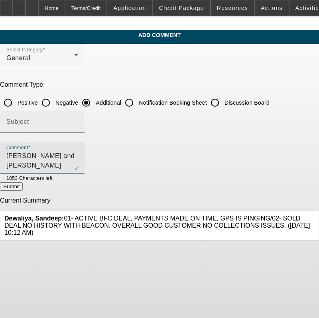
type textarea "[PERSON_NAME] and [PERSON_NAME] started Revolution Roadside in [DATE] and opera…"
click at [77, 124] on input "Subject" at bounding box center [42, 125] width 72 height 10
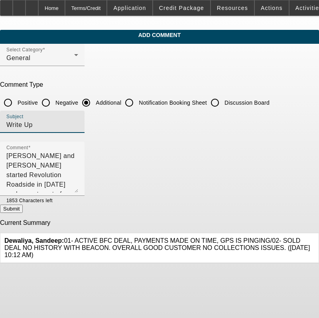
drag, startPoint x: 294, startPoint y: 169, endPoint x: 296, endPoint y: 192, distance: 22.3
click at [78, 192] on textarea "[PERSON_NAME] and [PERSON_NAME] started Revolution Roadside in [DATE] and opera…" at bounding box center [42, 171] width 72 height 41
type input "Write Up"
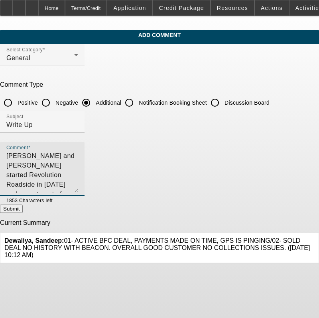
click at [78, 166] on textarea "[PERSON_NAME] and [PERSON_NAME] started Revolution Roadside in [DATE] and opera…" at bounding box center [42, 171] width 72 height 41
click at [78, 156] on textarea "[PERSON_NAME] and [PERSON_NAME] started Revolution Roadside in [DATE] and opera…" at bounding box center [42, 171] width 72 height 41
click at [78, 164] on textarea "[PERSON_NAME] and [PERSON_NAME] started Revolution Roadside in [DATE] and opera…" at bounding box center [42, 171] width 72 height 41
click at [78, 165] on textarea "[PERSON_NAME] and [PERSON_NAME] started Revolution Roadside in [DATE] and opera…" at bounding box center [42, 171] width 72 height 41
type textarea "[PERSON_NAME] and [PERSON_NAME] started Revolution Roadside in [DATE] and opera…"
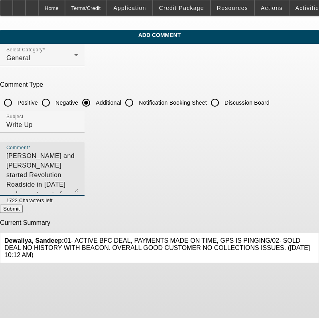
click at [23, 205] on button "Submit" at bounding box center [11, 209] width 23 height 8
radio input "true"
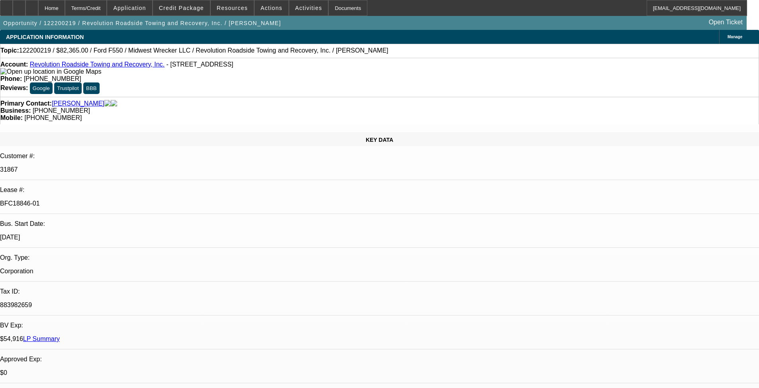
select select "0.15"
select select "2"
select select "0"
select select "6"
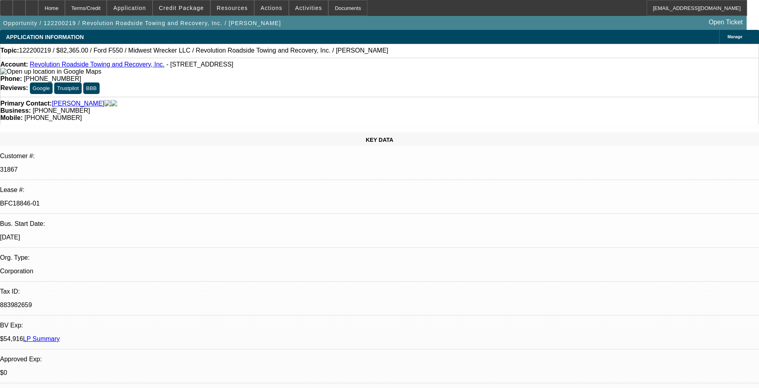
select select "0.15"
select select "2"
select select "0"
select select "6"
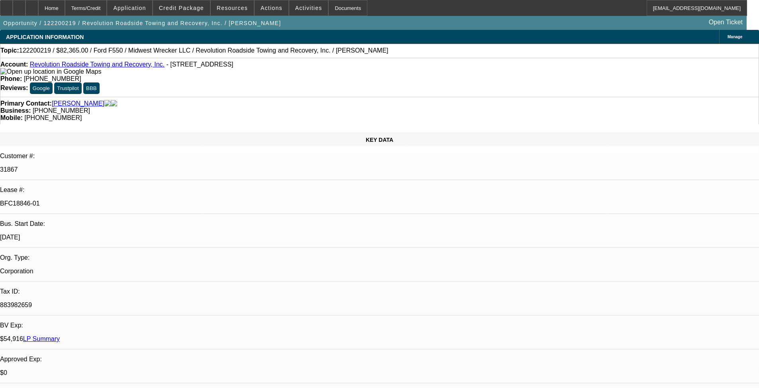
select select "0.15"
select select "2"
select select "0"
select select "6"
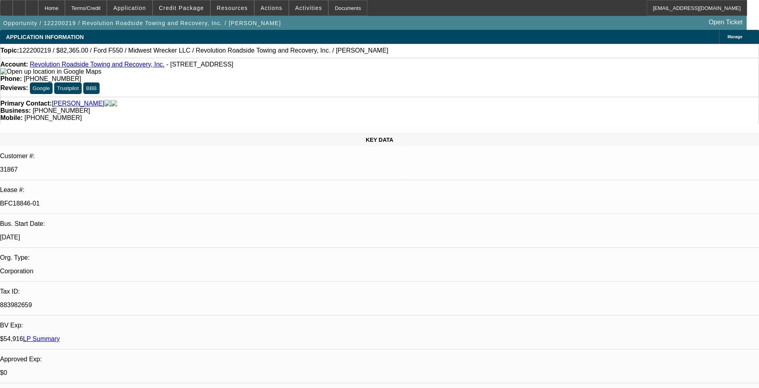
select select "0.15"
select select "0"
select select "0.1"
select select "4"
click at [192, 9] on span "Credit Package" at bounding box center [181, 8] width 45 height 6
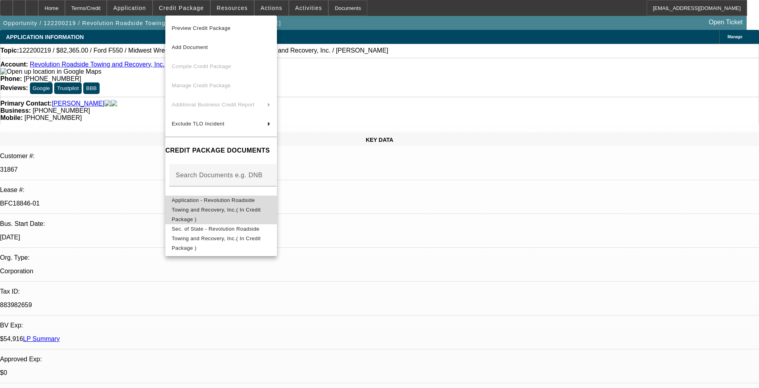
click at [216, 201] on span "Application - Revolution Roadside Towing and Recovery, Inc.( In Credit Package )" at bounding box center [216, 209] width 89 height 25
